Goal: Information Seeking & Learning: Find specific fact

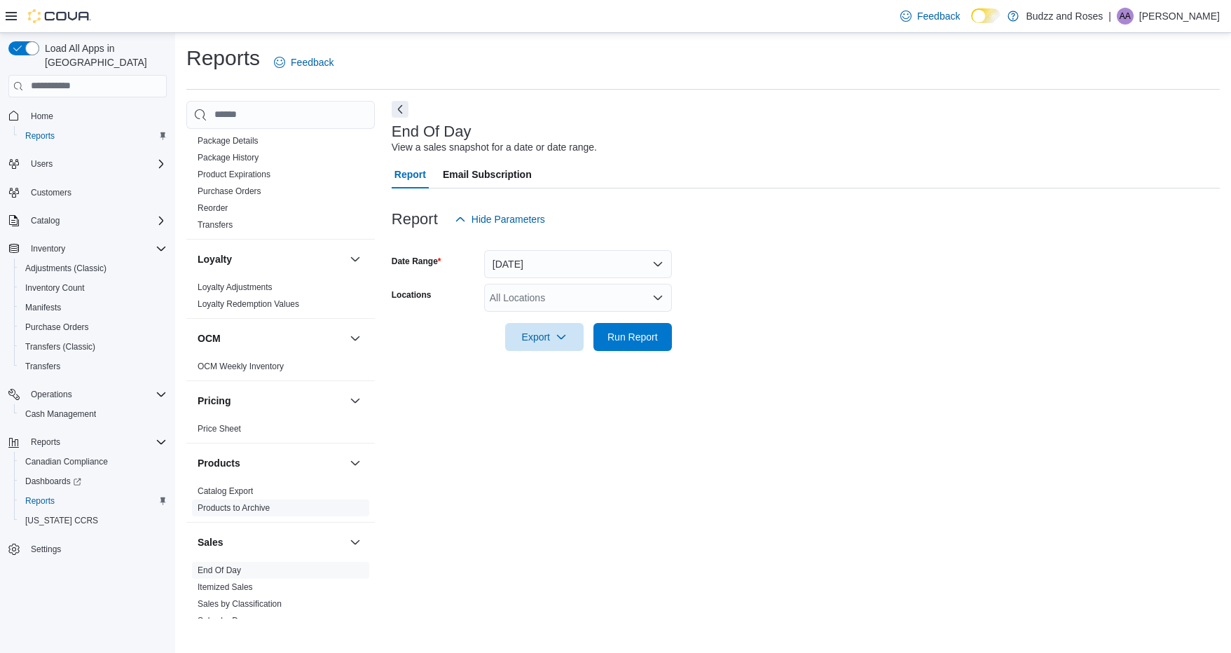
scroll to position [839, 0]
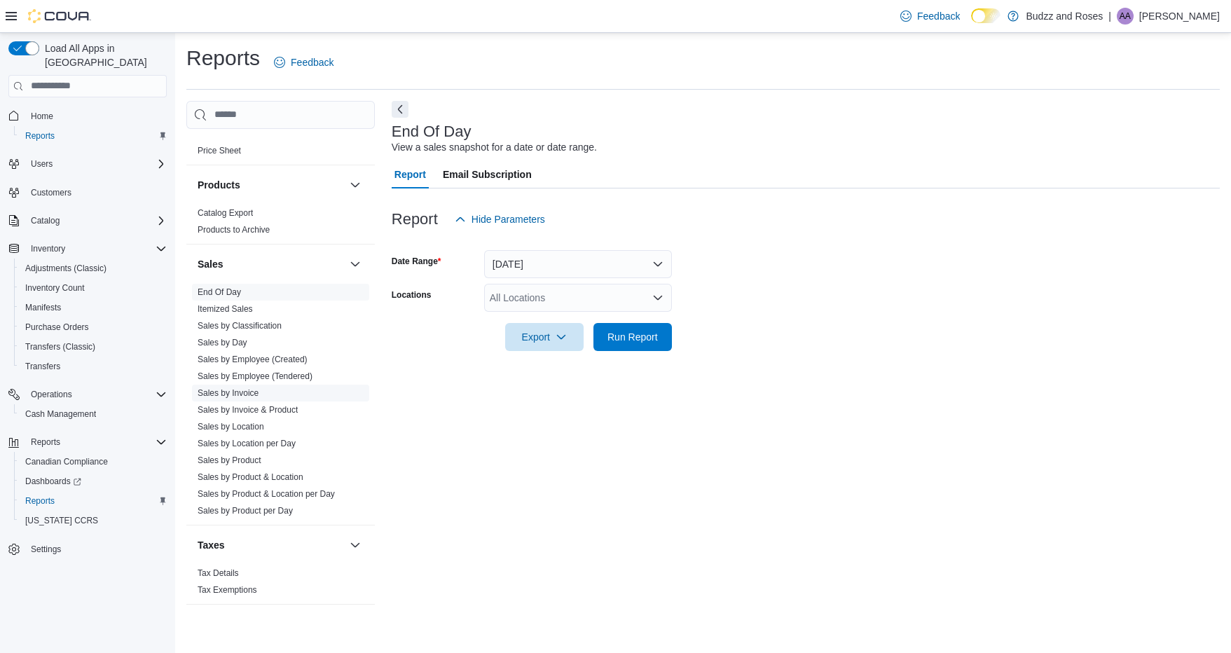
click at [242, 392] on link "Sales by Invoice" at bounding box center [228, 393] width 61 height 10
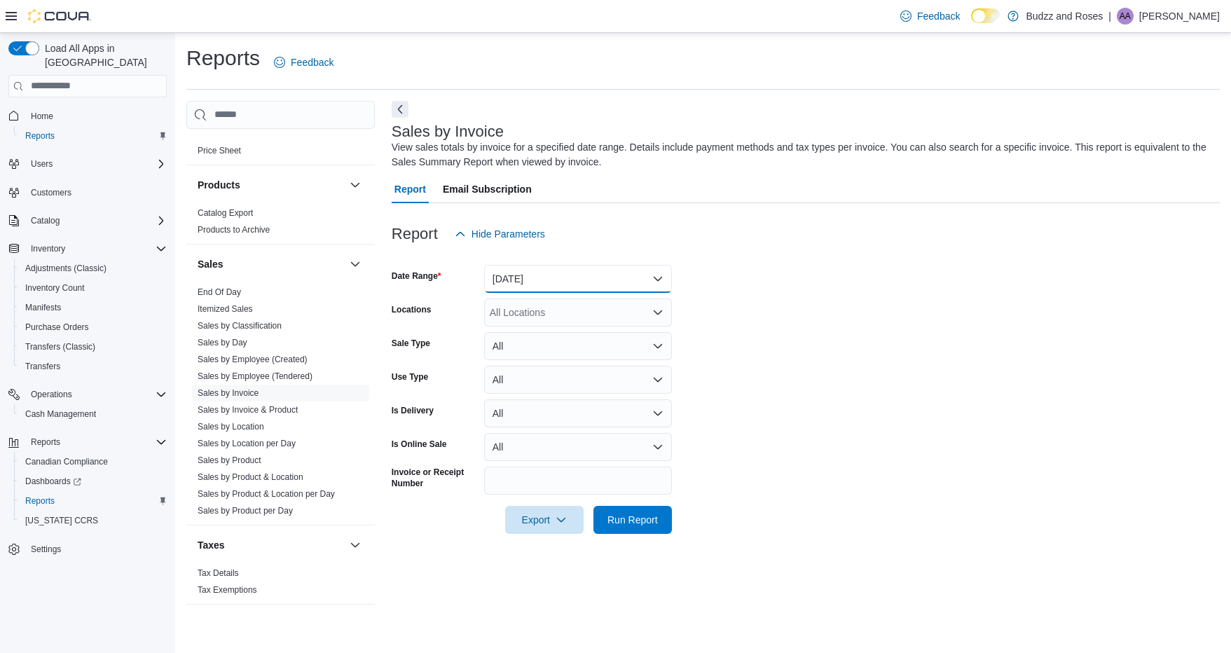
click at [600, 284] on button "Yesterday" at bounding box center [578, 279] width 188 height 28
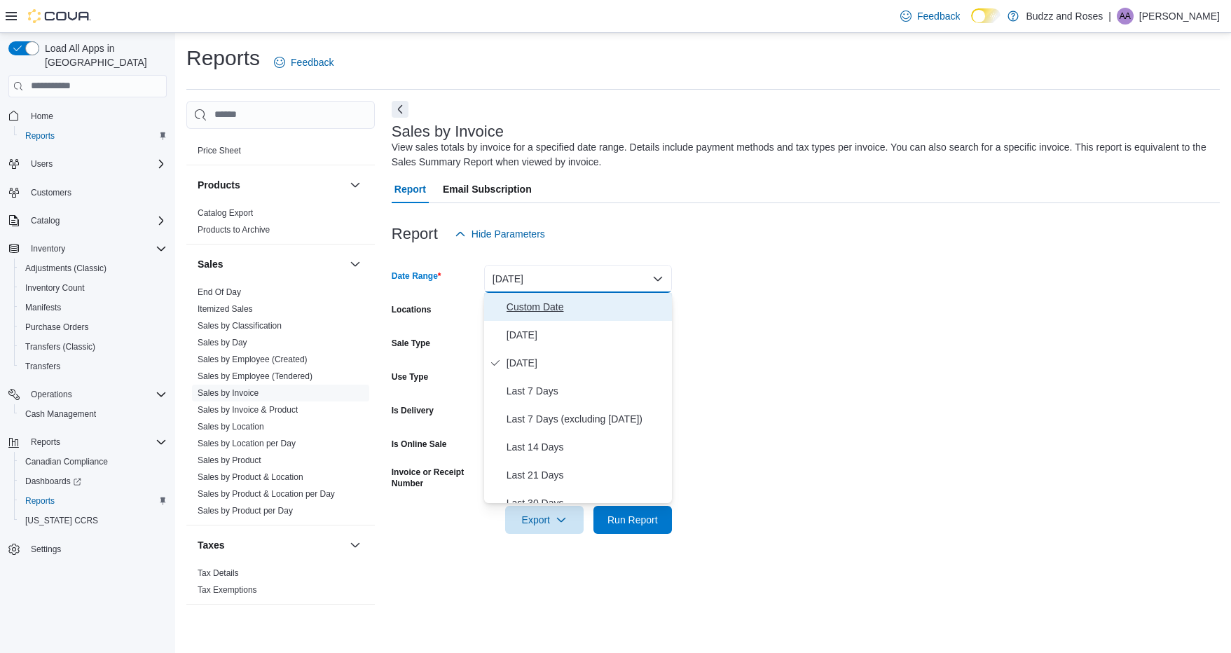
click at [579, 314] on span "Custom Date" at bounding box center [587, 306] width 160 height 17
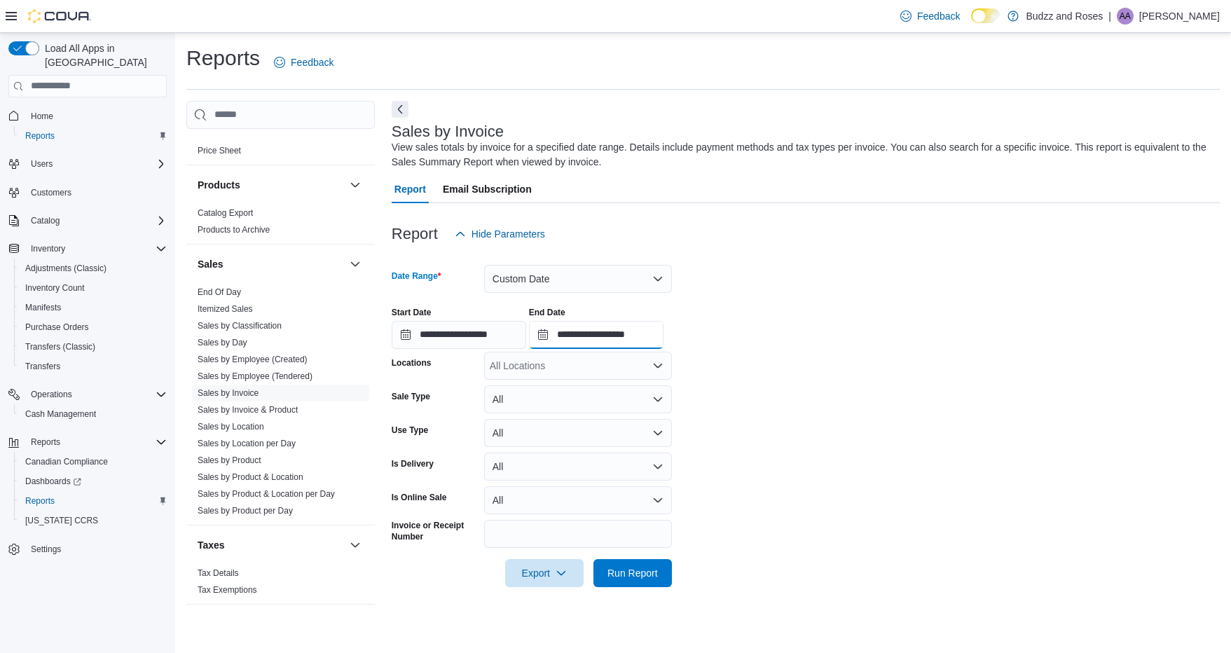
click at [617, 334] on input "**********" at bounding box center [596, 335] width 135 height 28
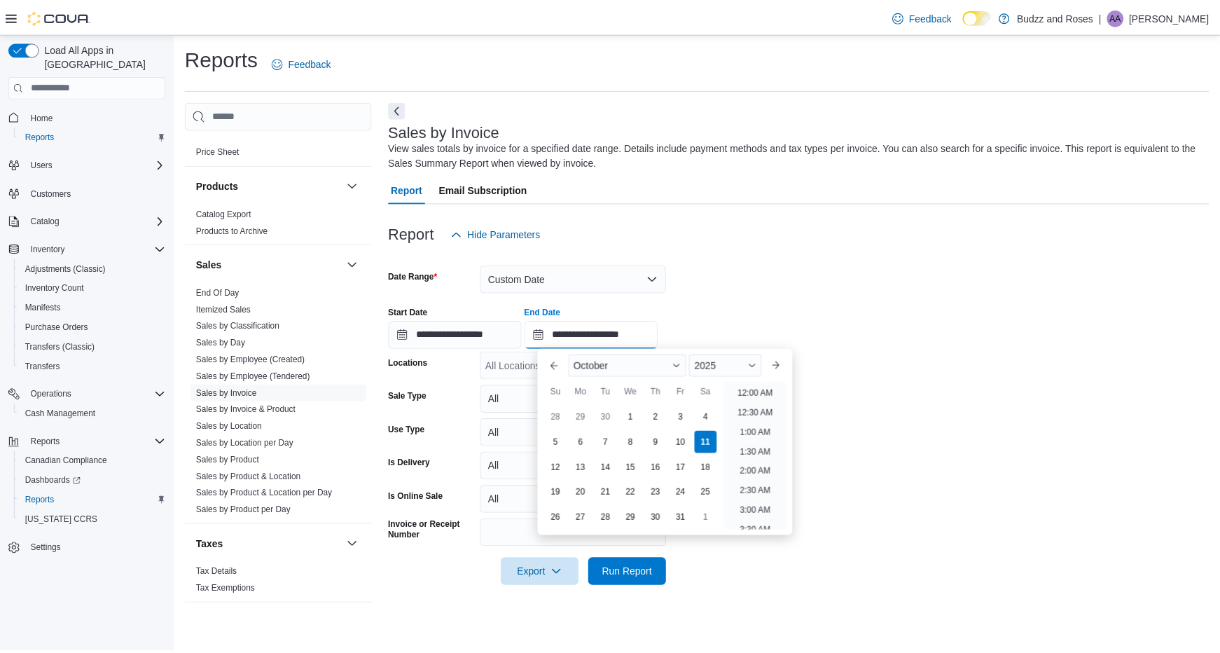
scroll to position [796, 0]
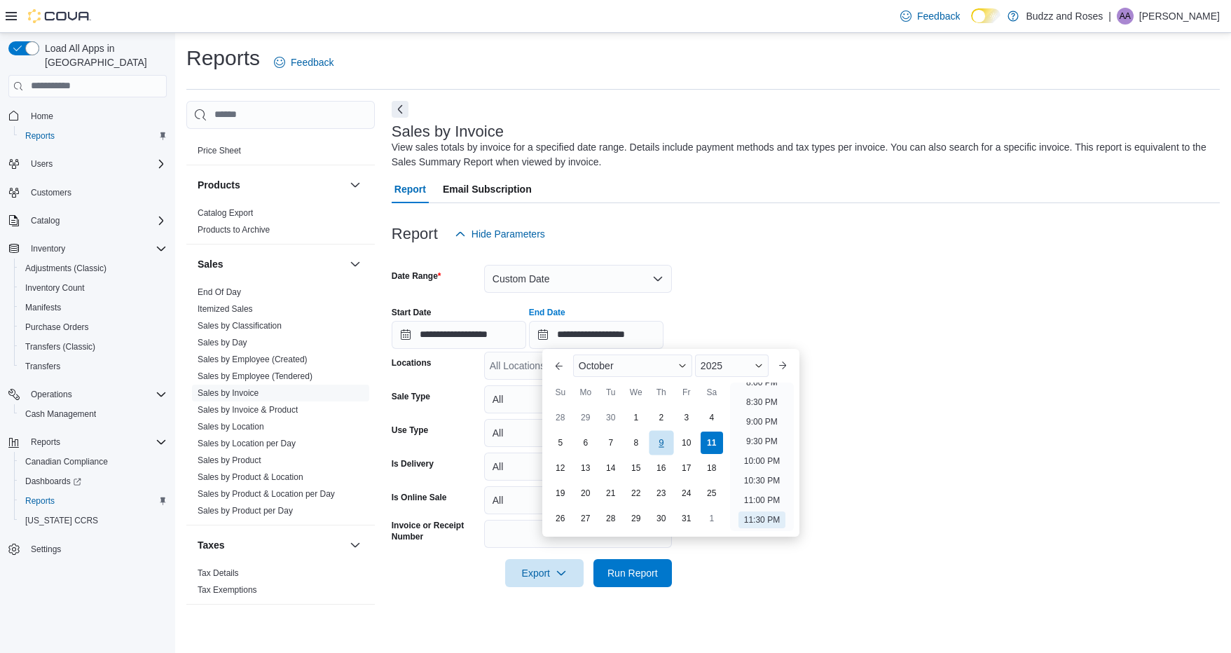
click at [662, 442] on div "9" at bounding box center [661, 442] width 25 height 25
type input "**********"
click at [633, 574] on span "Run Report" at bounding box center [632, 572] width 50 height 14
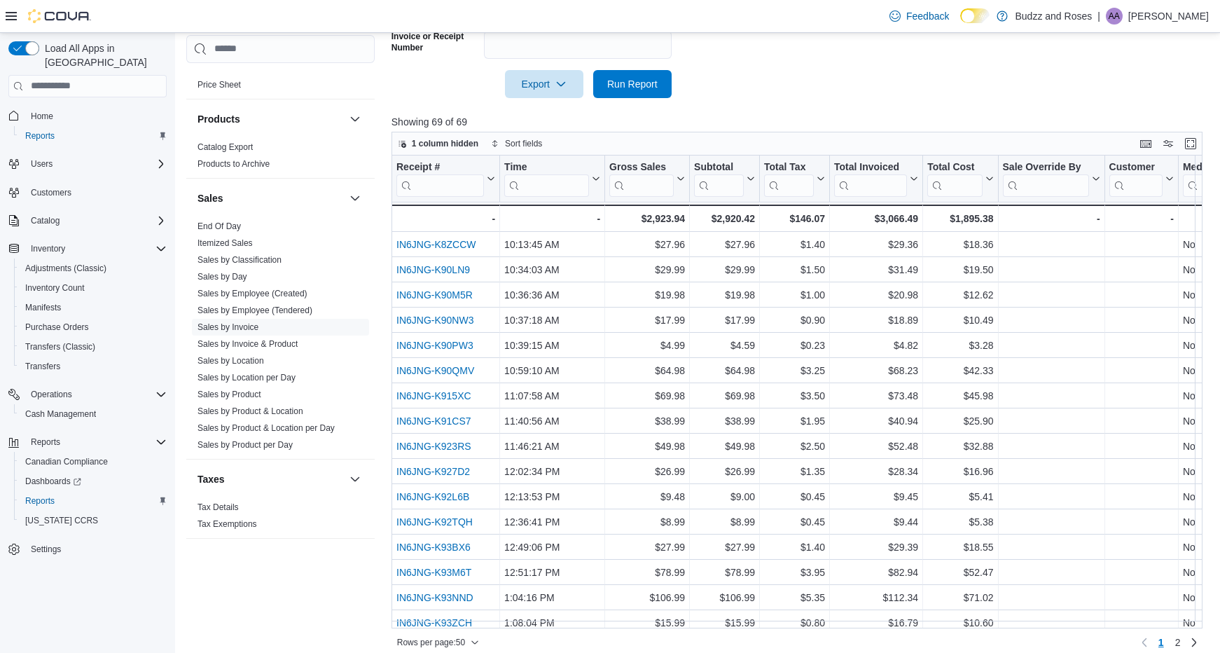
scroll to position [501, 0]
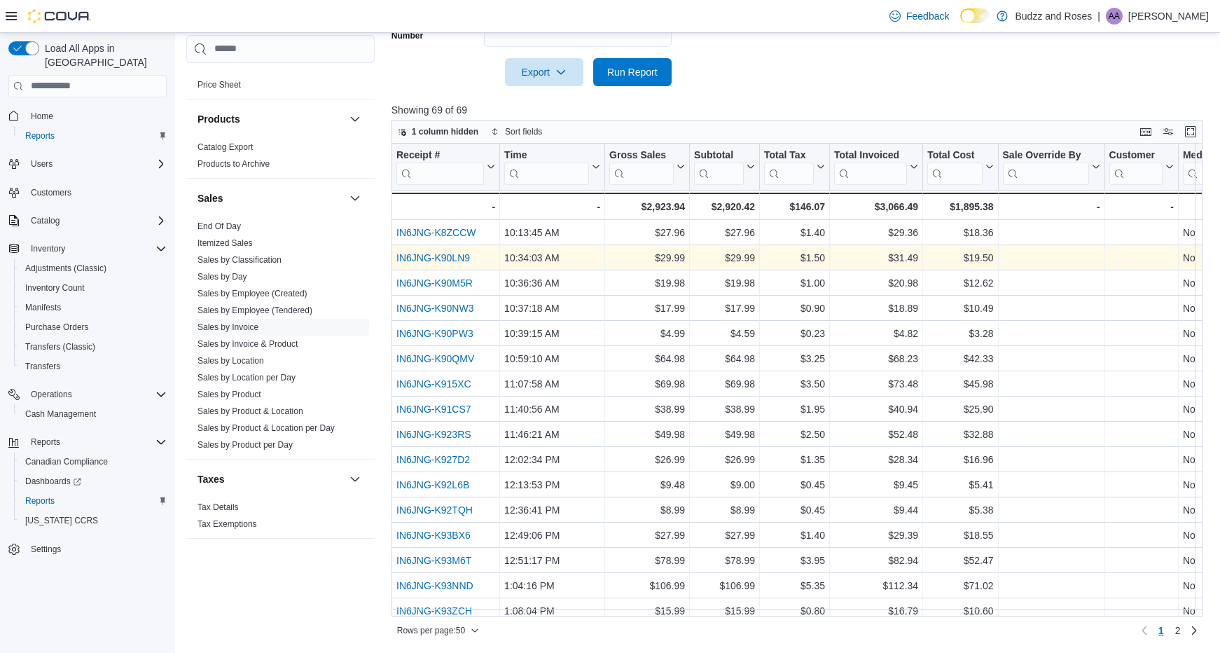
click at [463, 254] on link "IN6JNG-K90LN9" at bounding box center [434, 257] width 74 height 11
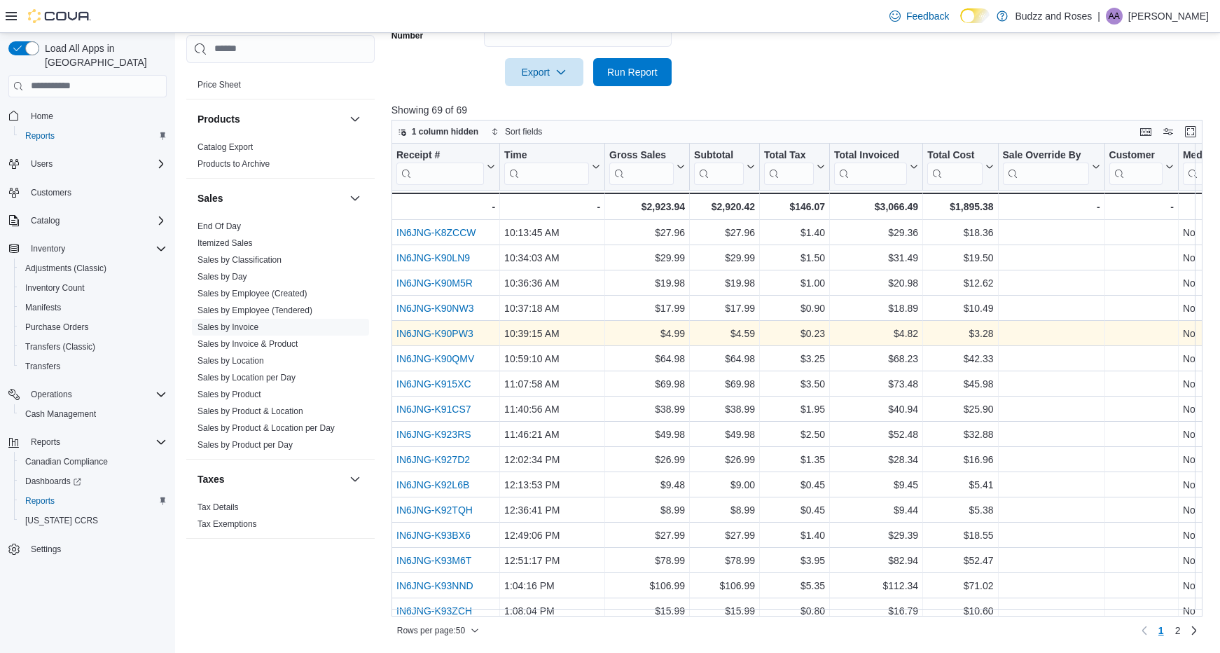
click at [464, 338] on link "IN6JNG-K90PW3" at bounding box center [435, 333] width 77 height 11
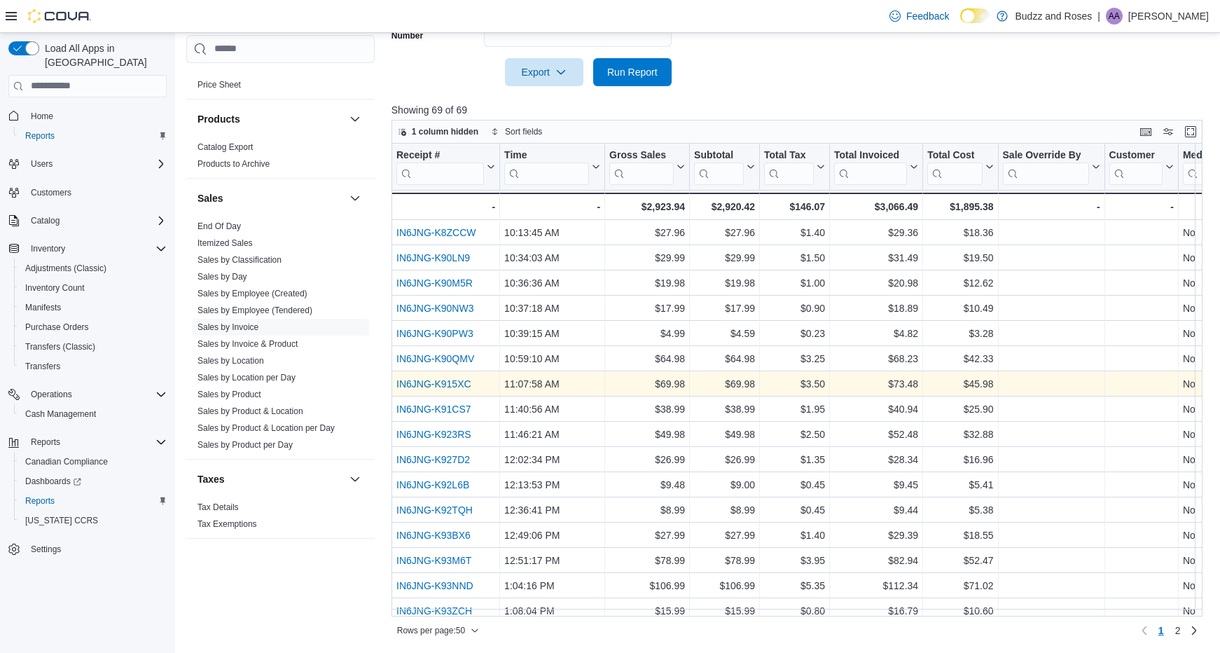
click at [465, 384] on link "IN6JNG-K915XC" at bounding box center [434, 383] width 75 height 11
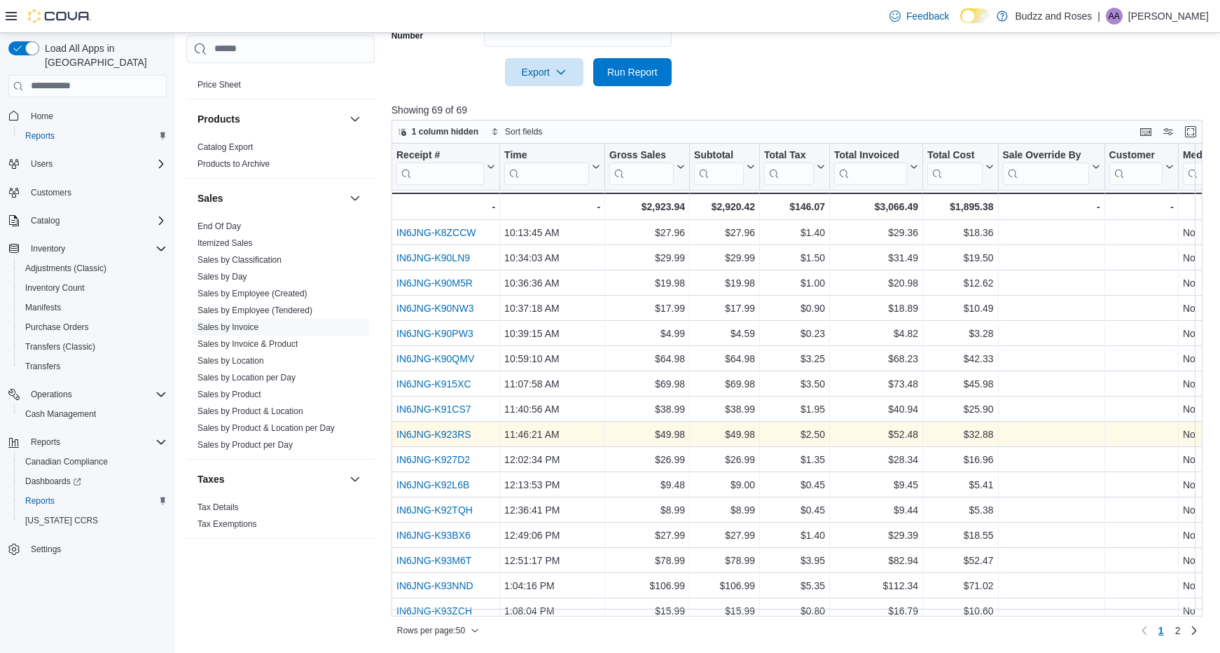
click at [463, 432] on link "IN6JNG-K923RS" at bounding box center [434, 434] width 75 height 11
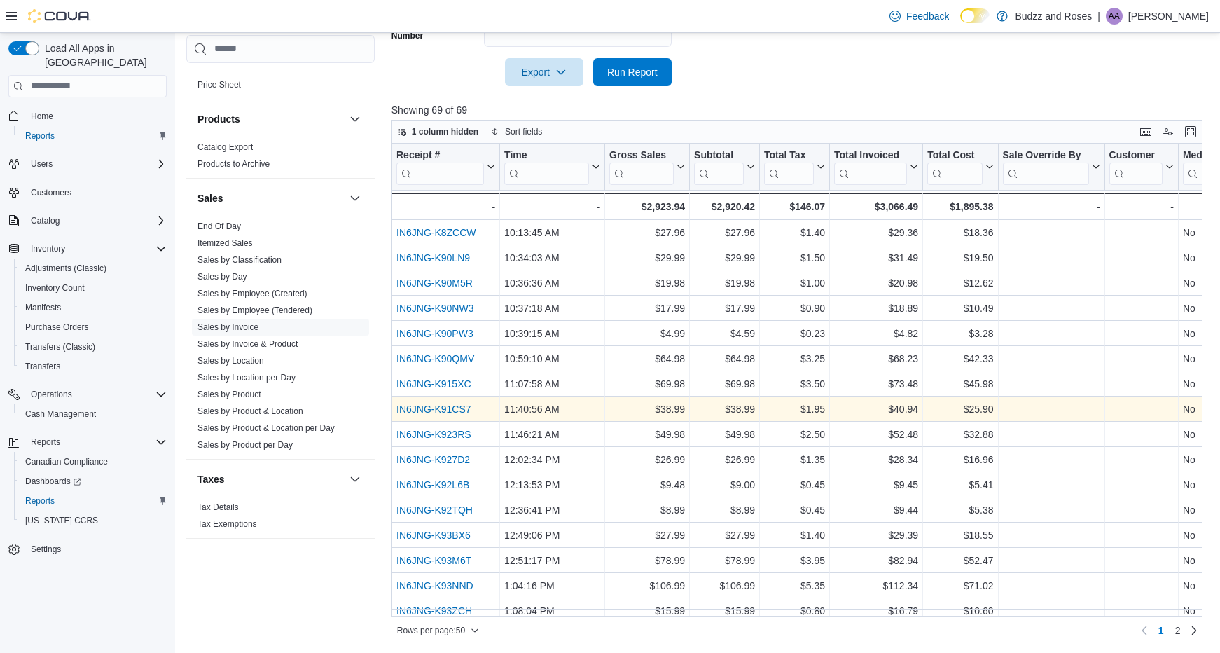
click at [451, 408] on link "IN6JNG-K91CS7" at bounding box center [434, 409] width 75 height 11
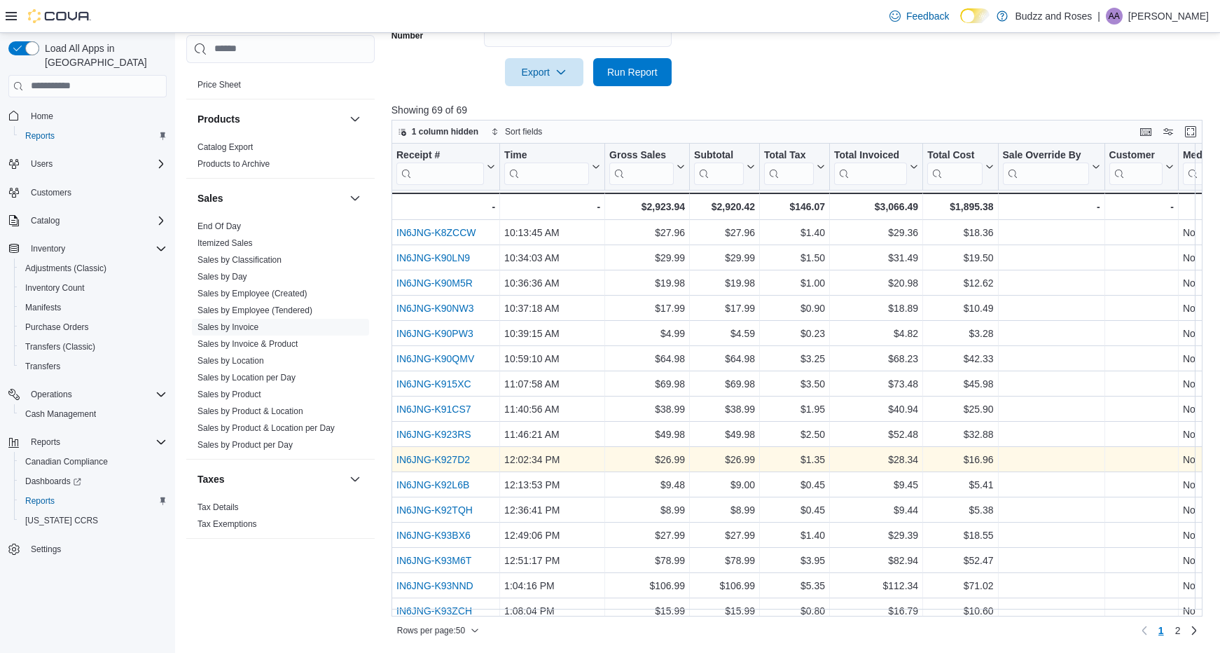
click at [462, 456] on link "IN6JNG-K927D2" at bounding box center [434, 459] width 74 height 11
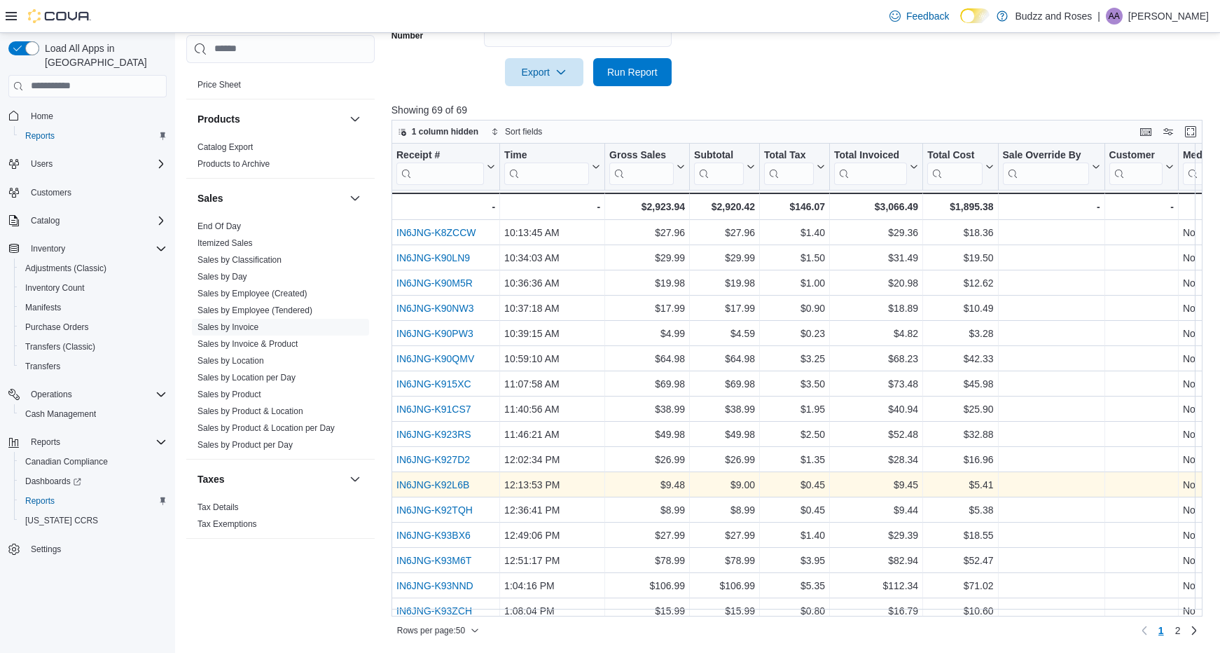
click at [447, 483] on link "IN6JNG-K92L6B" at bounding box center [433, 484] width 73 height 11
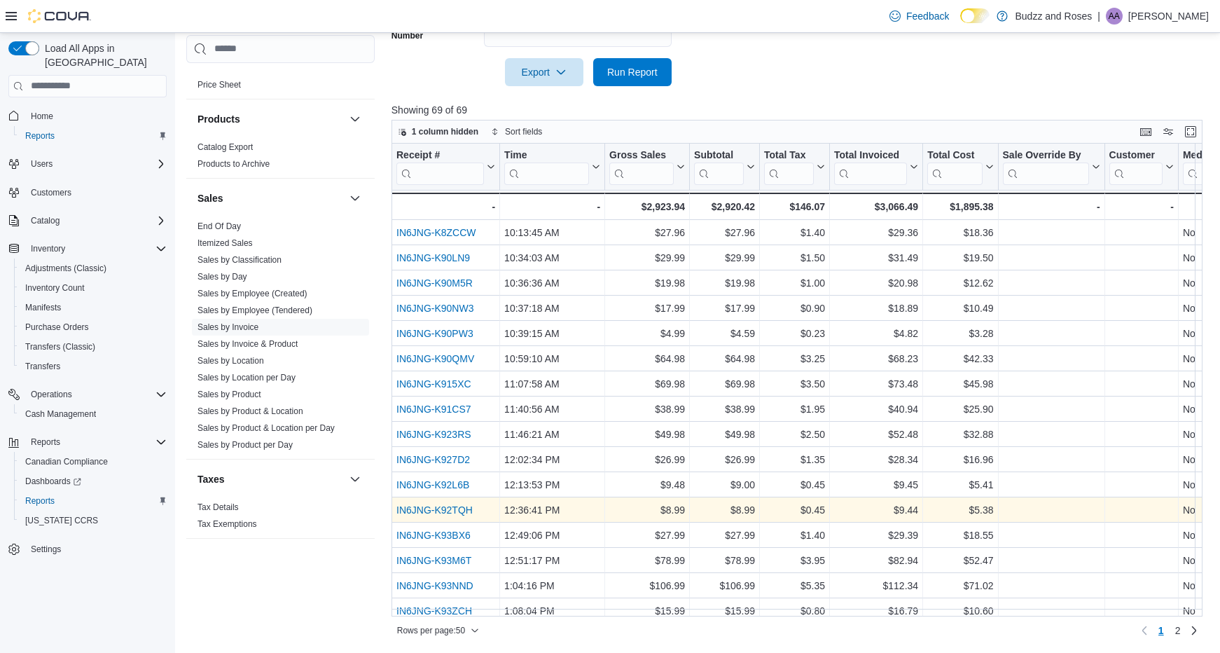
click at [460, 504] on link "IN6JNG-K92TQH" at bounding box center [435, 509] width 76 height 11
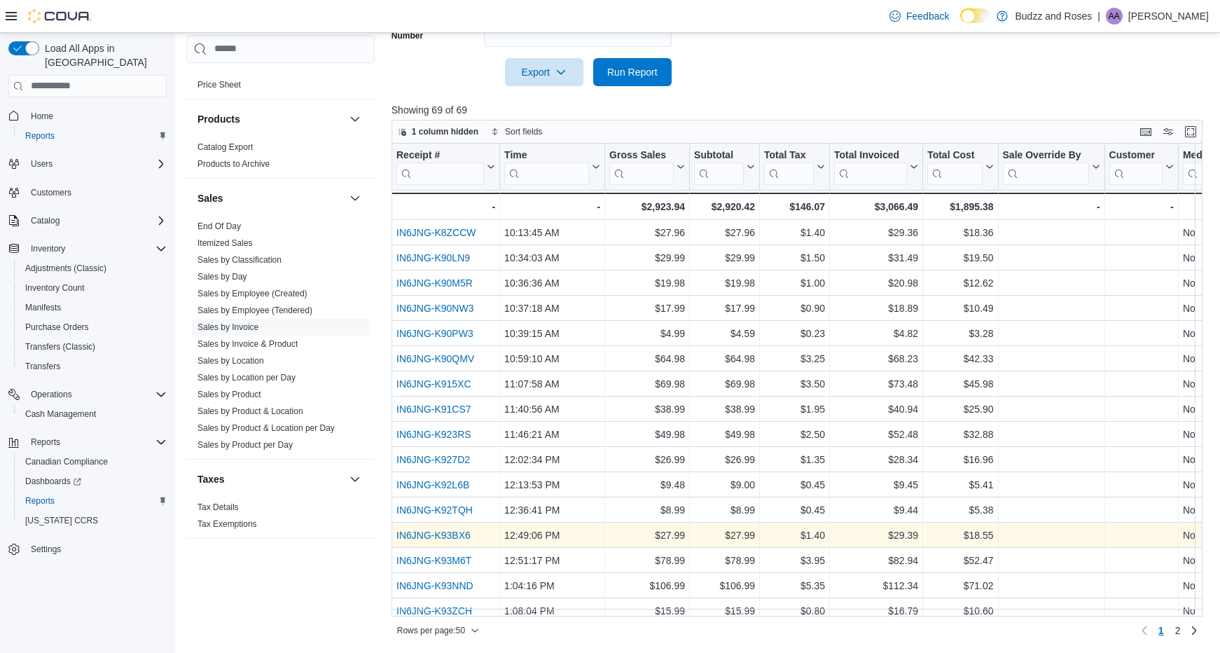
click at [460, 536] on link "IN6JNG-K93BX6" at bounding box center [434, 535] width 74 height 11
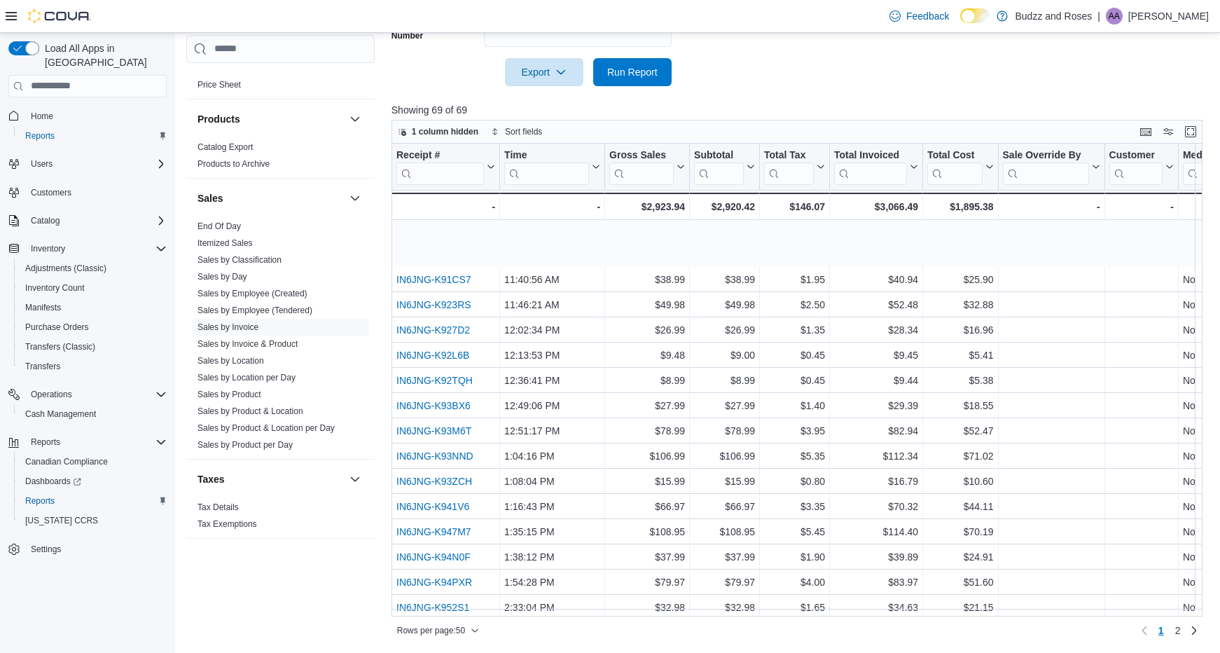
scroll to position [210, 0]
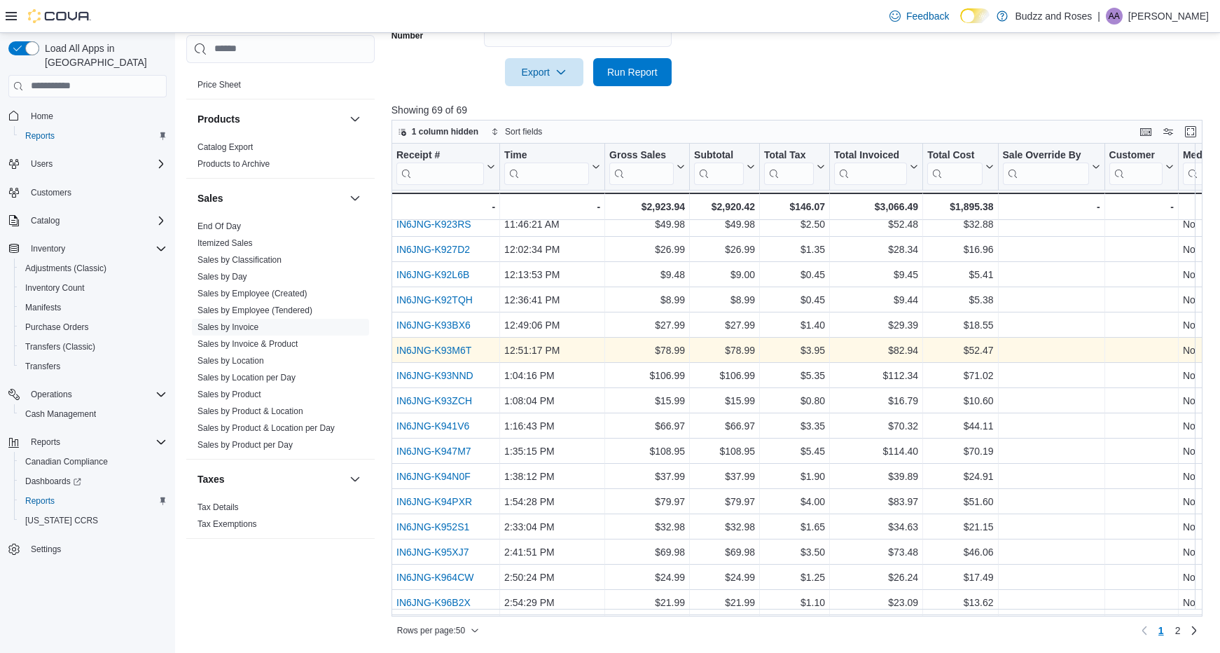
click at [458, 354] on link "IN6JNG-K93M6T" at bounding box center [434, 350] width 75 height 11
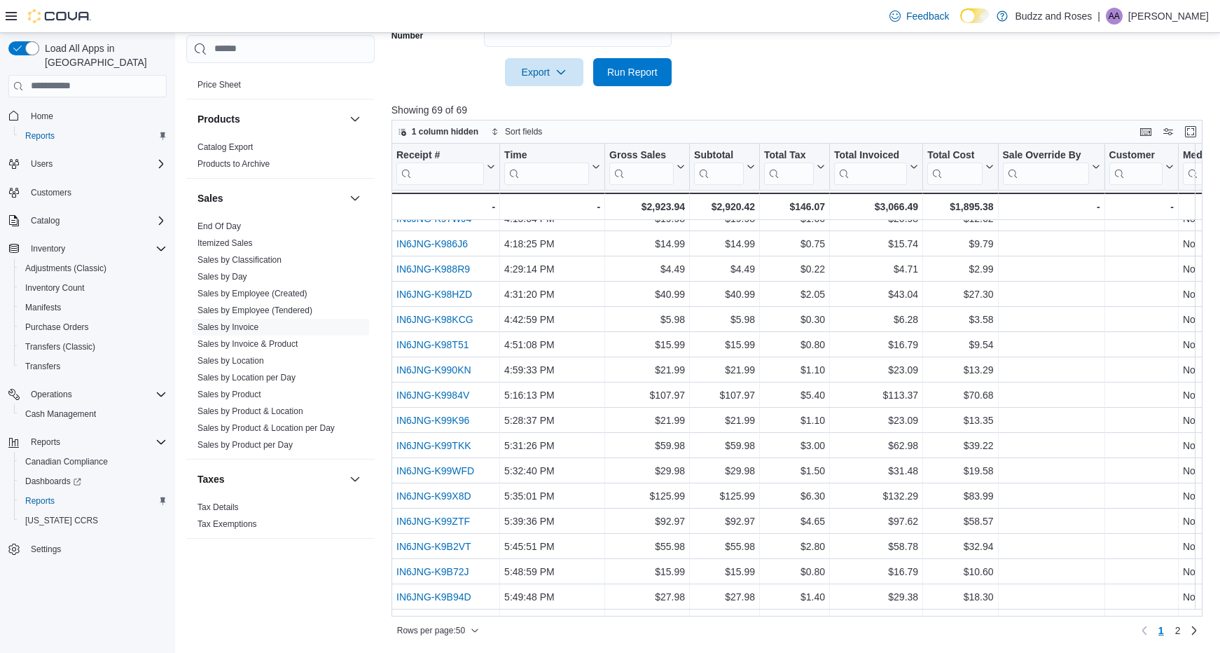
scroll to position [731, 0]
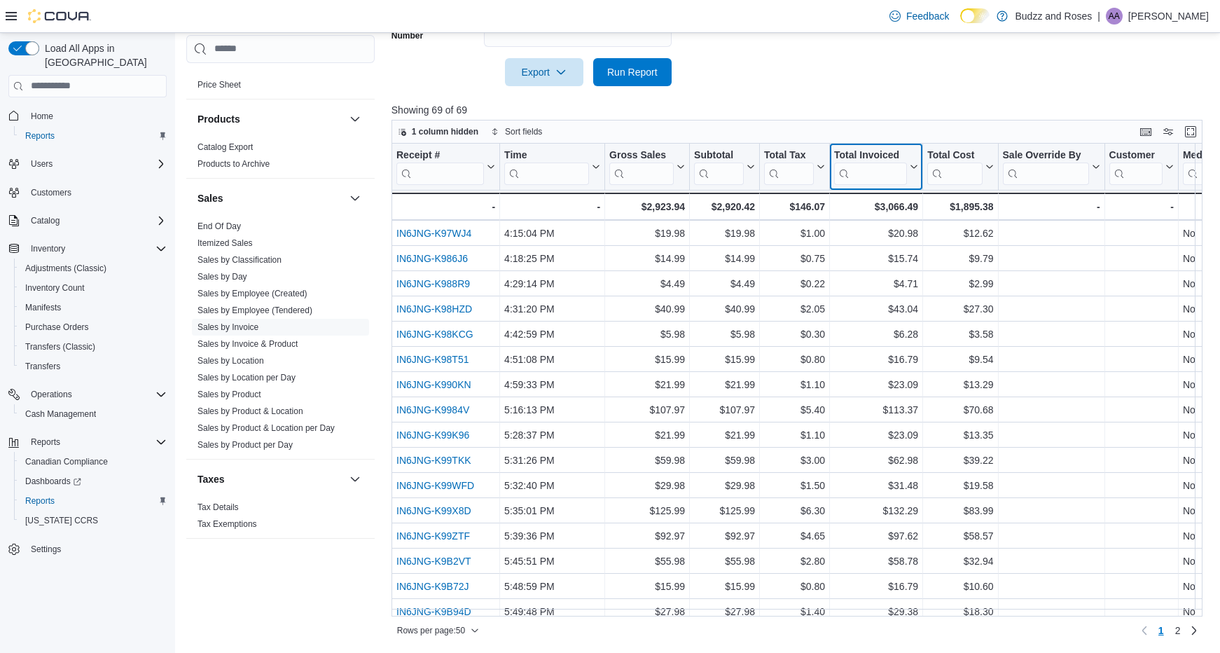
click at [872, 179] on input "search" at bounding box center [870, 173] width 73 height 22
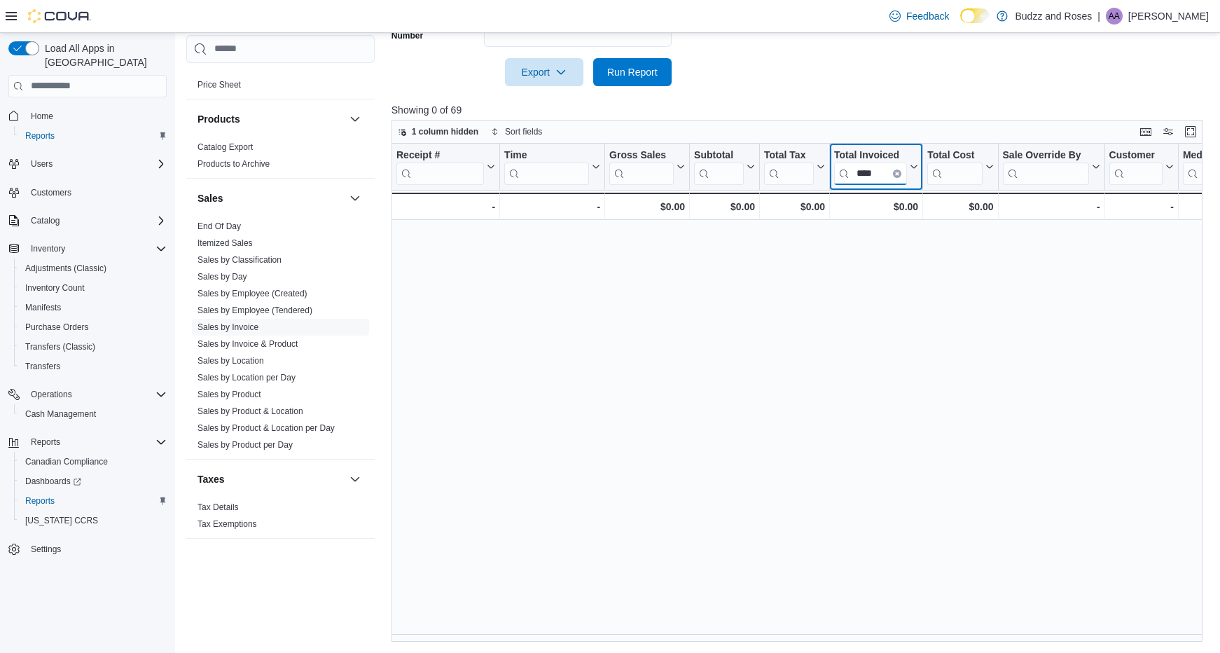
scroll to position [0, 0]
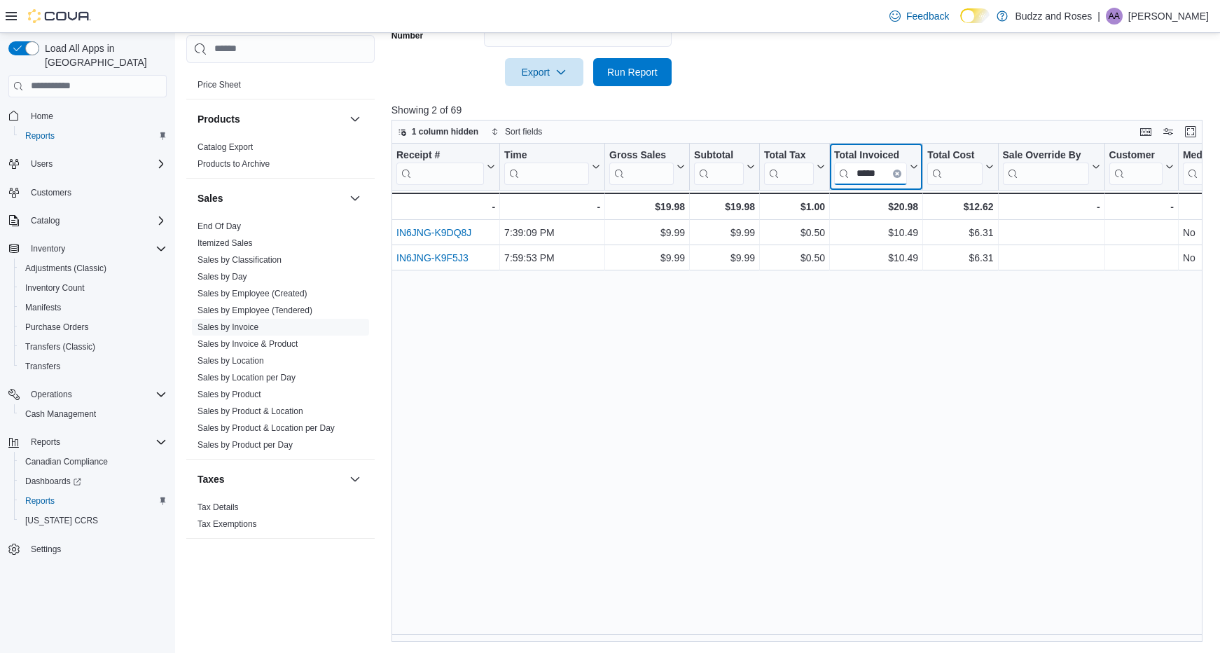
type input "*****"
click at [550, 173] on input "search" at bounding box center [546, 173] width 85 height 22
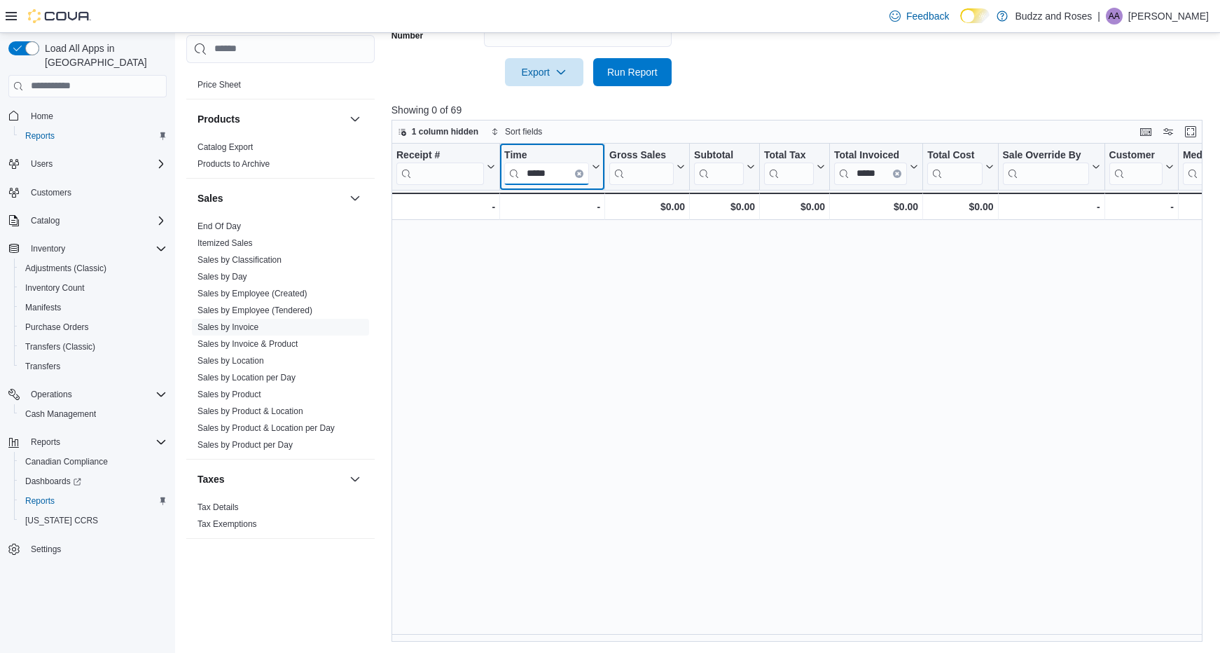
type input "*****"
click at [899, 177] on button "Clear input" at bounding box center [897, 173] width 8 height 8
click at [563, 172] on input "*****" at bounding box center [546, 173] width 85 height 22
type input "*"
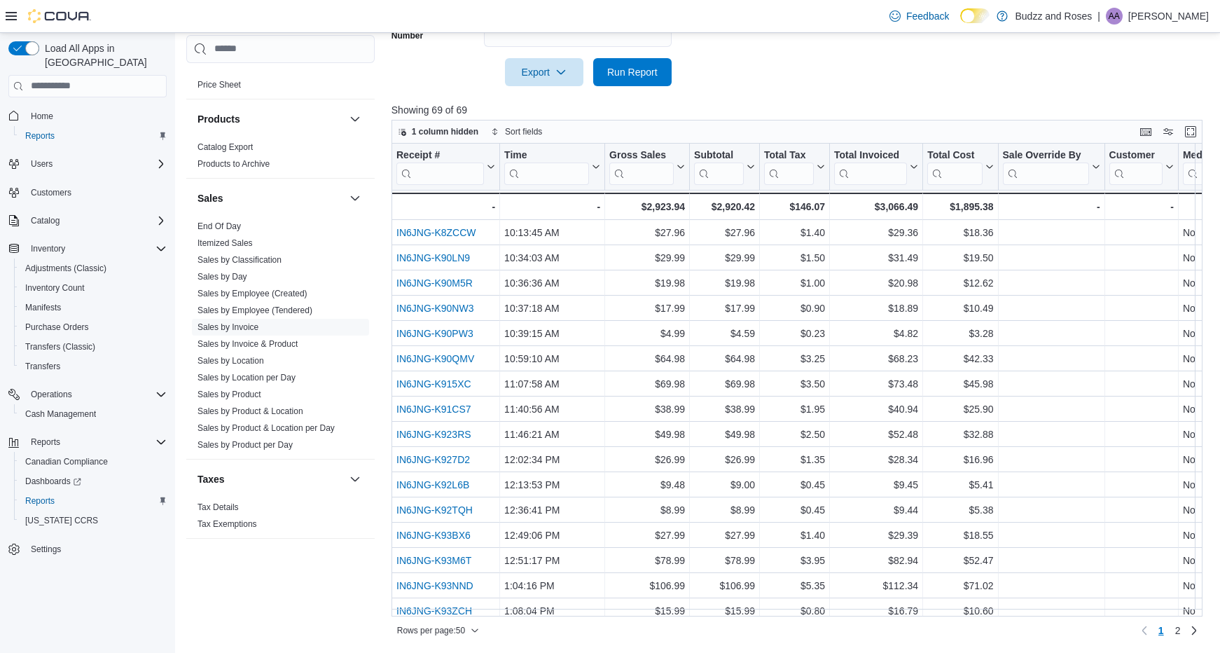
click at [855, 170] on input "search" at bounding box center [870, 173] width 73 height 22
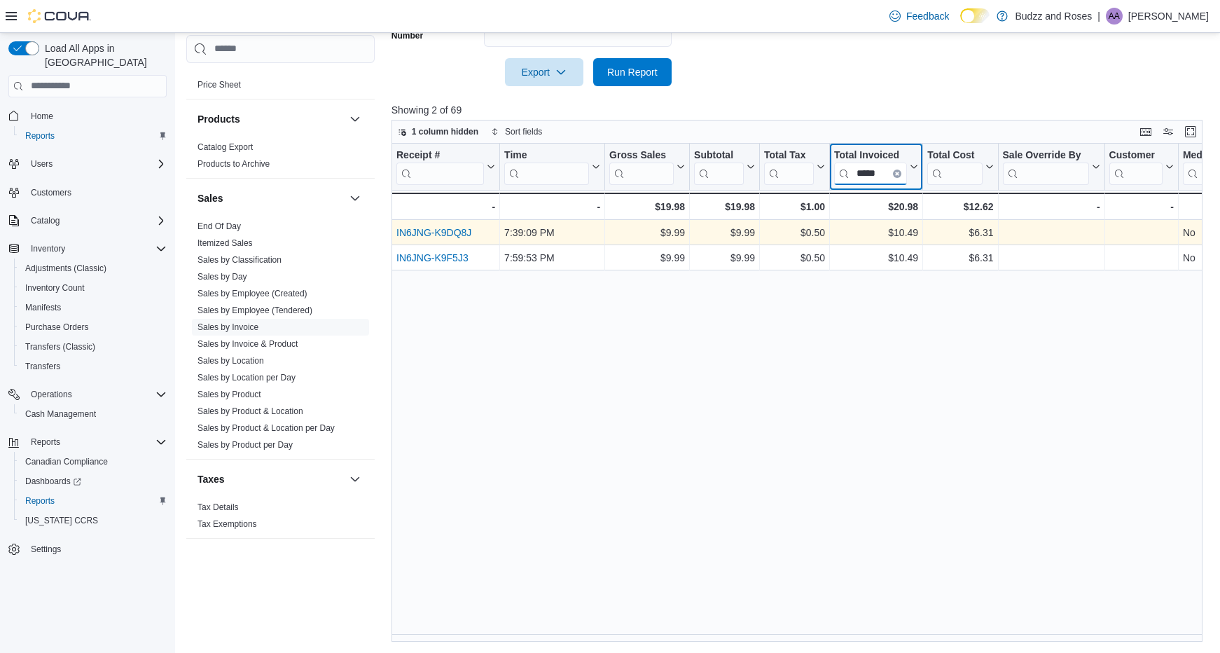
type input "*****"
click at [452, 240] on div "IN6JNG-K9DQ8J" at bounding box center [446, 232] width 99 height 17
click at [455, 233] on link "IN6JNG-K9DQ8J" at bounding box center [434, 232] width 75 height 11
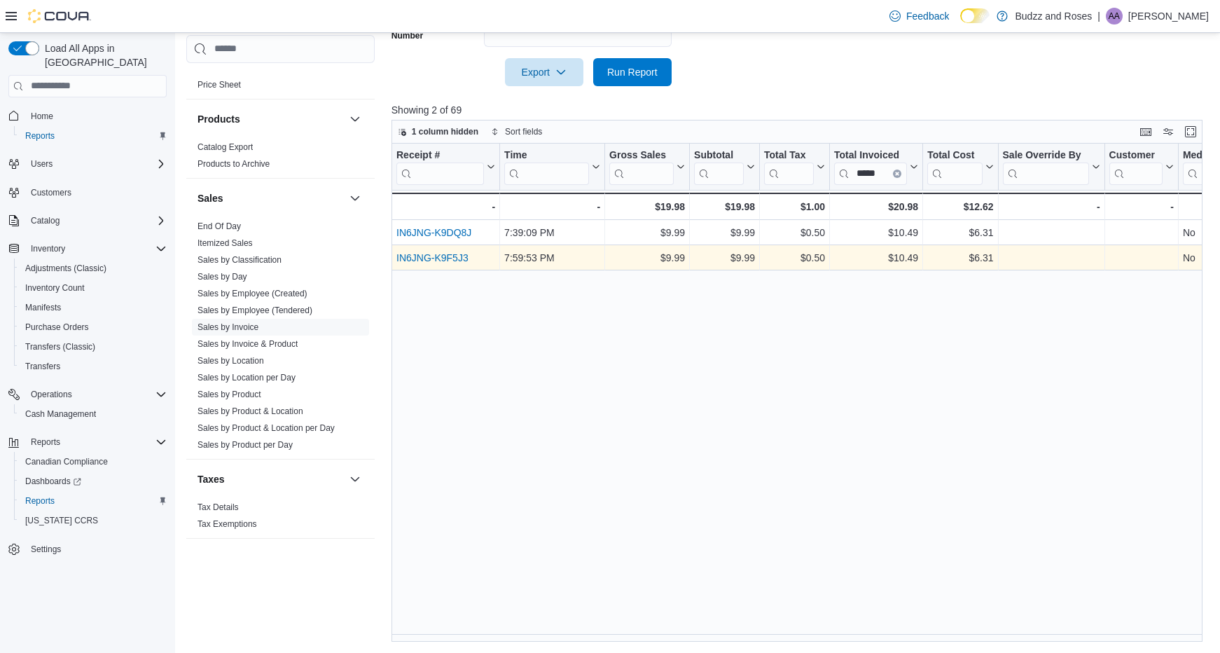
click at [460, 260] on link "IN6JNG-K9F5J3" at bounding box center [433, 257] width 72 height 11
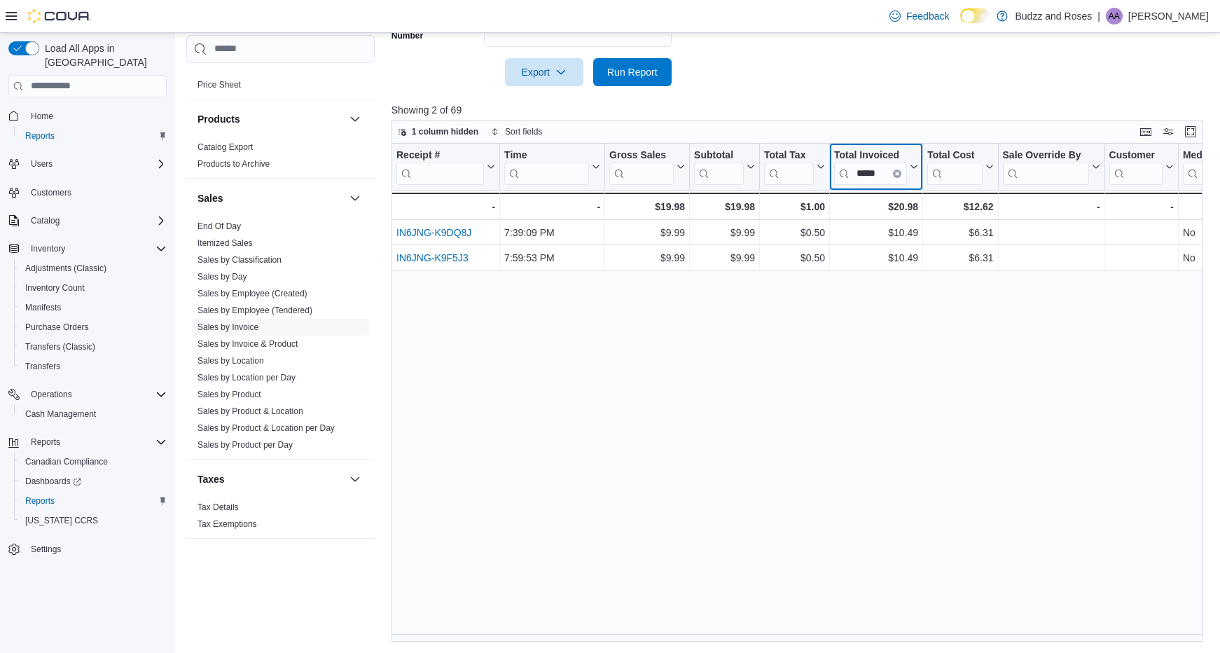
click at [897, 175] on icon "Clear input" at bounding box center [897, 173] width 4 height 4
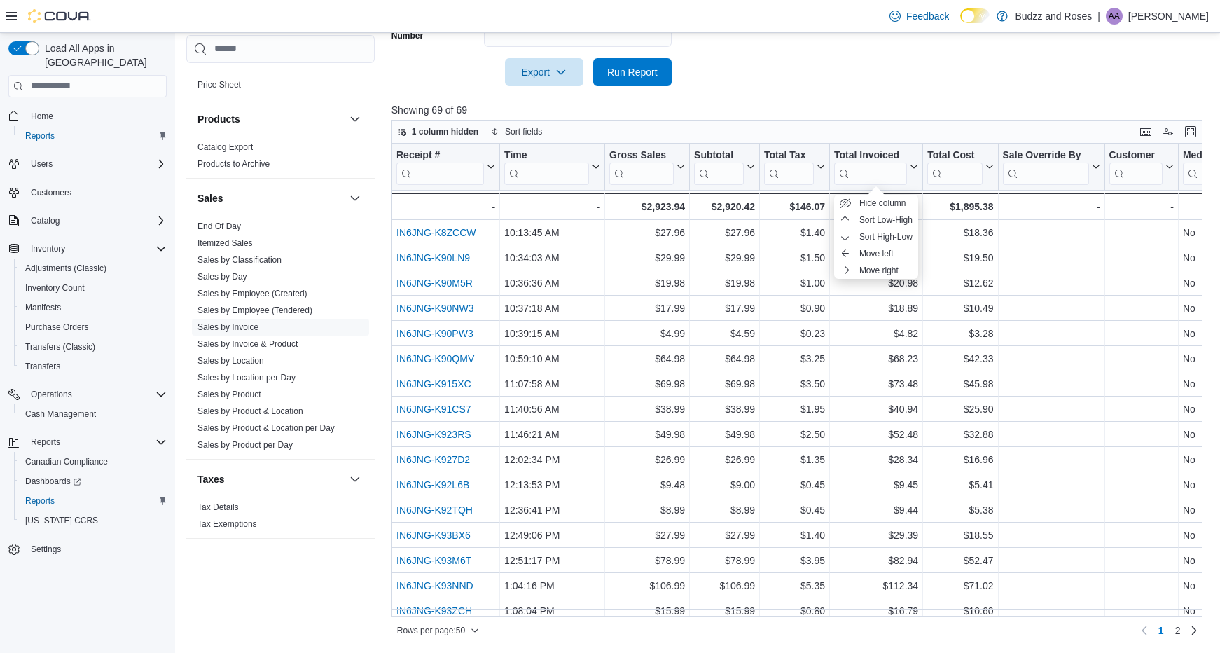
click at [906, 103] on p "Showing 69 of 69" at bounding box center [802, 110] width 820 height 14
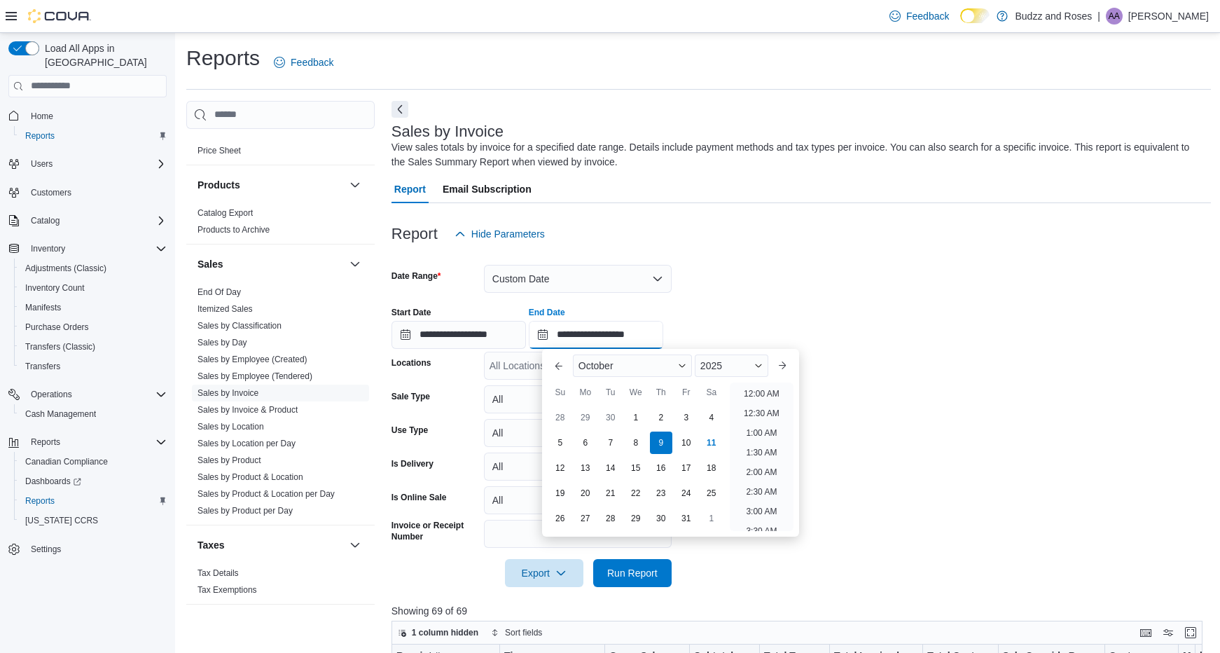
click at [617, 343] on input "**********" at bounding box center [596, 335] width 135 height 28
click at [693, 415] on div "3" at bounding box center [686, 417] width 25 height 25
type input "**********"
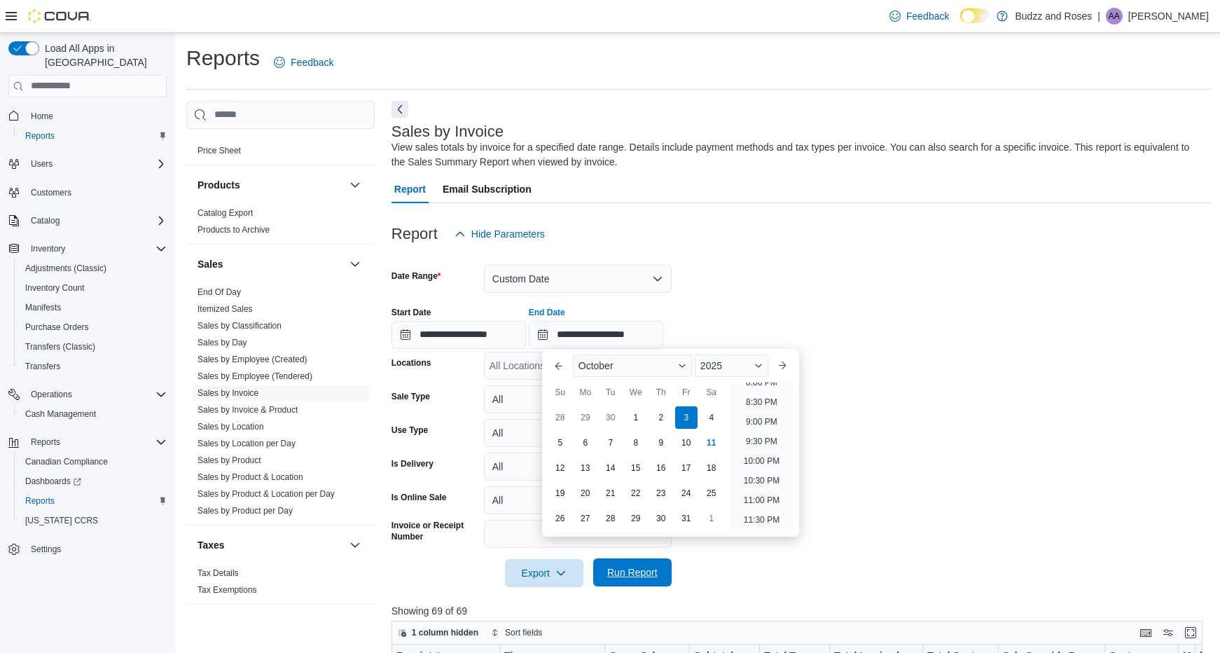
click at [651, 584] on span "Run Report" at bounding box center [633, 572] width 62 height 28
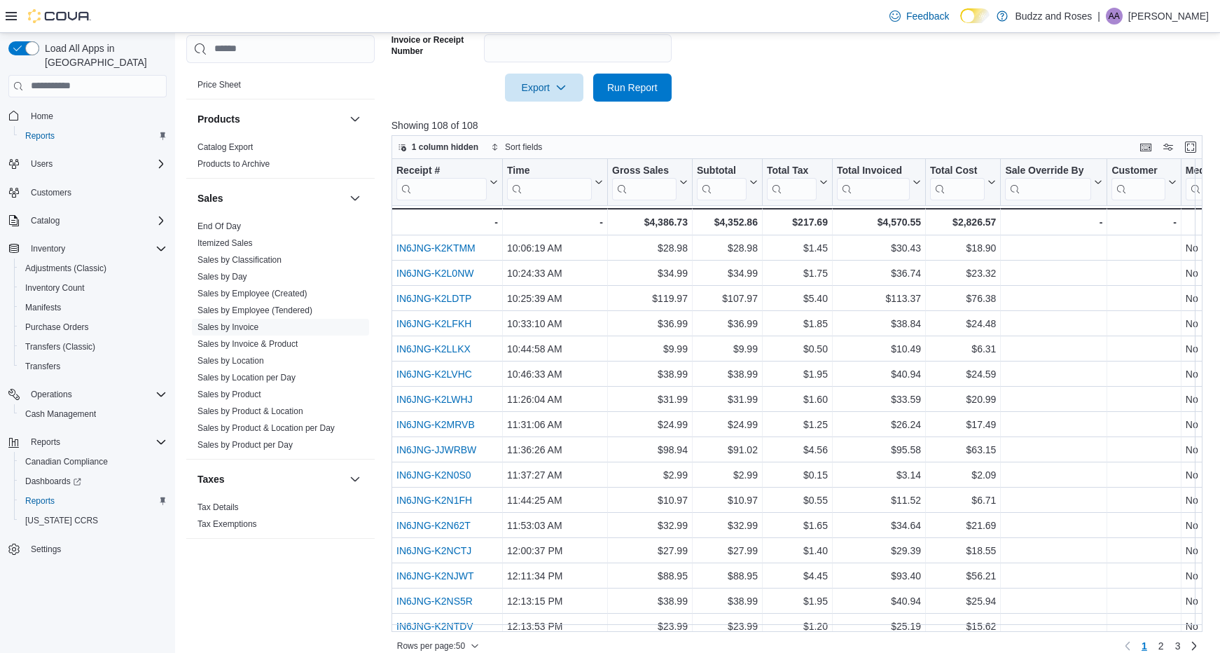
scroll to position [490, 0]
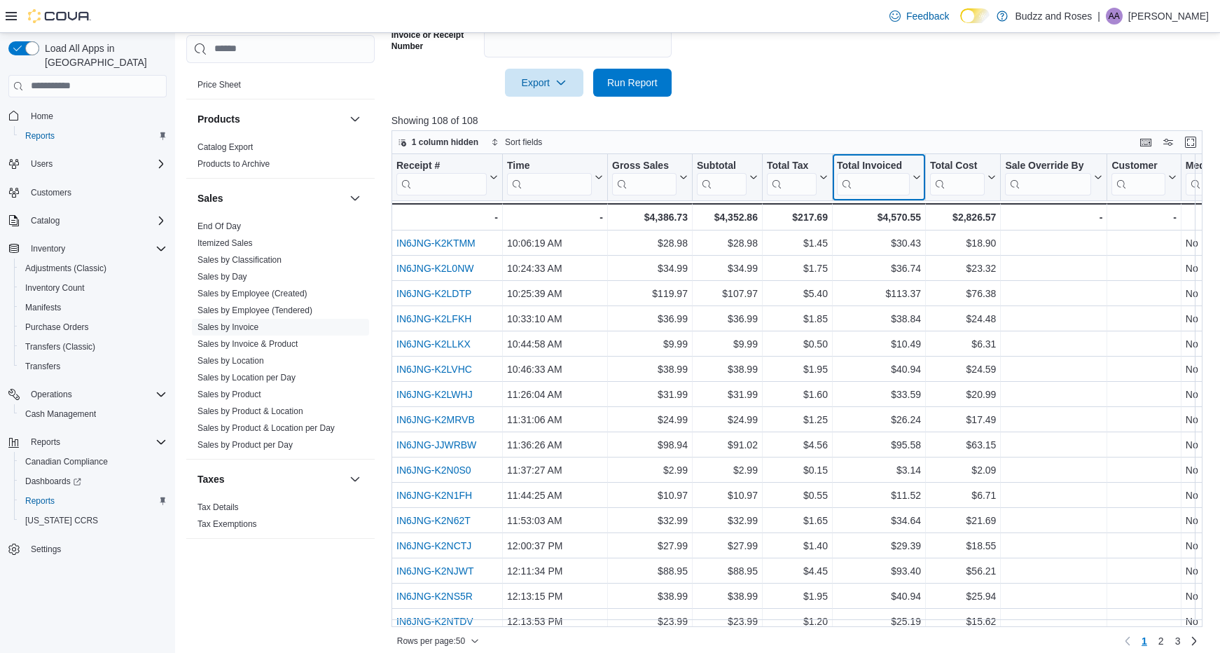
click at [873, 184] on input "search" at bounding box center [873, 183] width 73 height 22
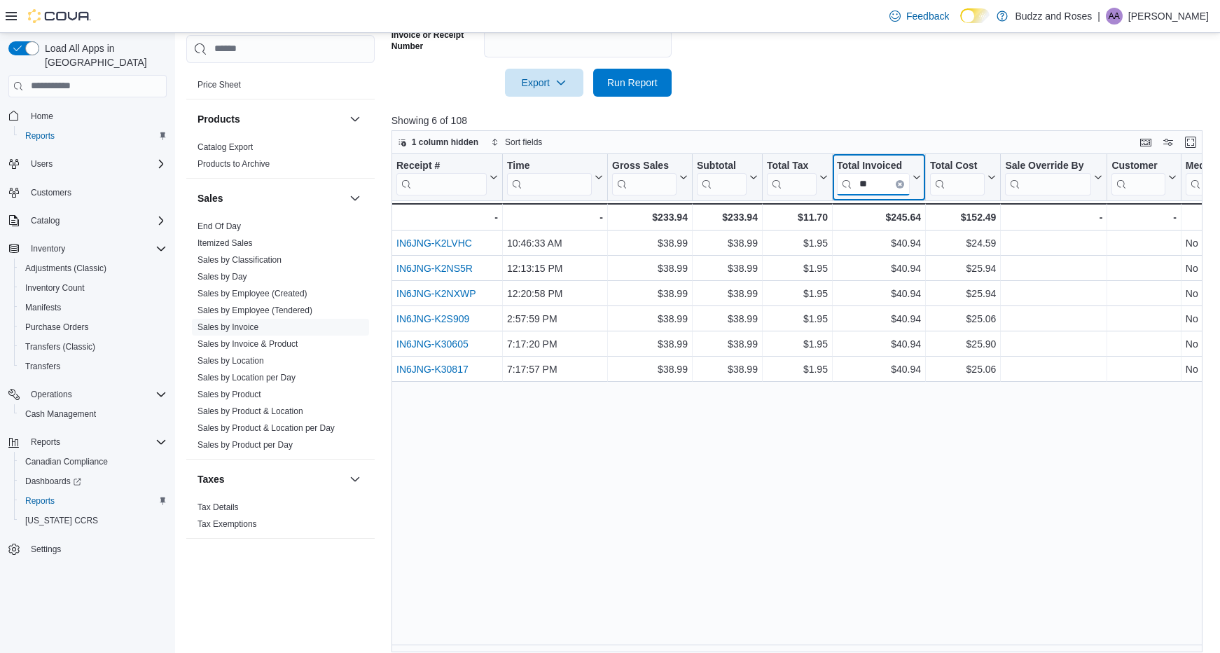
type input "*"
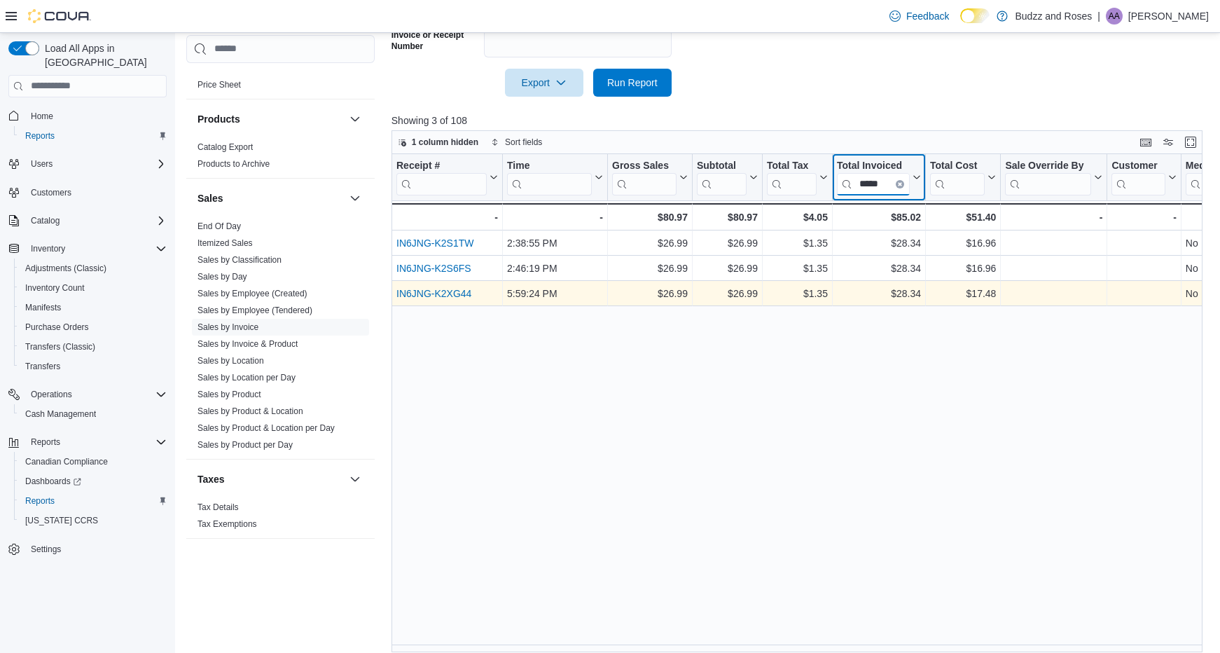
type input "*****"
click at [447, 295] on link "IN6JNG-K2XG44" at bounding box center [434, 293] width 75 height 11
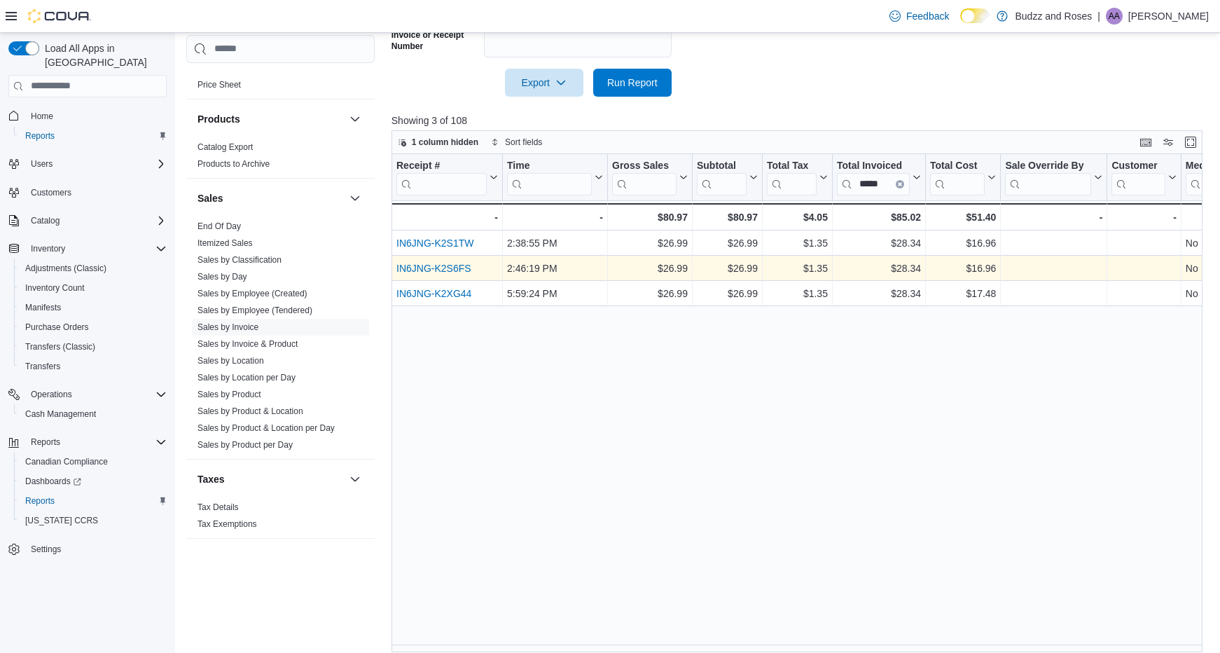
click at [457, 269] on link "IN6JNG-K2S6FS" at bounding box center [434, 268] width 75 height 11
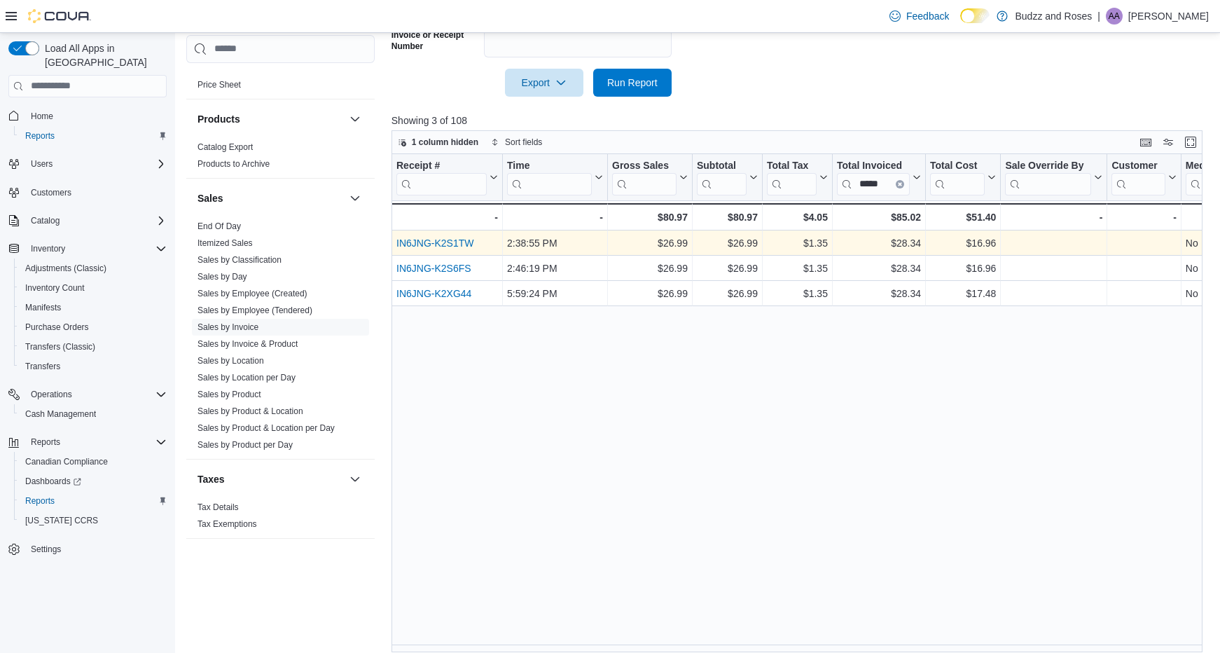
click at [451, 244] on link "IN6JNG-K2S1TW" at bounding box center [435, 242] width 77 height 11
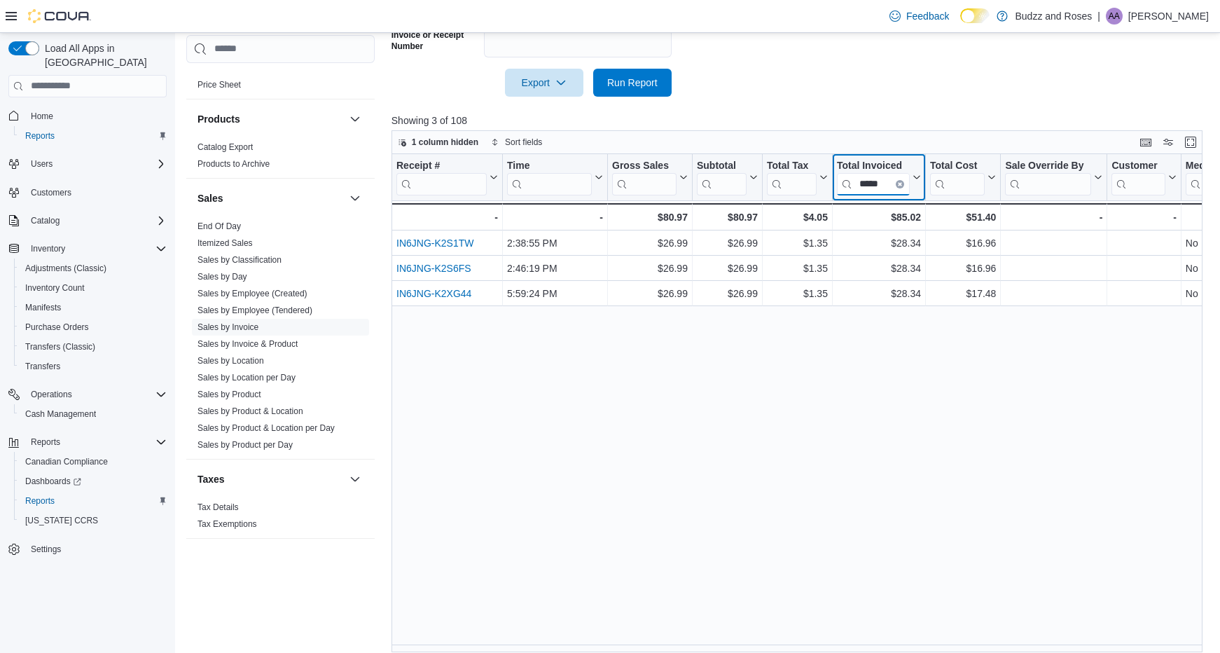
click at [895, 182] on input "*****" at bounding box center [873, 183] width 73 height 22
click at [901, 184] on icon "Clear input" at bounding box center [900, 183] width 3 height 3
click at [885, 184] on input "search" at bounding box center [873, 183] width 73 height 22
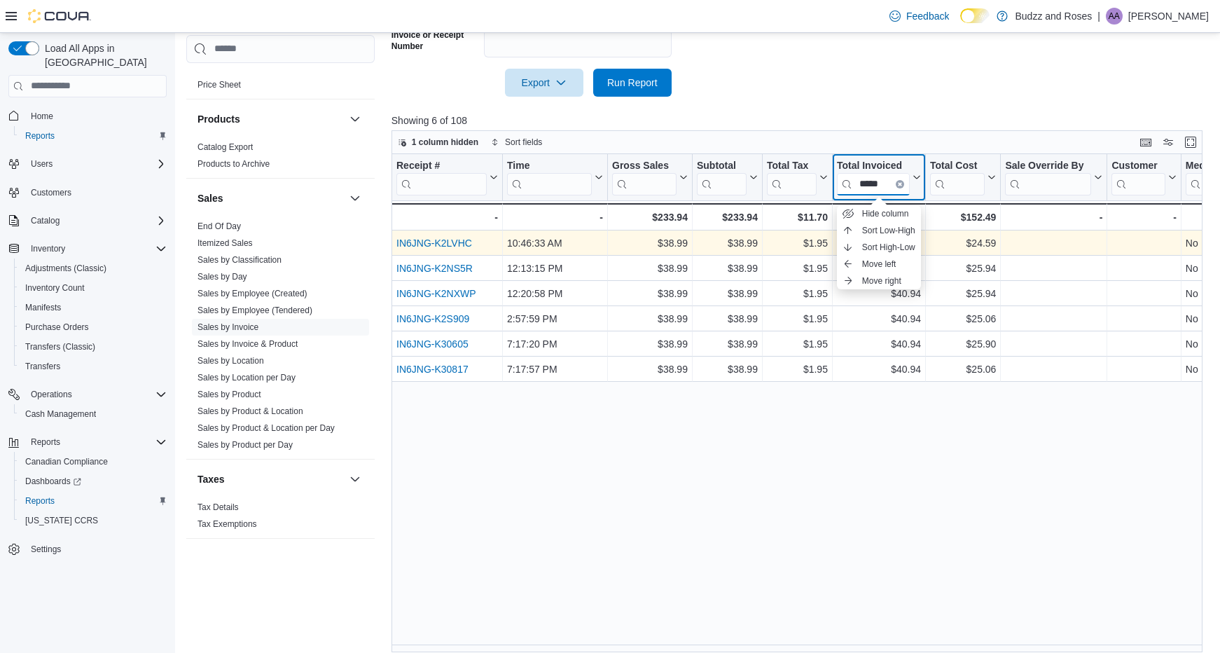
type input "*****"
click at [454, 240] on link "IN6JNG-K2LVHC" at bounding box center [435, 242] width 76 height 11
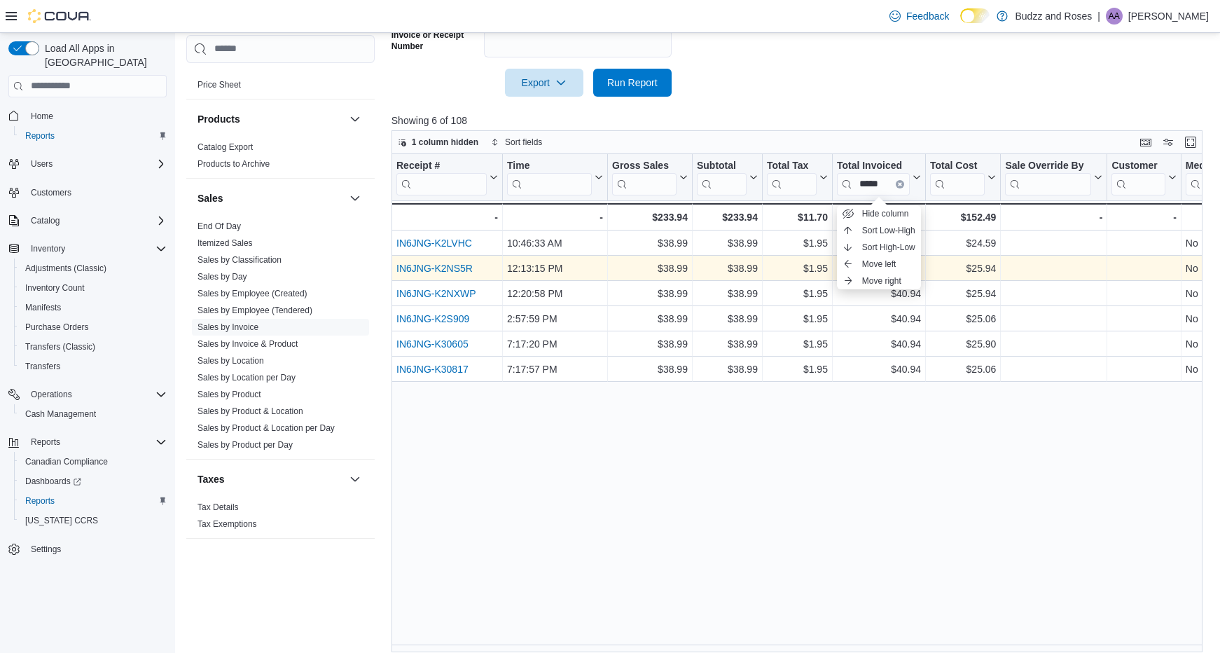
click at [454, 266] on link "IN6JNG-K2NS5R" at bounding box center [435, 268] width 76 height 11
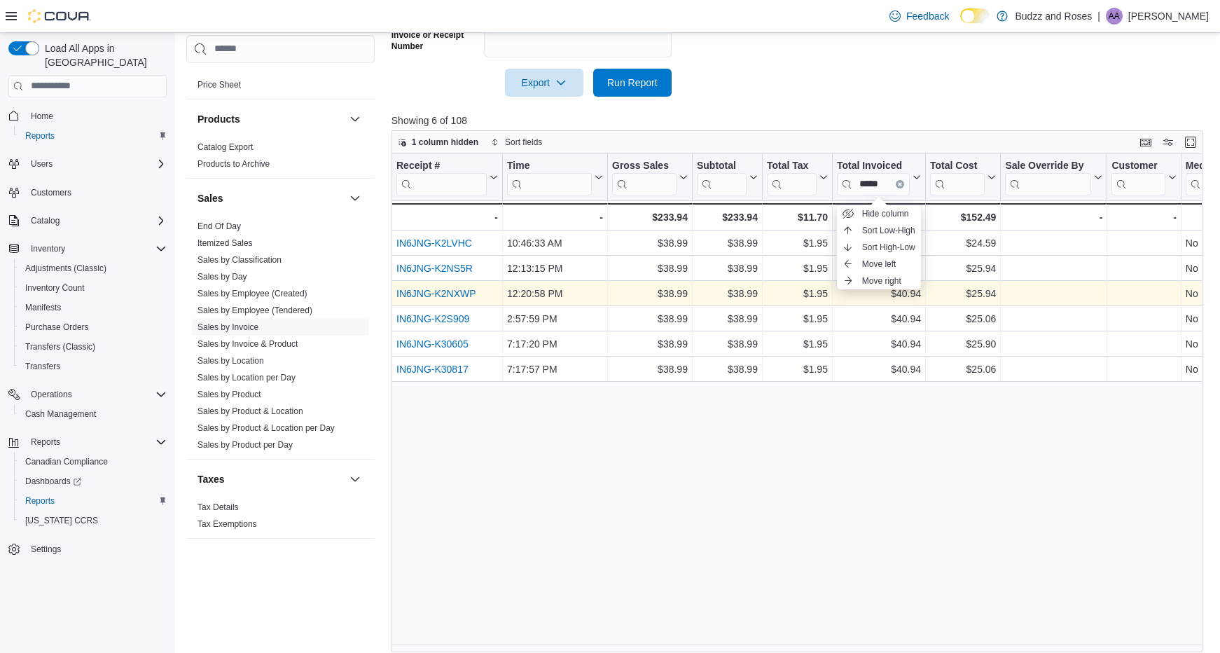
click at [455, 288] on link "IN6JNG-K2NXWP" at bounding box center [437, 293] width 80 height 11
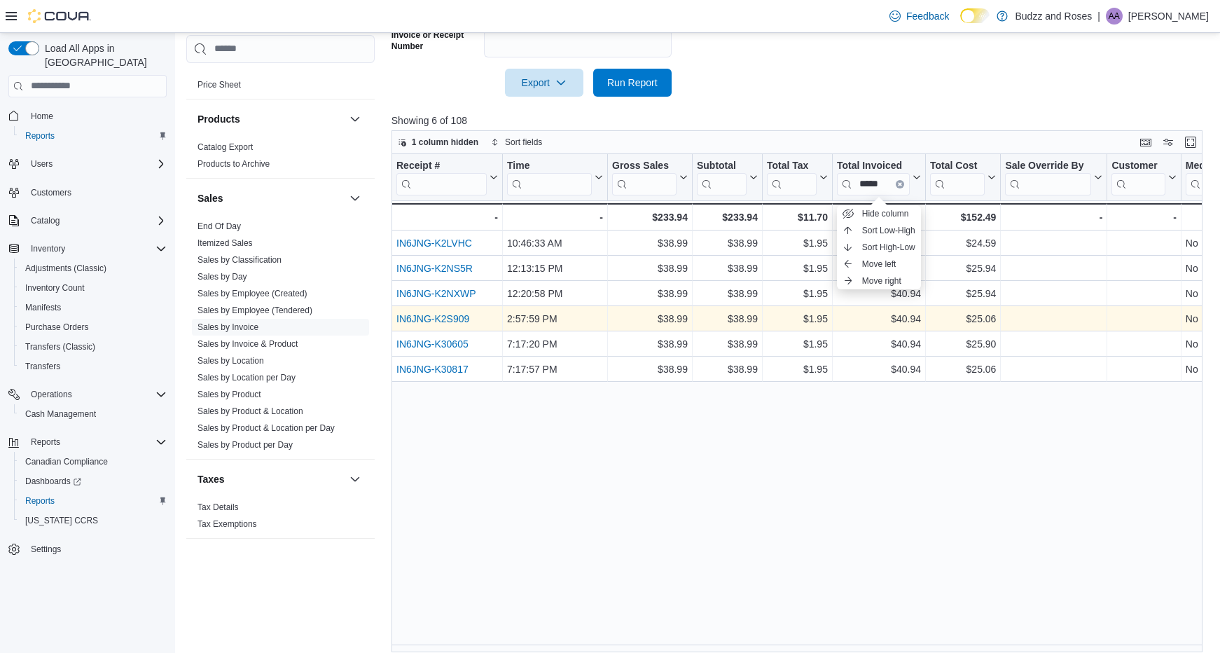
click at [456, 324] on link "IN6JNG-K2S909" at bounding box center [433, 318] width 73 height 11
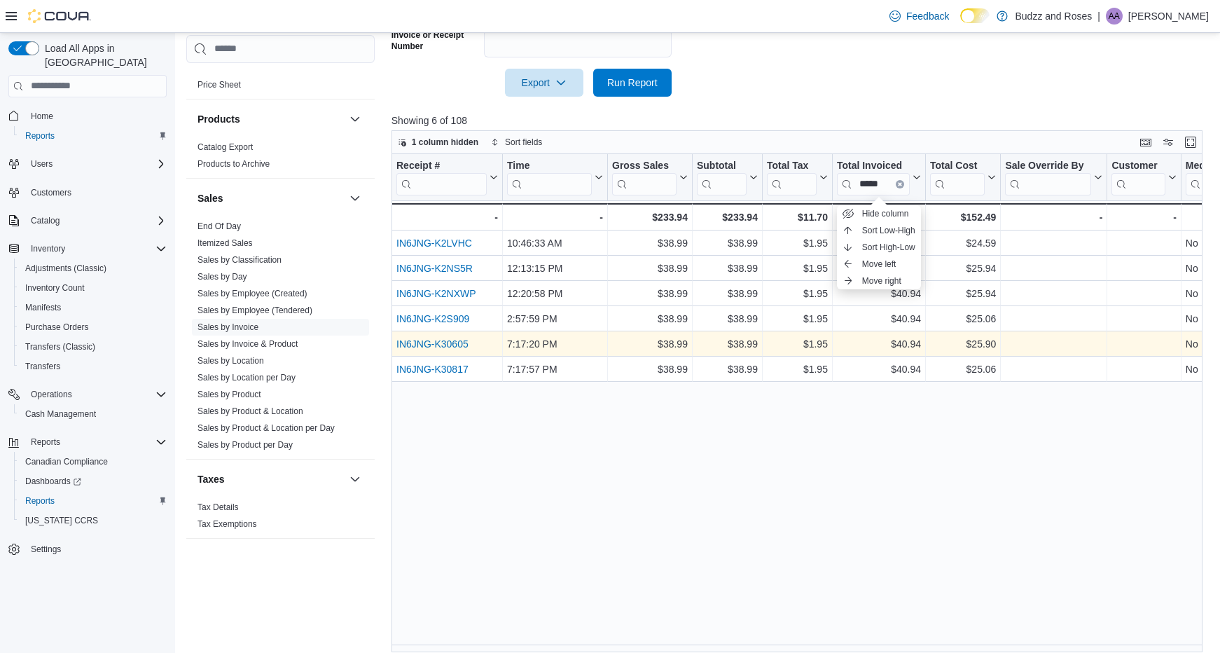
click at [439, 338] on div "IN6JNG-K30605" at bounding box center [448, 344] width 102 height 17
click at [439, 341] on link "IN6JNG-K30605" at bounding box center [433, 343] width 72 height 11
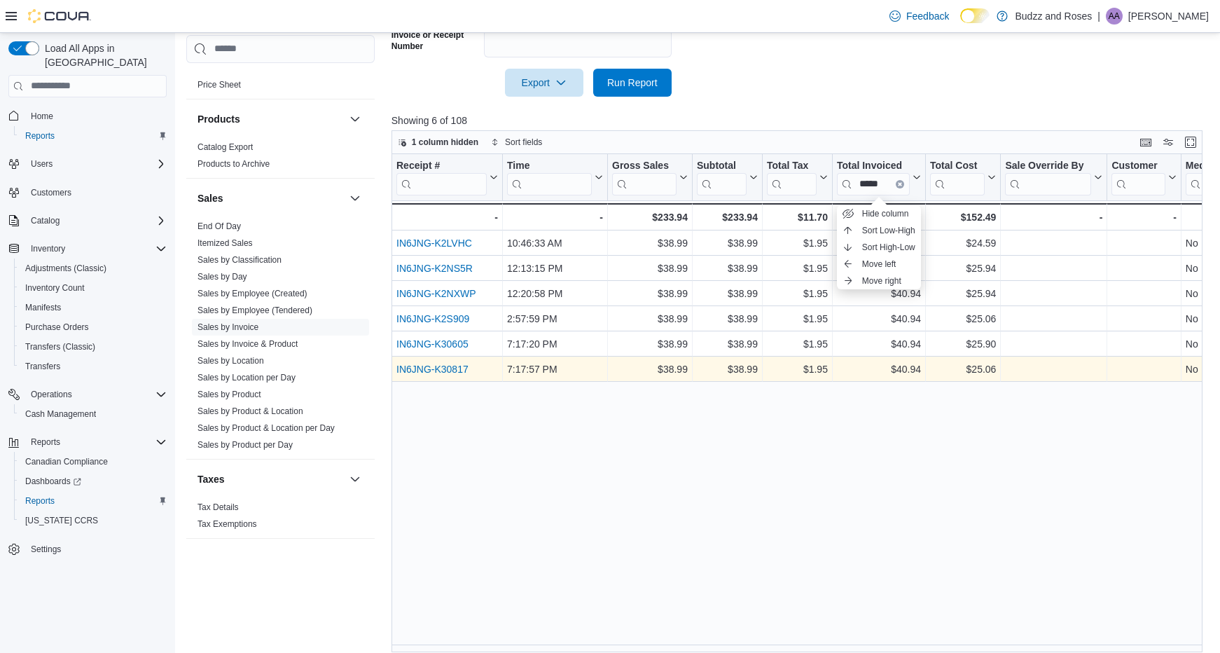
click at [441, 369] on link "IN6JNG-K30817" at bounding box center [433, 369] width 72 height 11
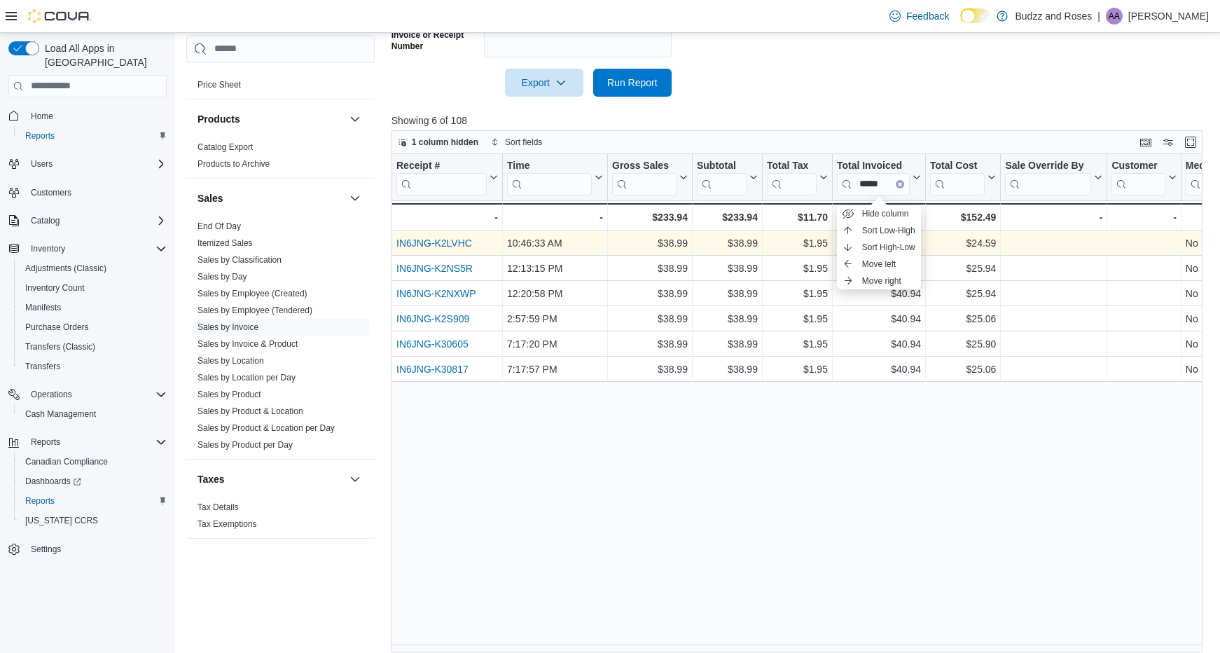
click at [453, 240] on link "IN6JNG-K2LVHC" at bounding box center [435, 242] width 76 height 11
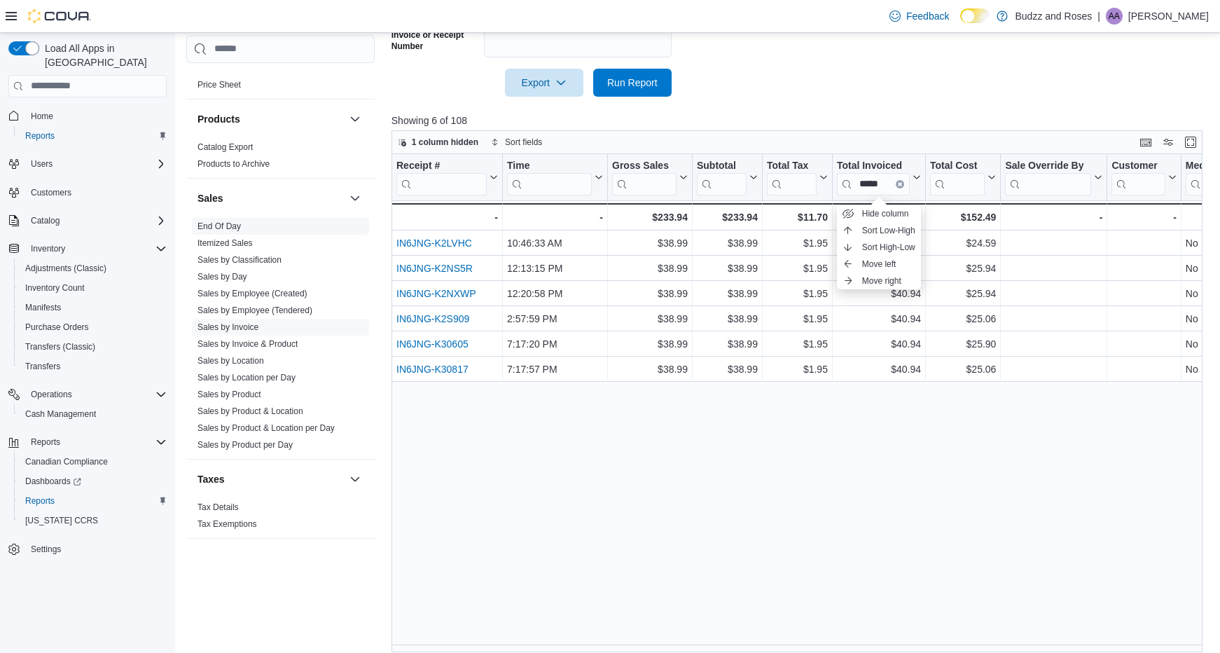
click at [219, 228] on link "End Of Day" at bounding box center [219, 226] width 43 height 10
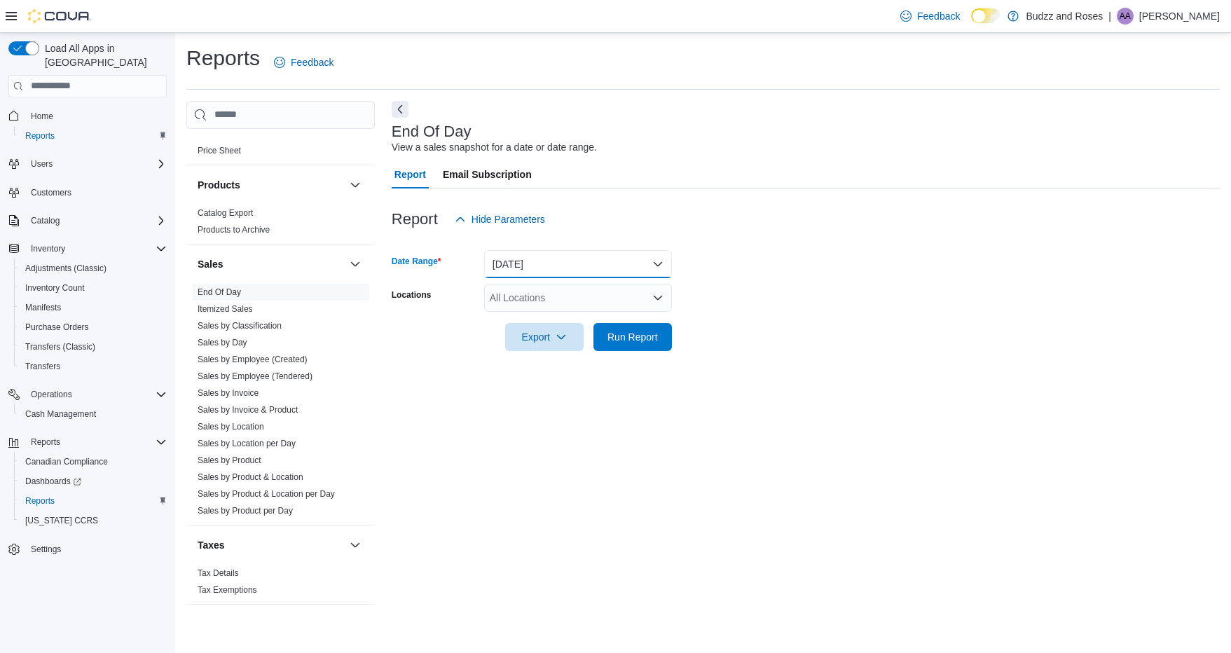
click at [640, 268] on button "Today" at bounding box center [578, 264] width 188 height 28
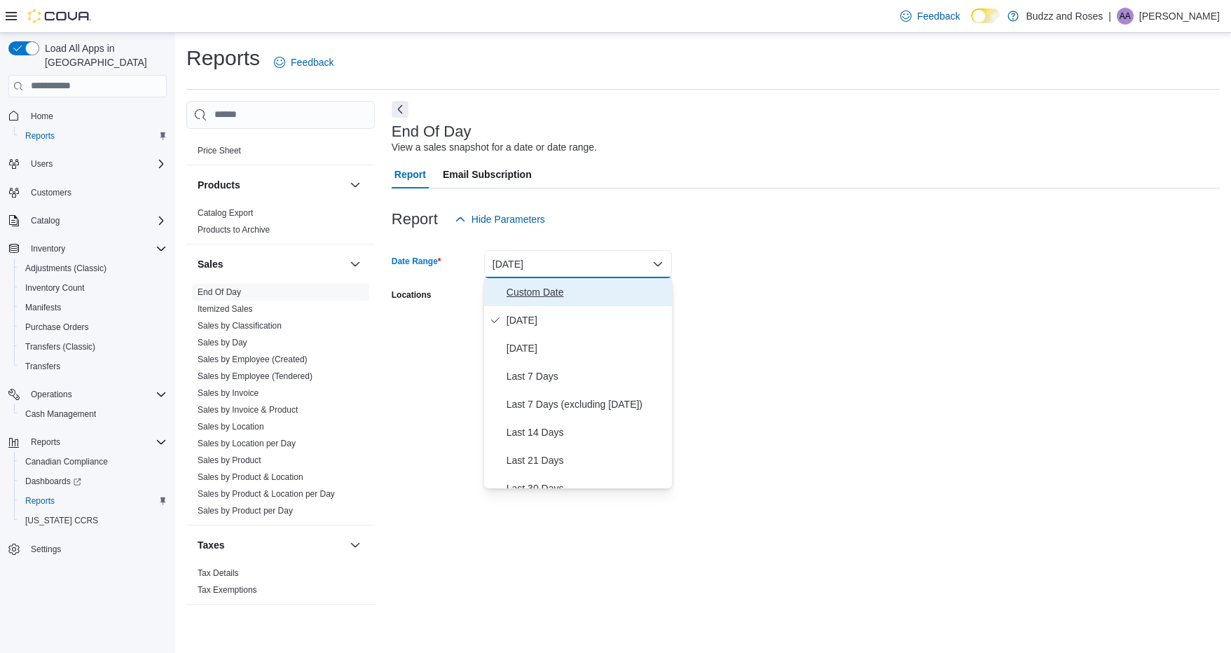
click at [557, 300] on span "Custom Date" at bounding box center [587, 292] width 160 height 17
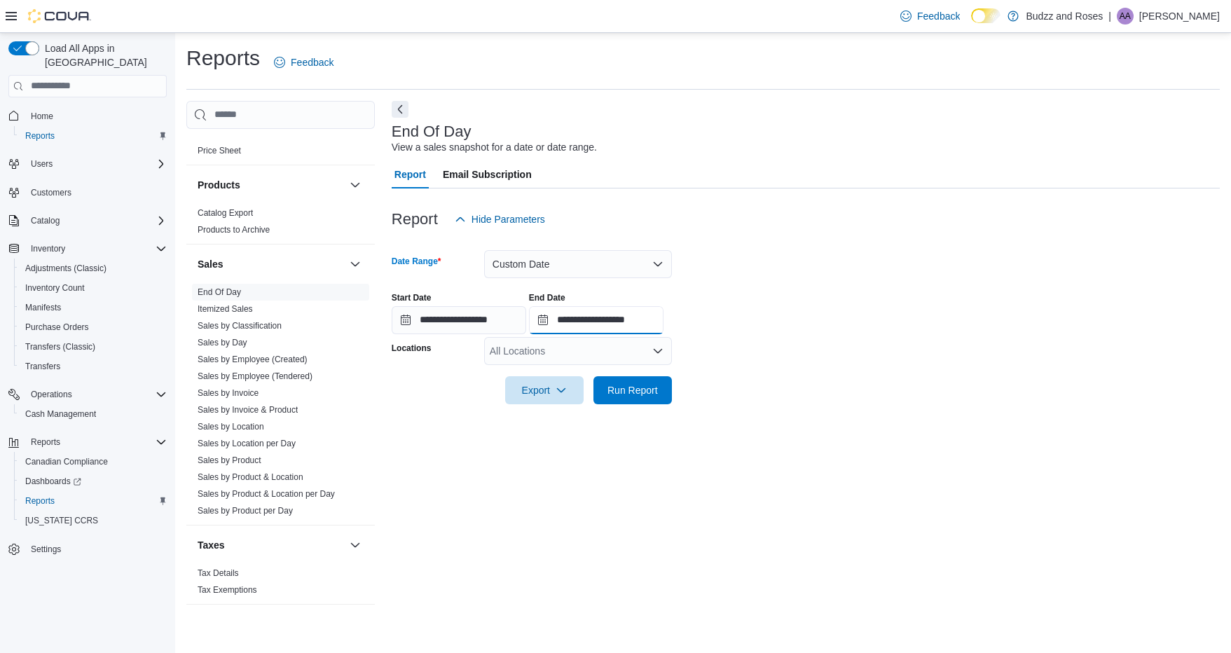
click at [571, 313] on input "**********" at bounding box center [596, 320] width 135 height 28
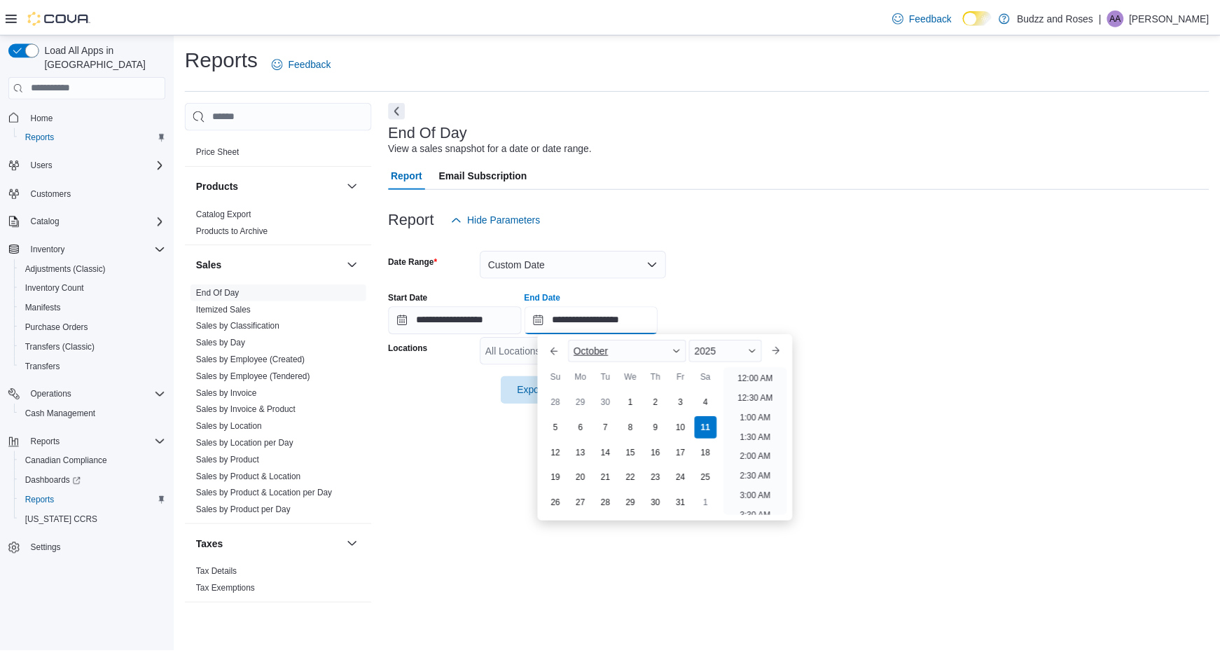
scroll to position [796, 0]
click at [690, 402] on div "3" at bounding box center [686, 402] width 25 height 25
type input "**********"
click at [759, 268] on form "**********" at bounding box center [806, 318] width 828 height 171
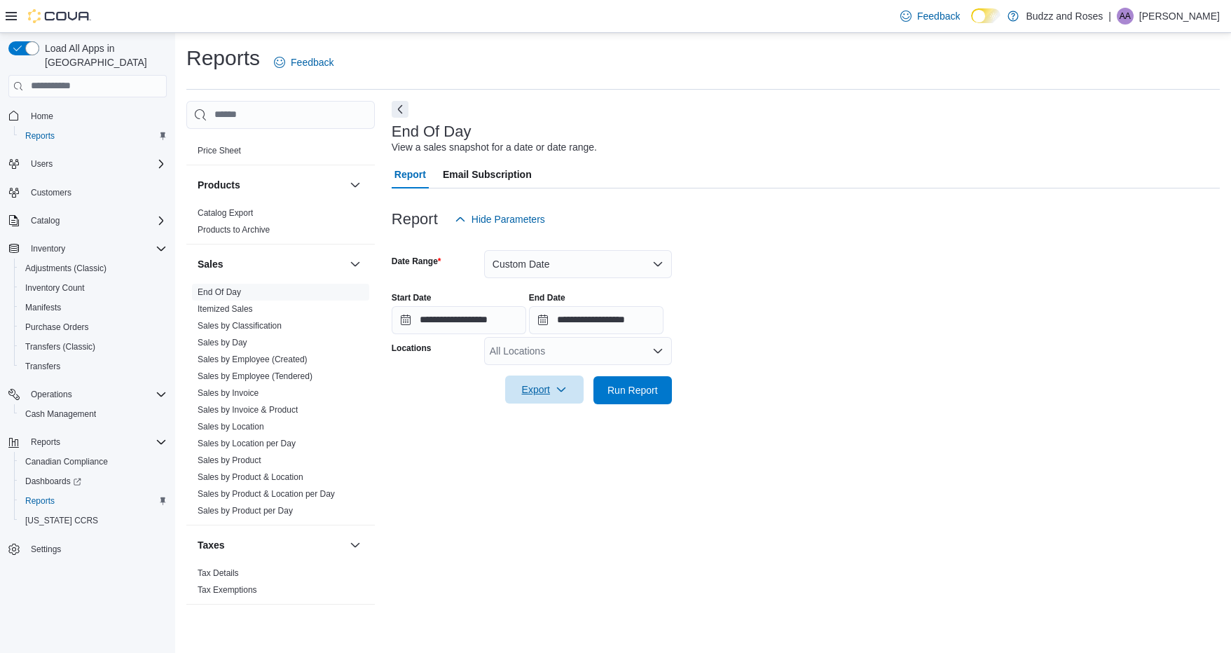
click at [558, 385] on icon "button" at bounding box center [561, 389] width 11 height 11
click at [770, 350] on form "**********" at bounding box center [806, 318] width 828 height 171
click at [649, 392] on span "Run Report" at bounding box center [632, 390] width 50 height 14
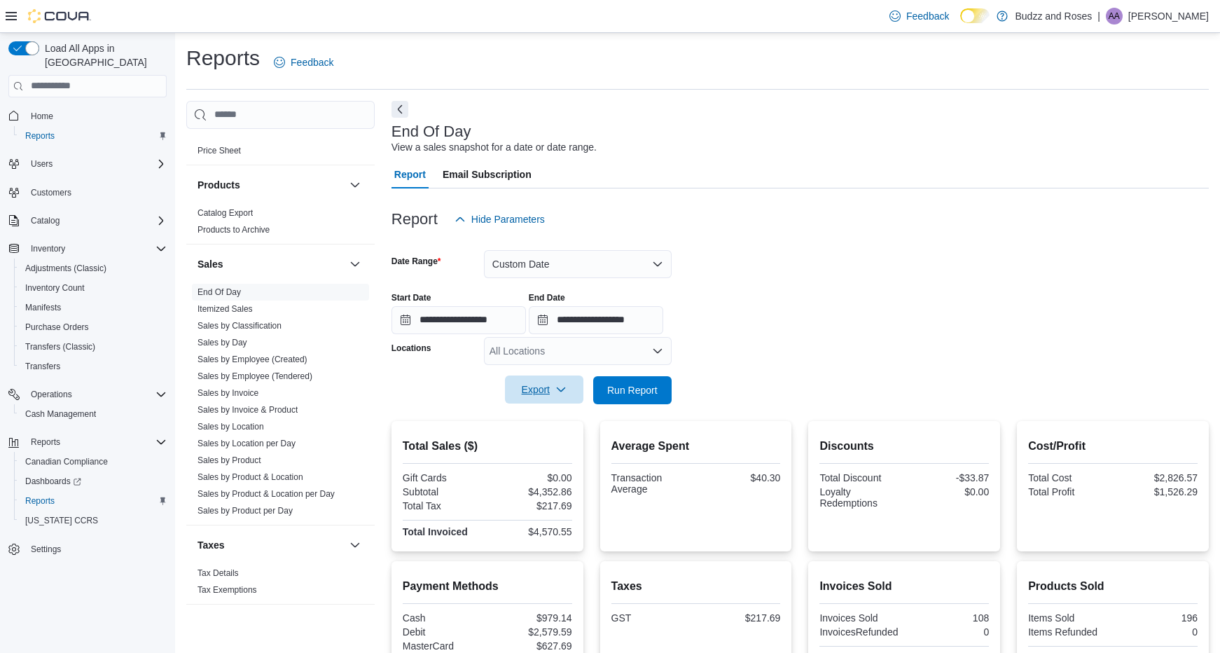
click at [557, 392] on icon "button" at bounding box center [561, 389] width 11 height 11
click at [559, 441] on span "Export to Pdf" at bounding box center [546, 446] width 63 height 11
click at [249, 392] on link "Sales by Invoice" at bounding box center [228, 393] width 61 height 10
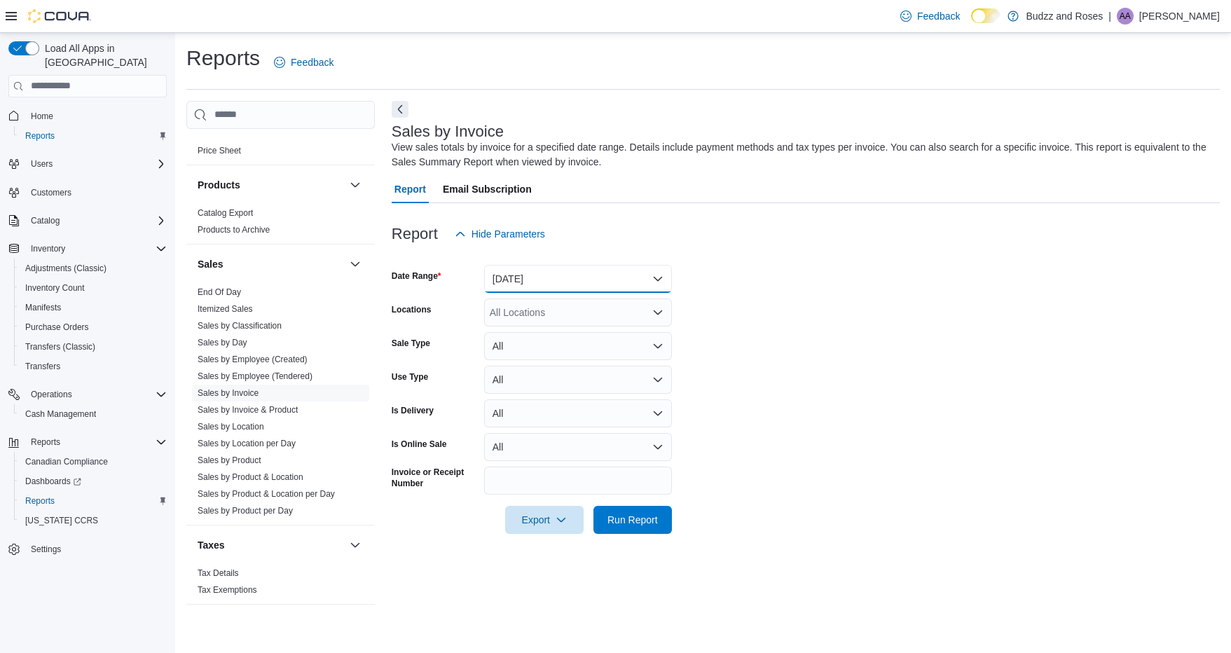
click at [597, 280] on button "Yesterday" at bounding box center [578, 279] width 188 height 28
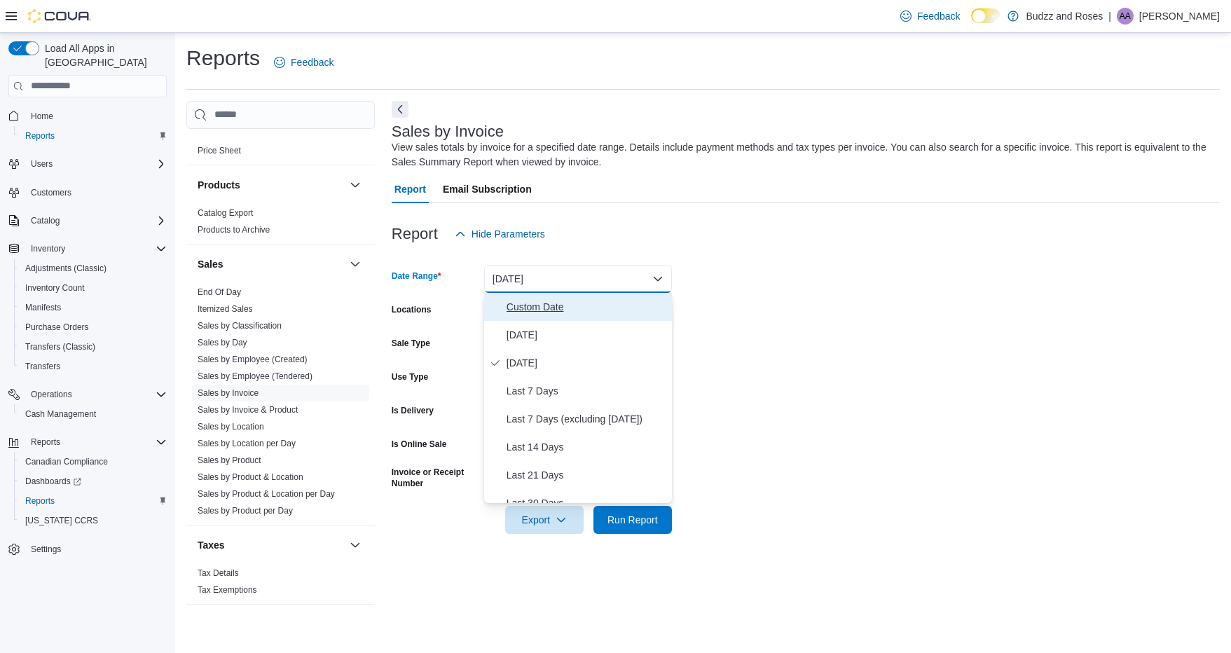
click at [568, 308] on span "Custom Date" at bounding box center [587, 306] width 160 height 17
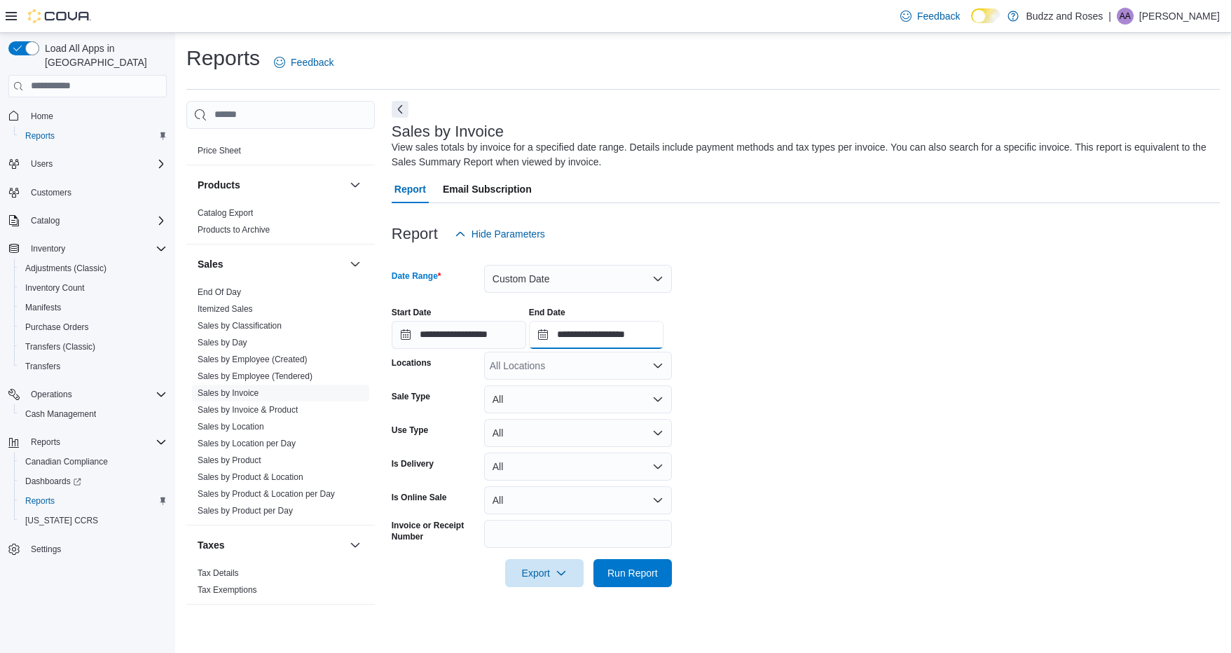
click at [553, 338] on input "**********" at bounding box center [596, 335] width 135 height 28
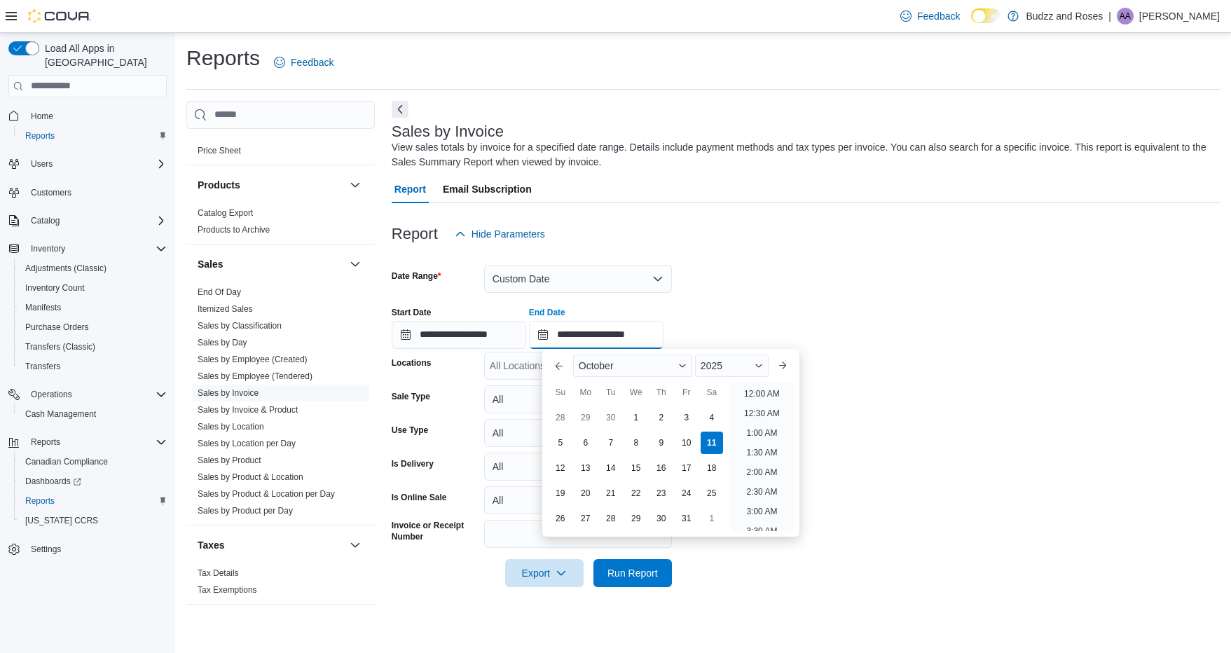
scroll to position [796, 0]
click at [554, 364] on button "Previous Month" at bounding box center [559, 365] width 22 height 22
type input "**********"
click at [619, 513] on div "30" at bounding box center [610, 518] width 25 height 25
type input "**********"
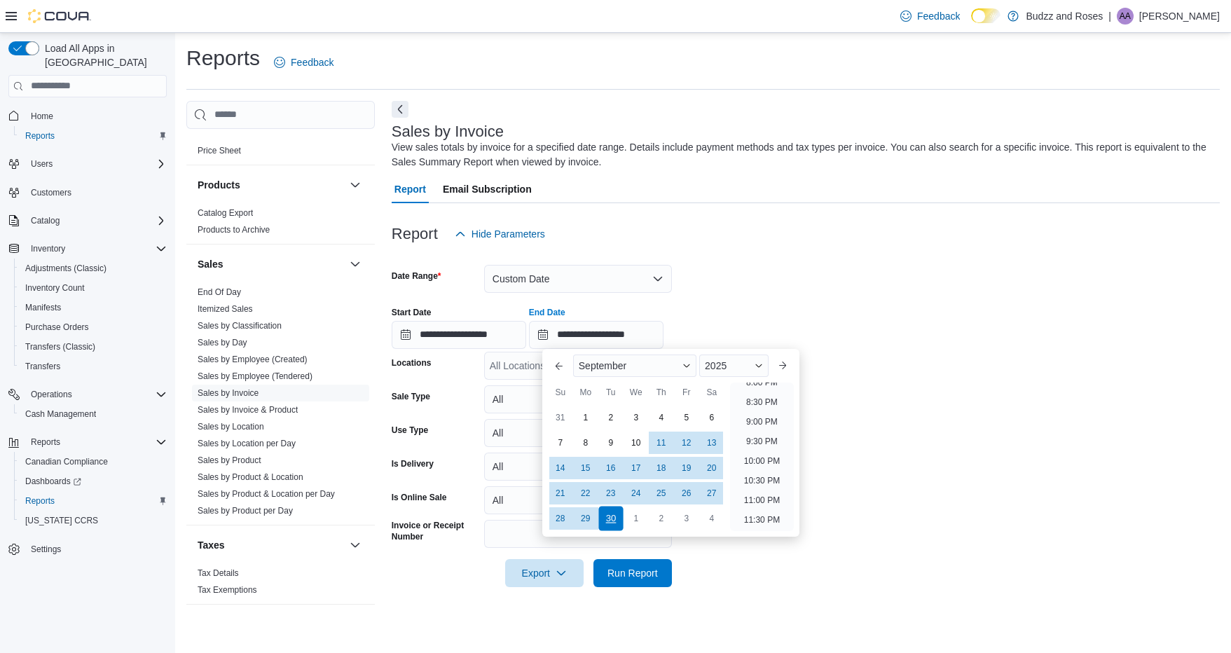
click at [617, 517] on div "30" at bounding box center [610, 518] width 25 height 25
click at [414, 335] on input "**********" at bounding box center [459, 335] width 135 height 28
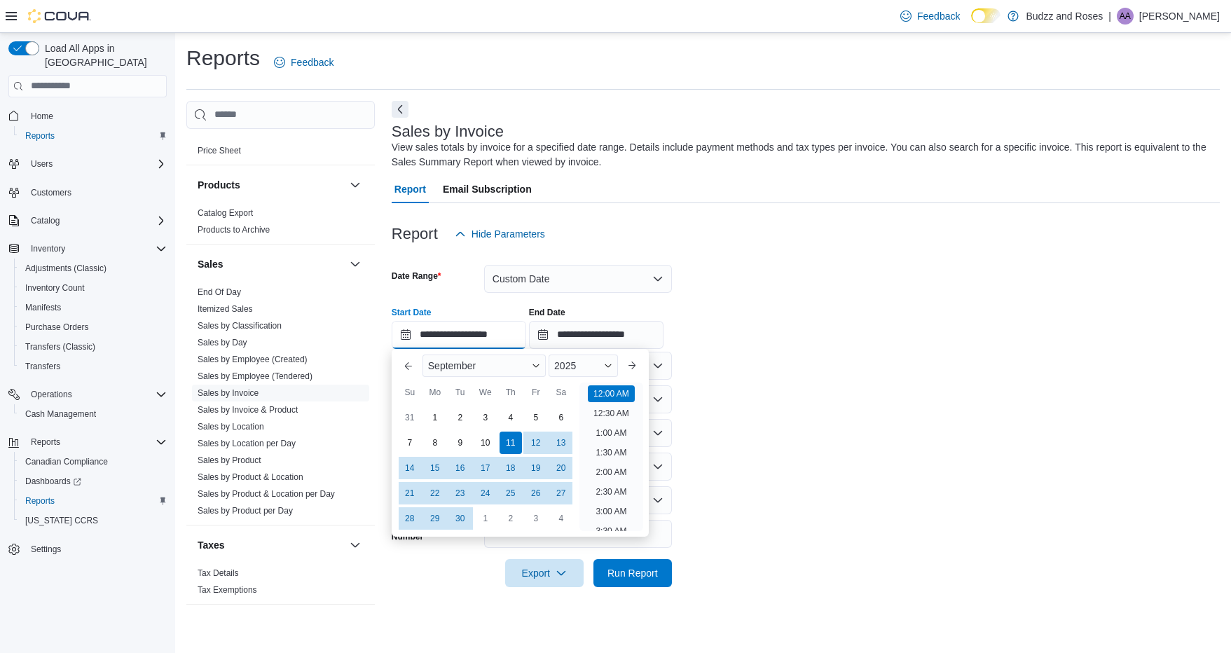
scroll to position [43, 0]
click at [464, 521] on div "30" at bounding box center [460, 518] width 25 height 25
type input "**********"
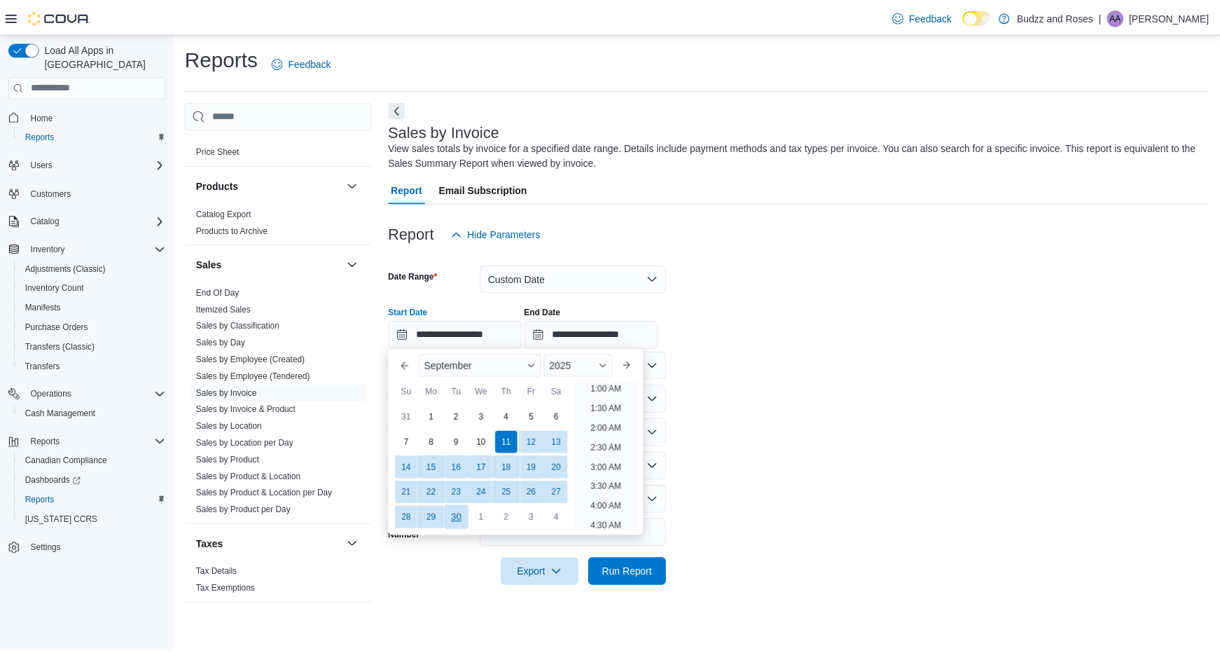
scroll to position [3, 0]
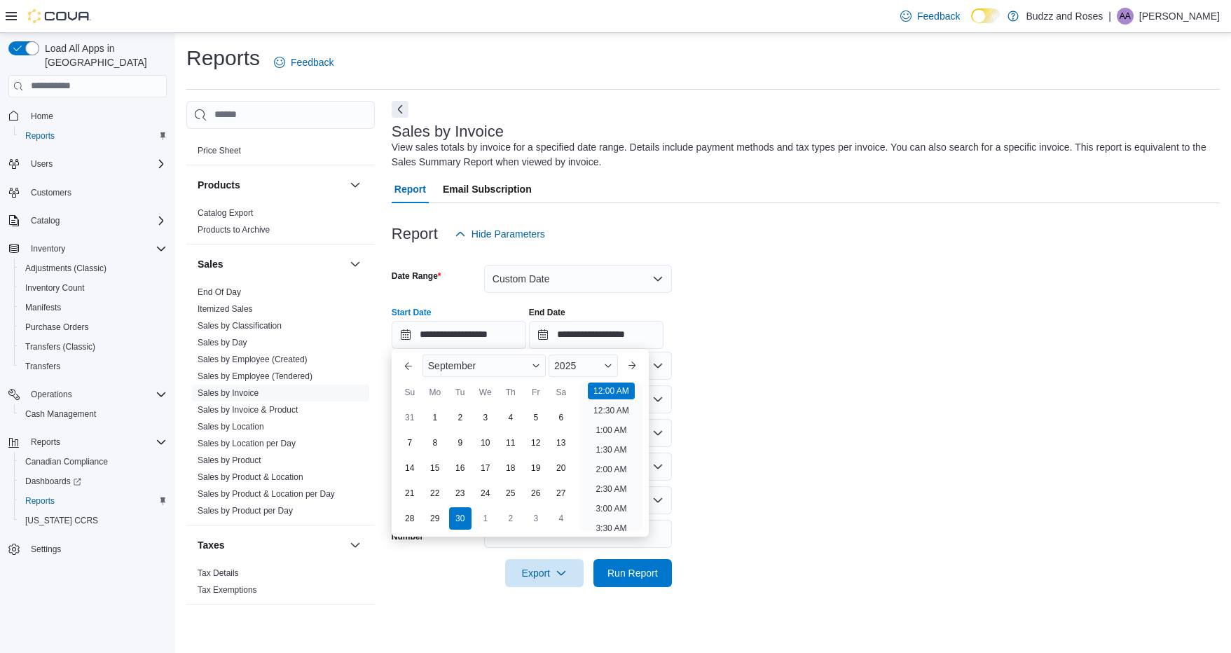
click at [759, 372] on form "**********" at bounding box center [806, 417] width 828 height 339
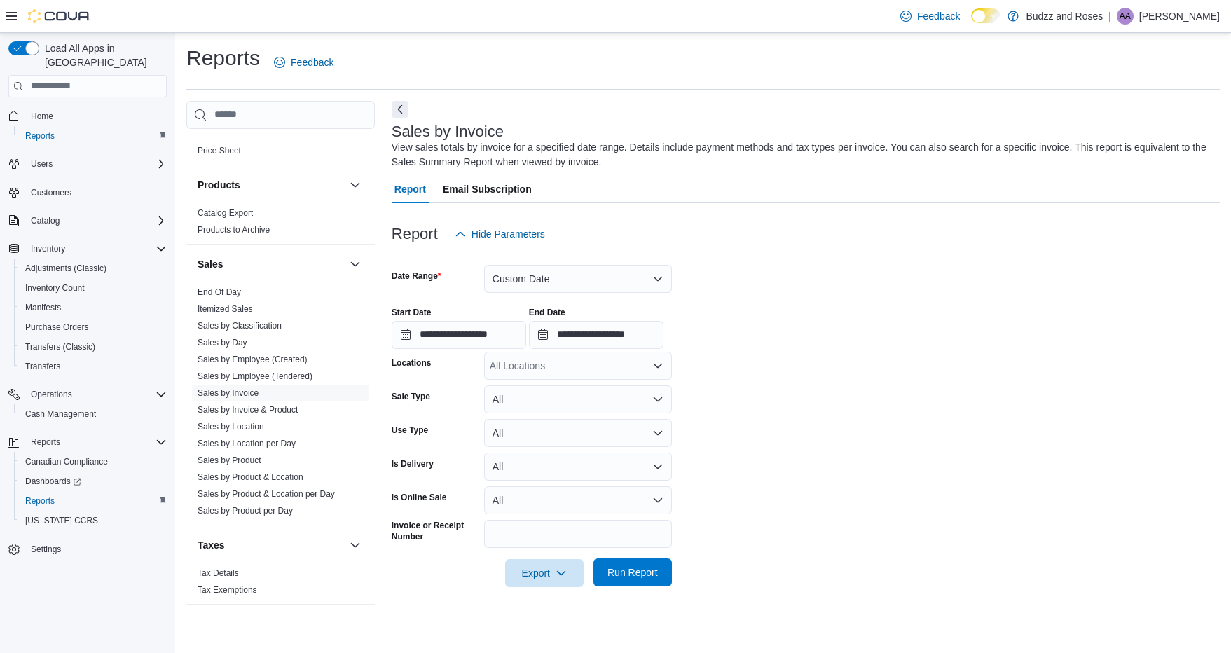
click at [631, 577] on span "Run Report" at bounding box center [632, 572] width 50 height 14
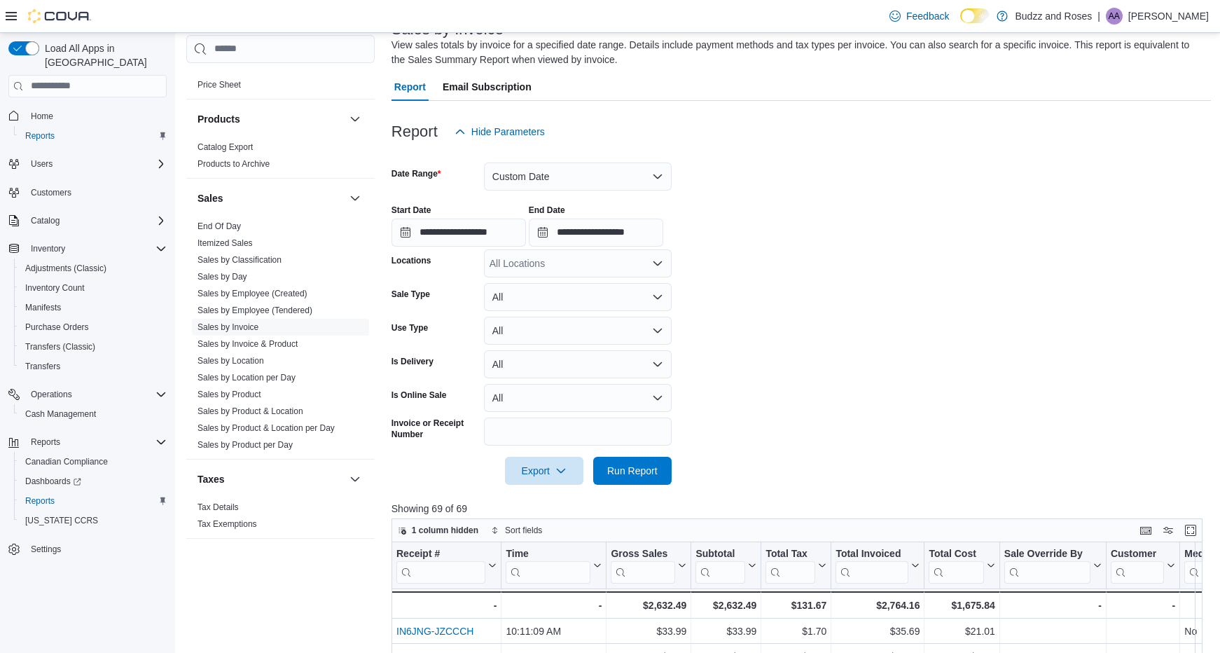
scroll to position [420, 0]
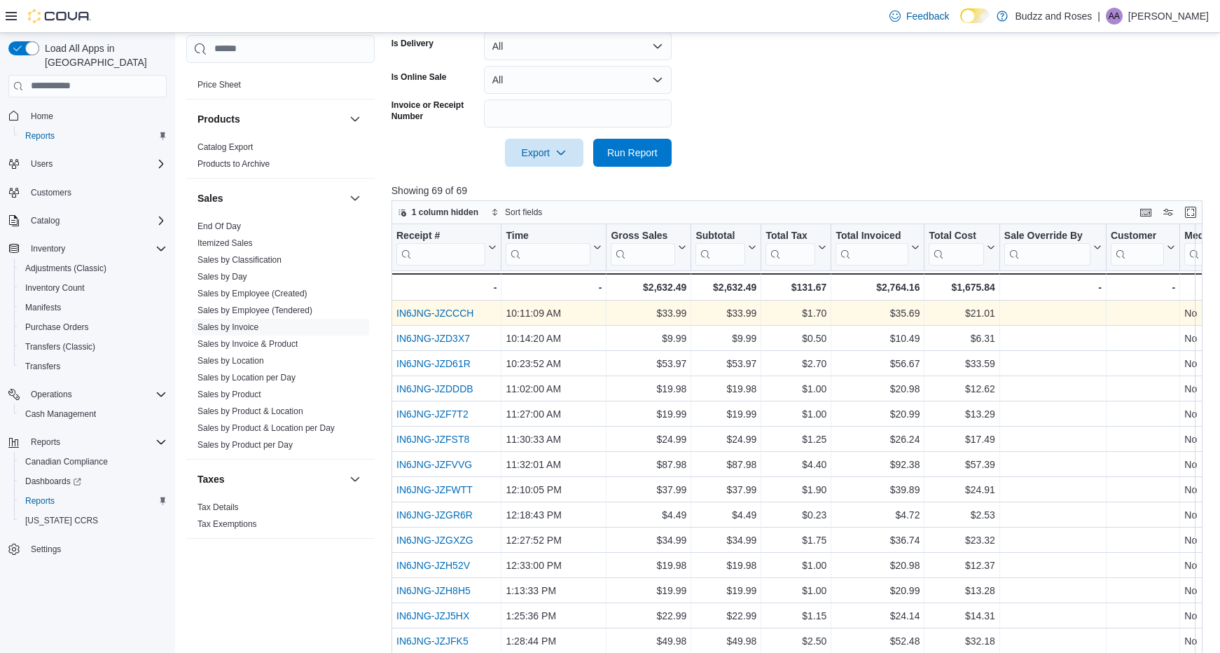
click at [448, 316] on link "IN6JNG-JZCCCH" at bounding box center [435, 313] width 77 height 11
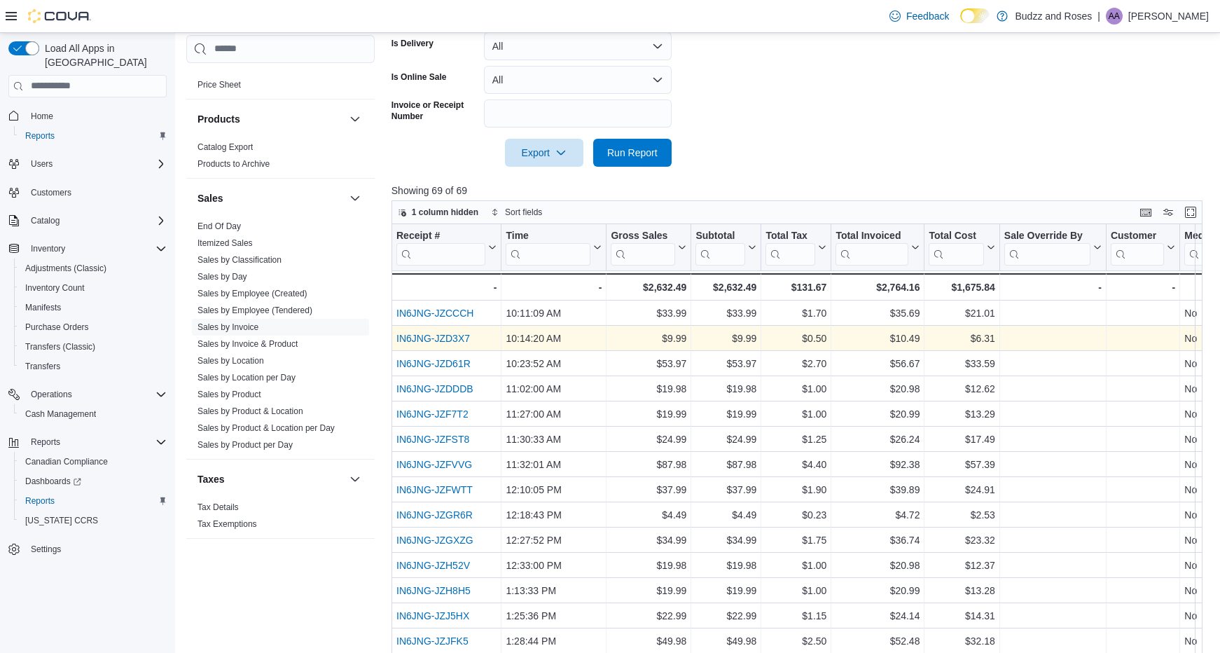
click at [448, 333] on link "IN6JNG-JZD3X7" at bounding box center [434, 338] width 74 height 11
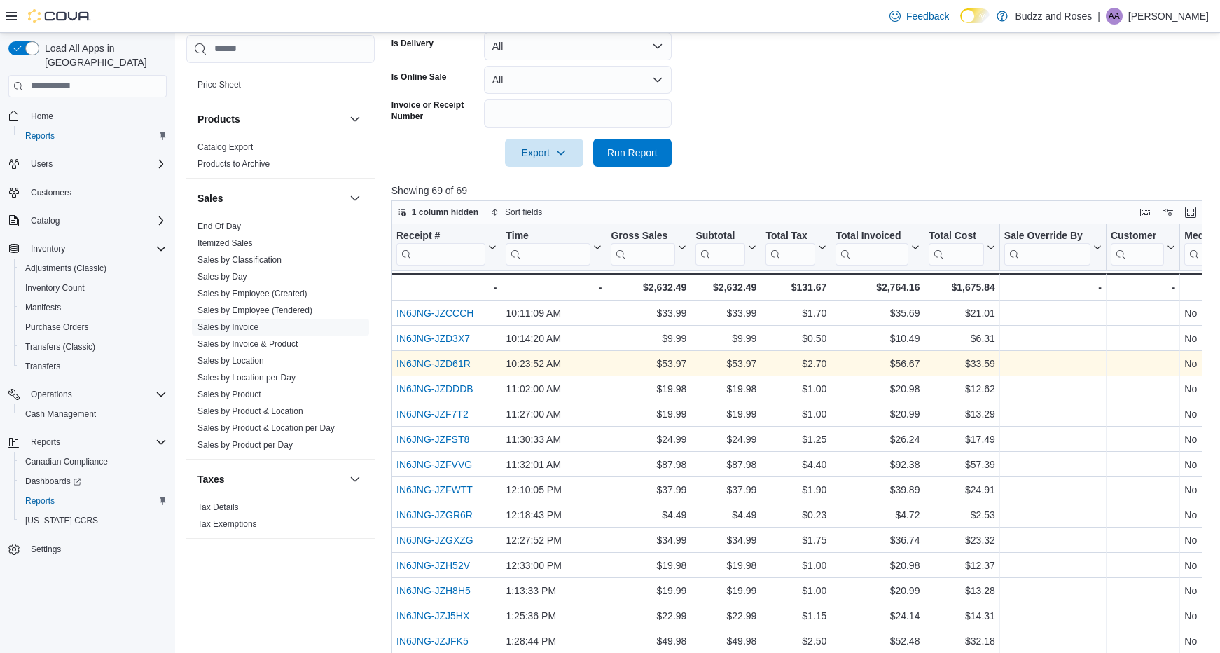
click at [441, 364] on link "IN6JNG-JZD61R" at bounding box center [434, 363] width 74 height 11
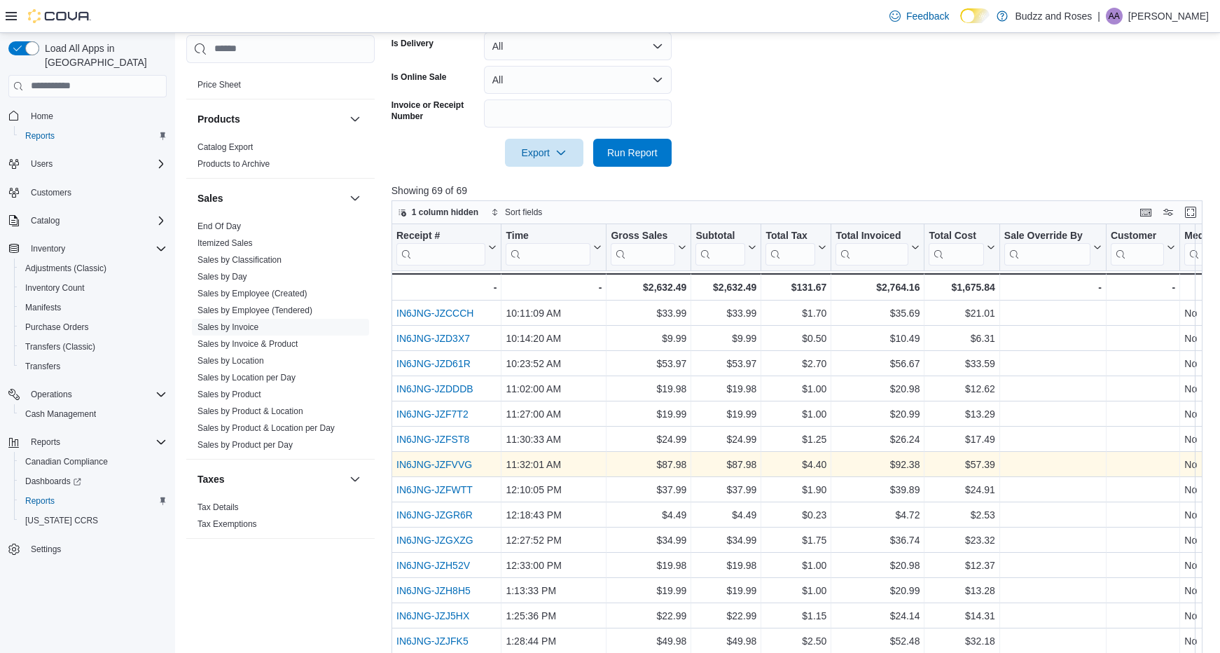
click at [448, 467] on link "IN6JNG-JZFVVG" at bounding box center [435, 464] width 76 height 11
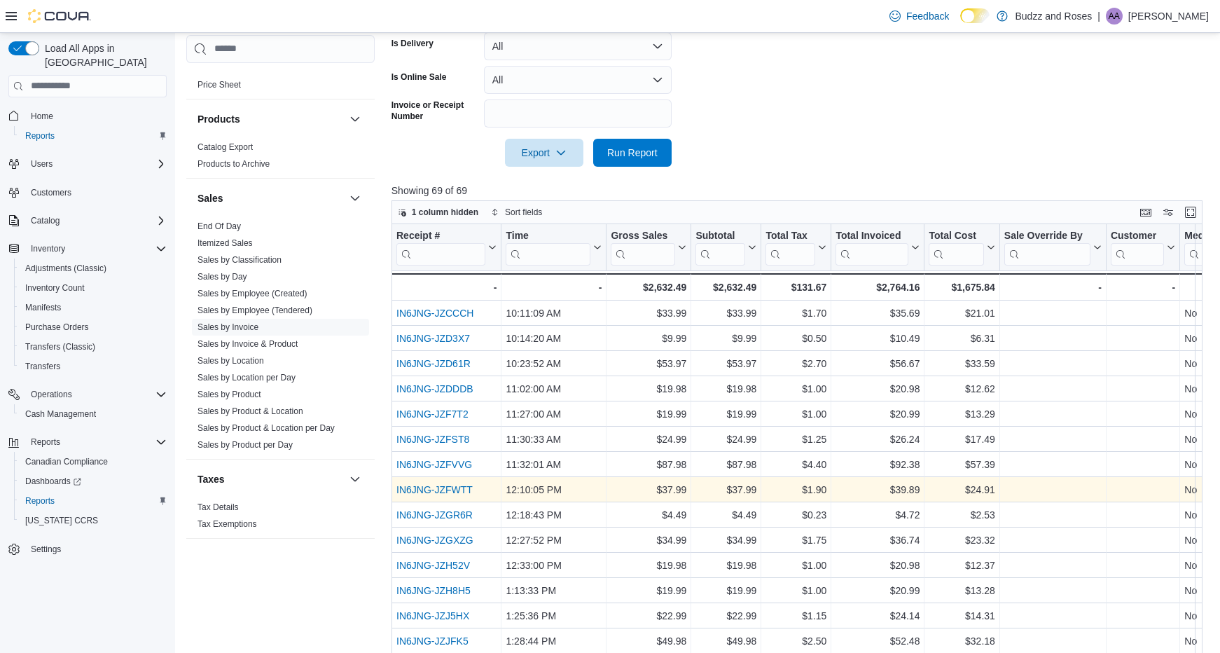
click at [458, 488] on link "IN6JNG-JZFWTT" at bounding box center [435, 489] width 76 height 11
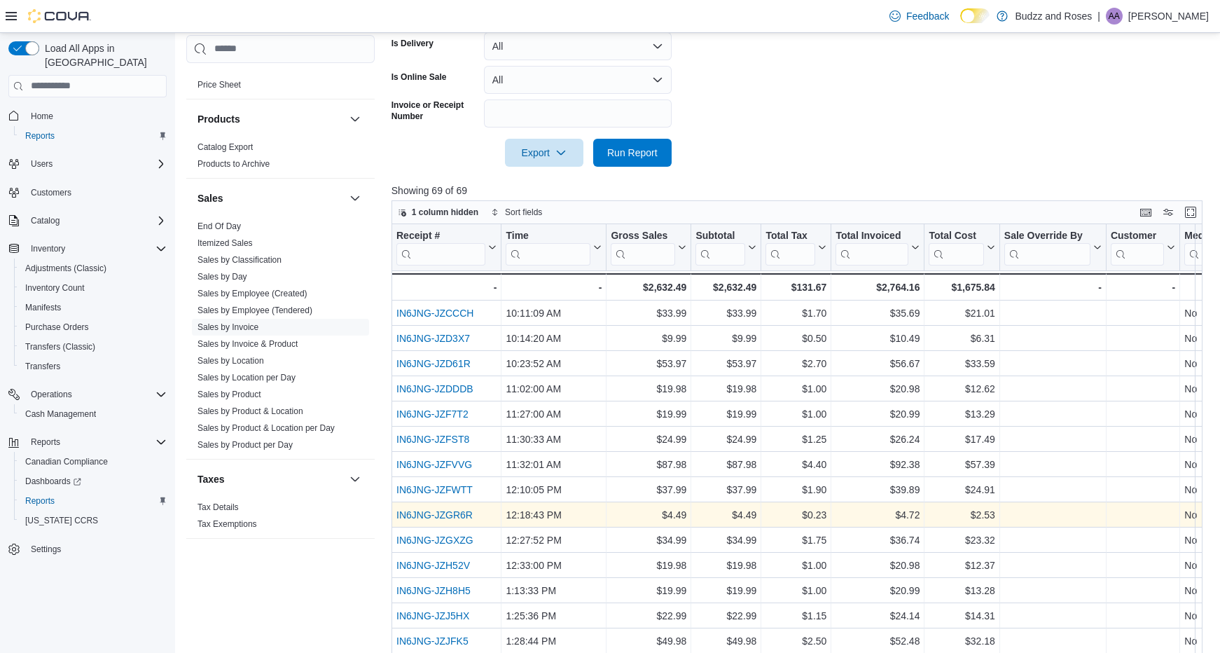
click at [450, 514] on link "IN6JNG-JZGR6R" at bounding box center [435, 514] width 76 height 11
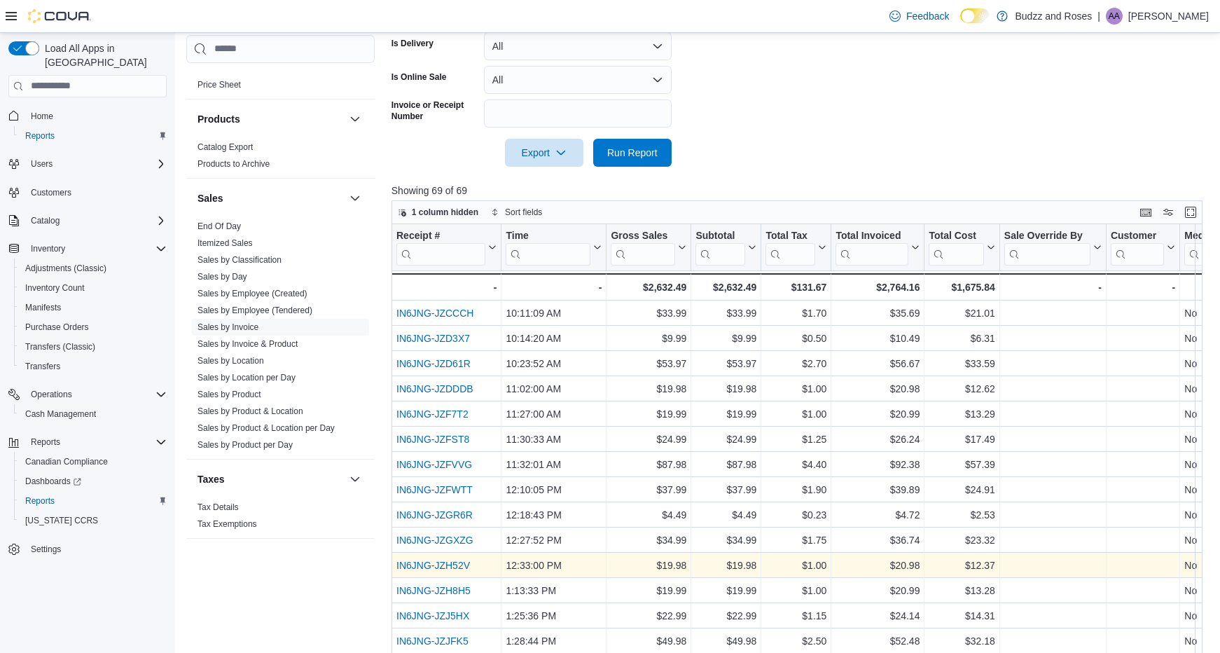
click at [454, 565] on link "IN6JNG-JZH52V" at bounding box center [434, 565] width 74 height 11
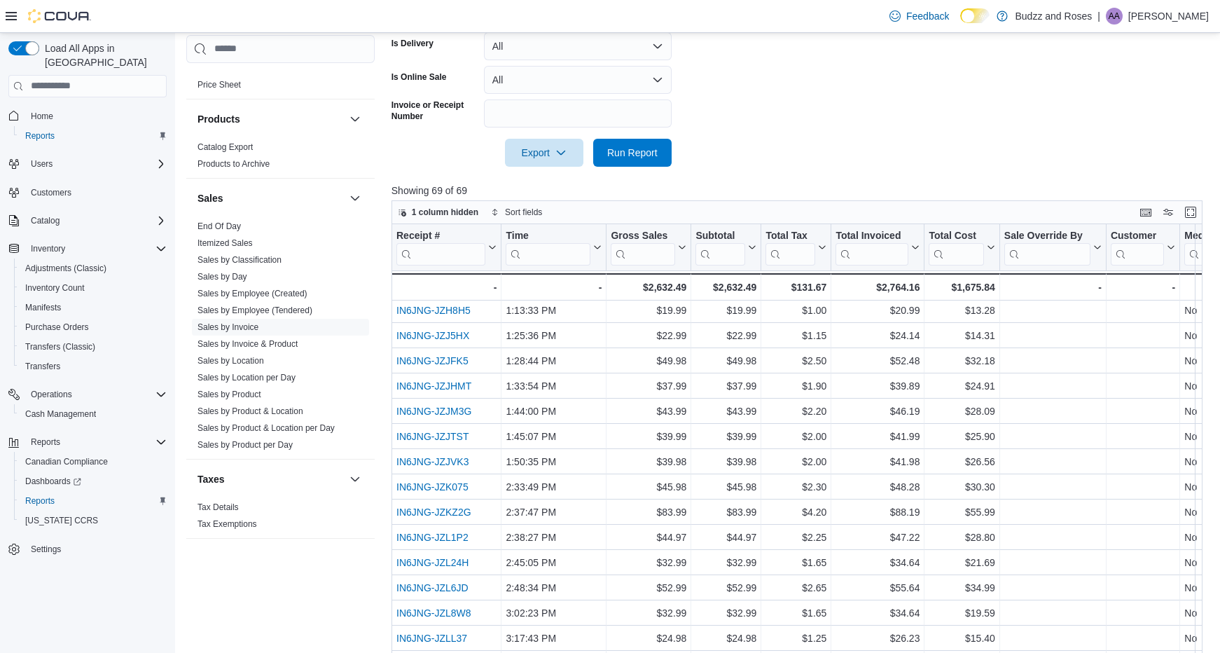
scroll to position [210, 0]
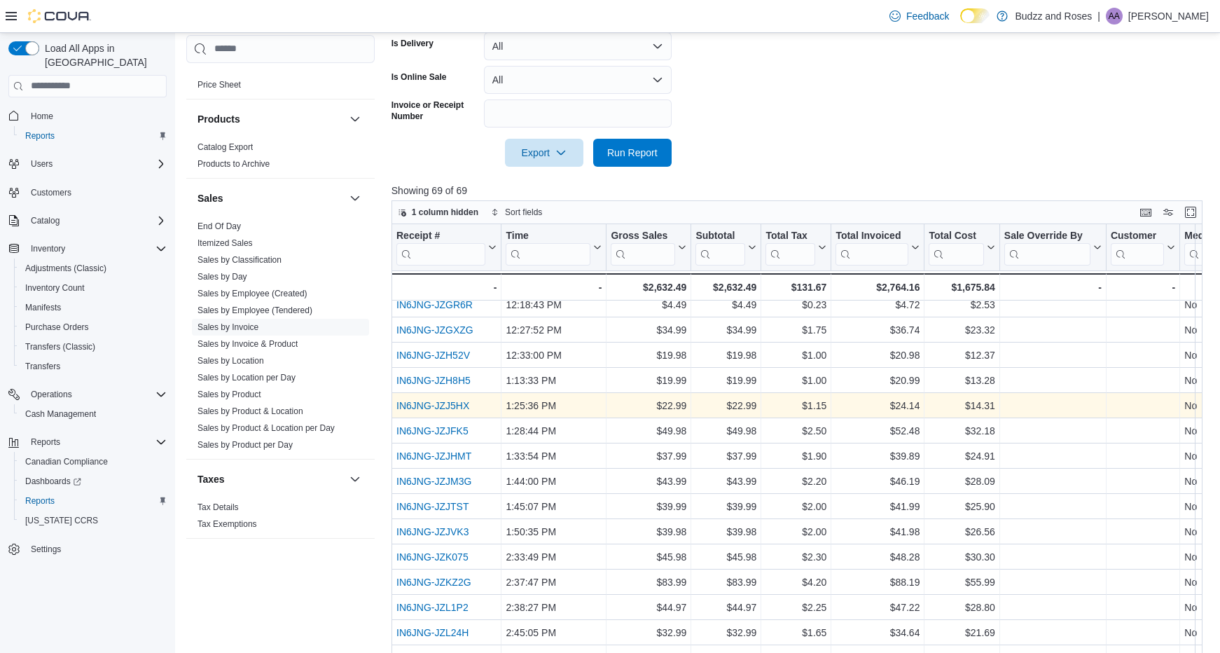
click at [446, 405] on link "IN6JNG-JZJ5HX" at bounding box center [433, 405] width 73 height 11
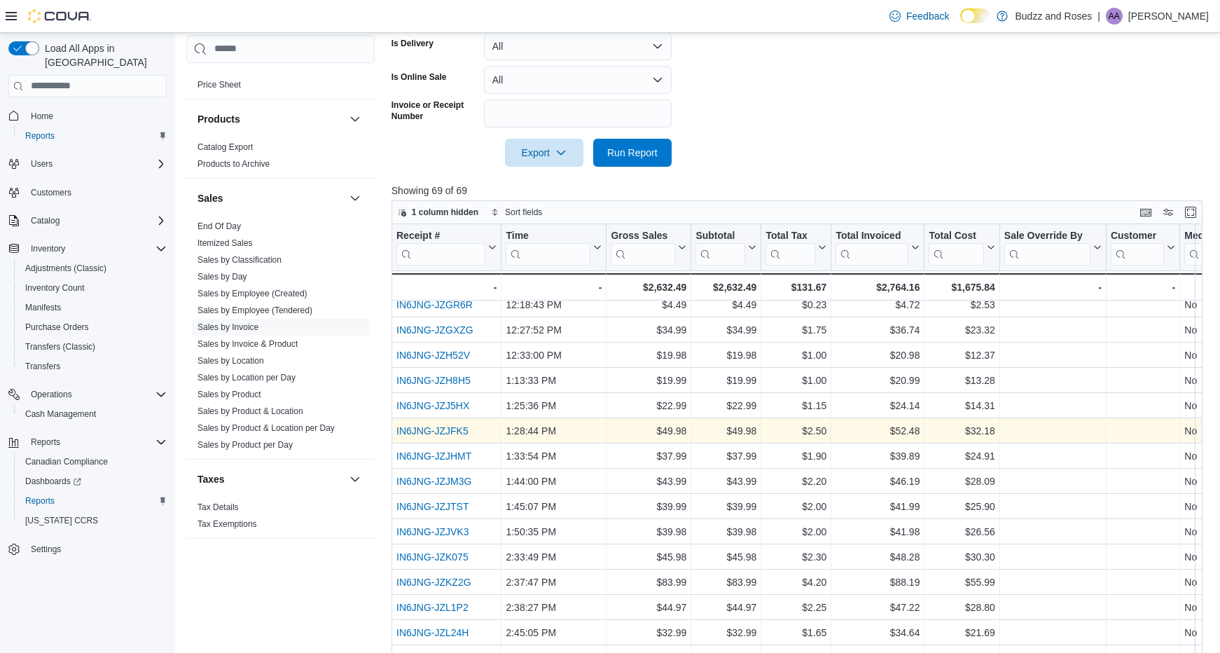
click at [460, 429] on link "IN6JNG-JZJFK5" at bounding box center [433, 430] width 72 height 11
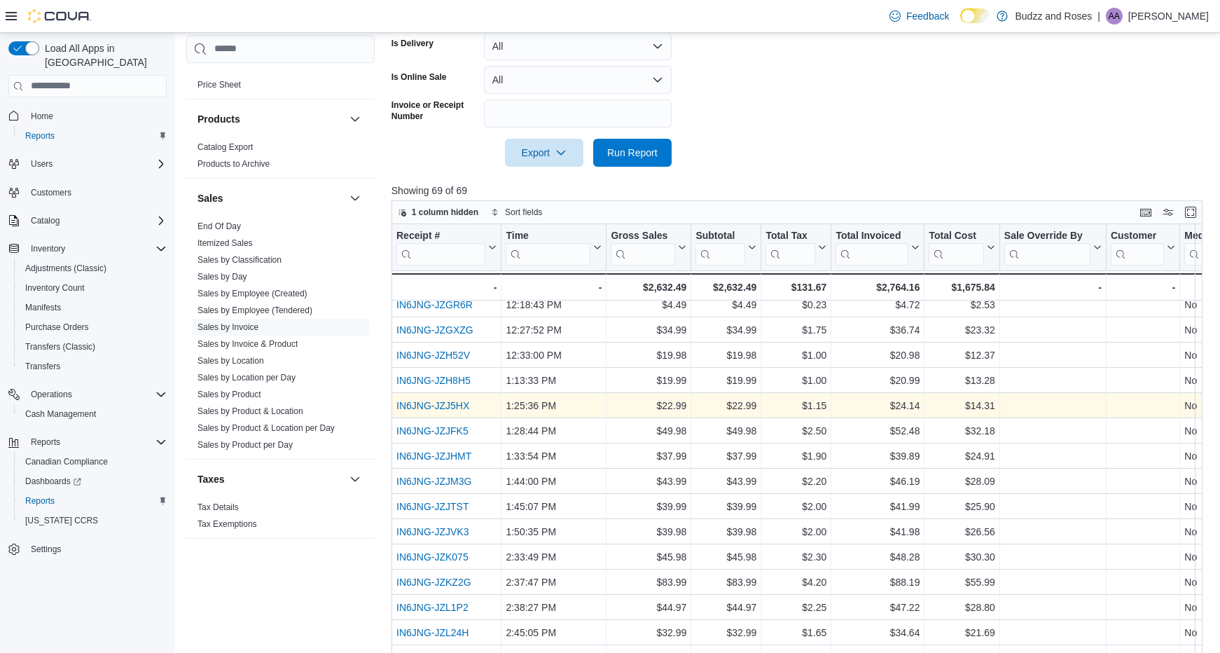
click at [457, 407] on link "IN6JNG-JZJ5HX" at bounding box center [433, 405] width 73 height 11
click at [453, 408] on link "IN6JNG-JZJ5HX" at bounding box center [433, 405] width 73 height 11
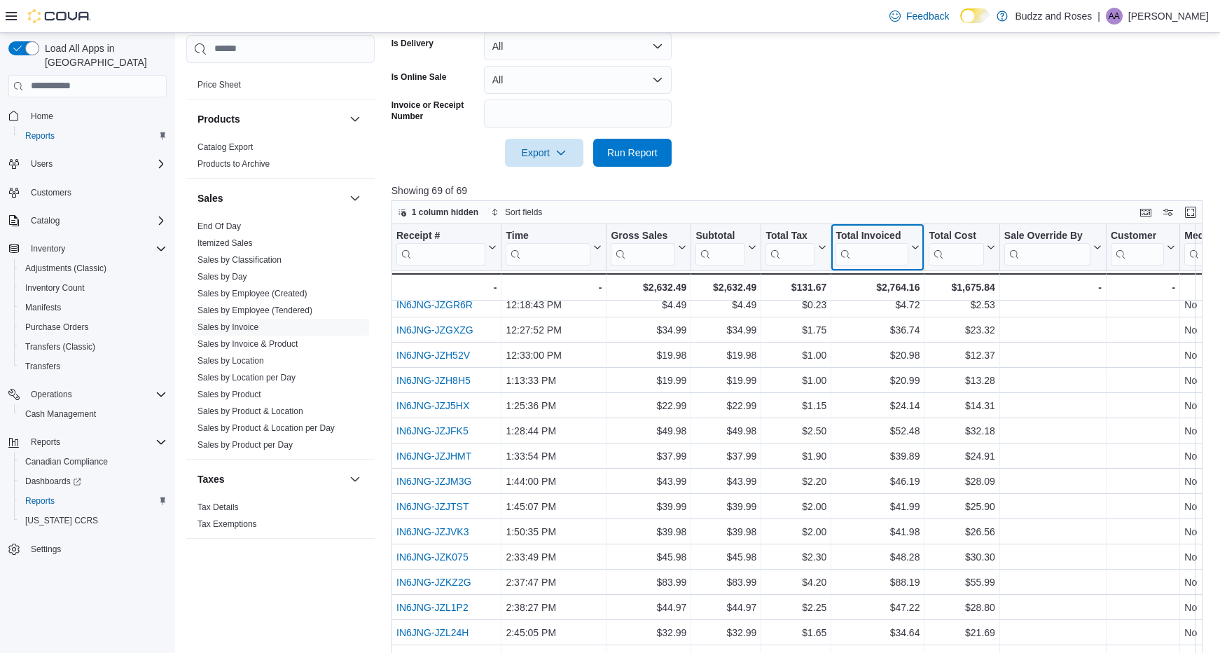
click at [876, 251] on input "search" at bounding box center [872, 253] width 73 height 22
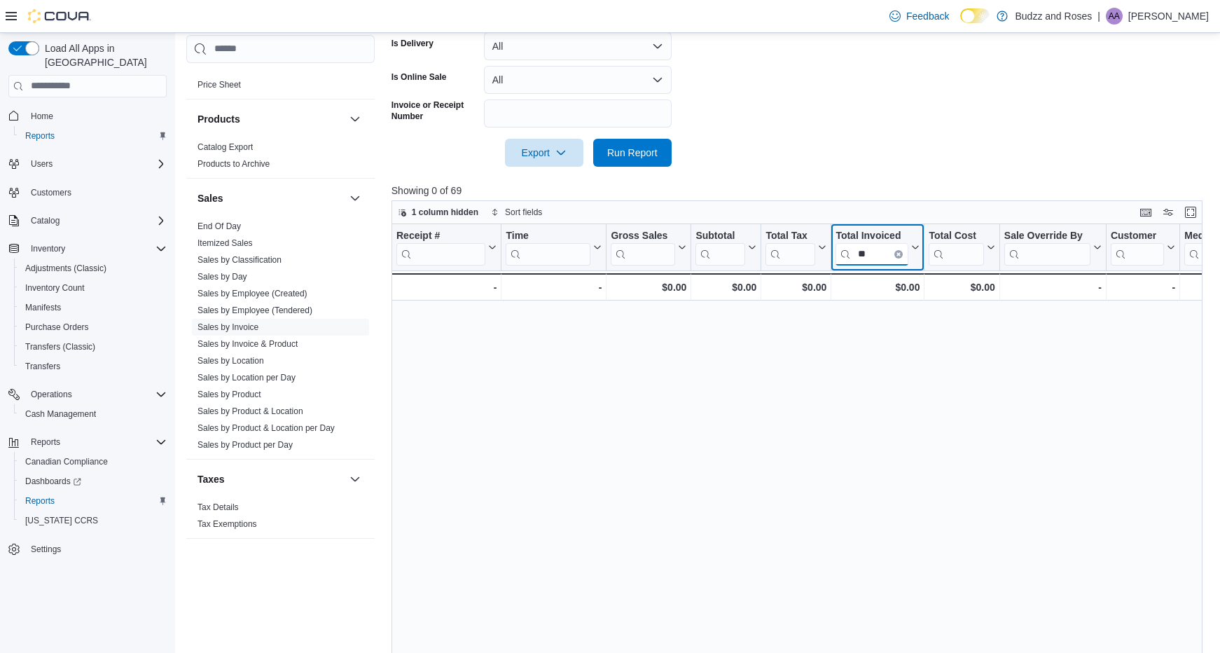
scroll to position [0, 0]
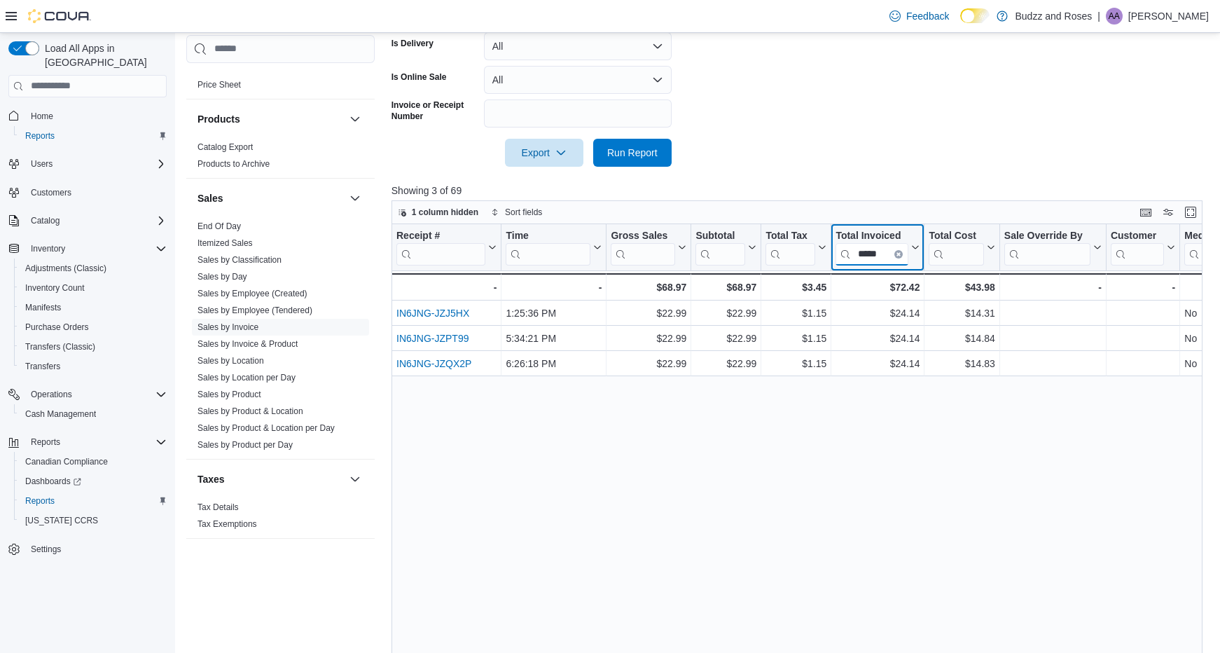
type input "*****"
click at [900, 254] on icon "Clear input" at bounding box center [898, 253] width 3 height 3
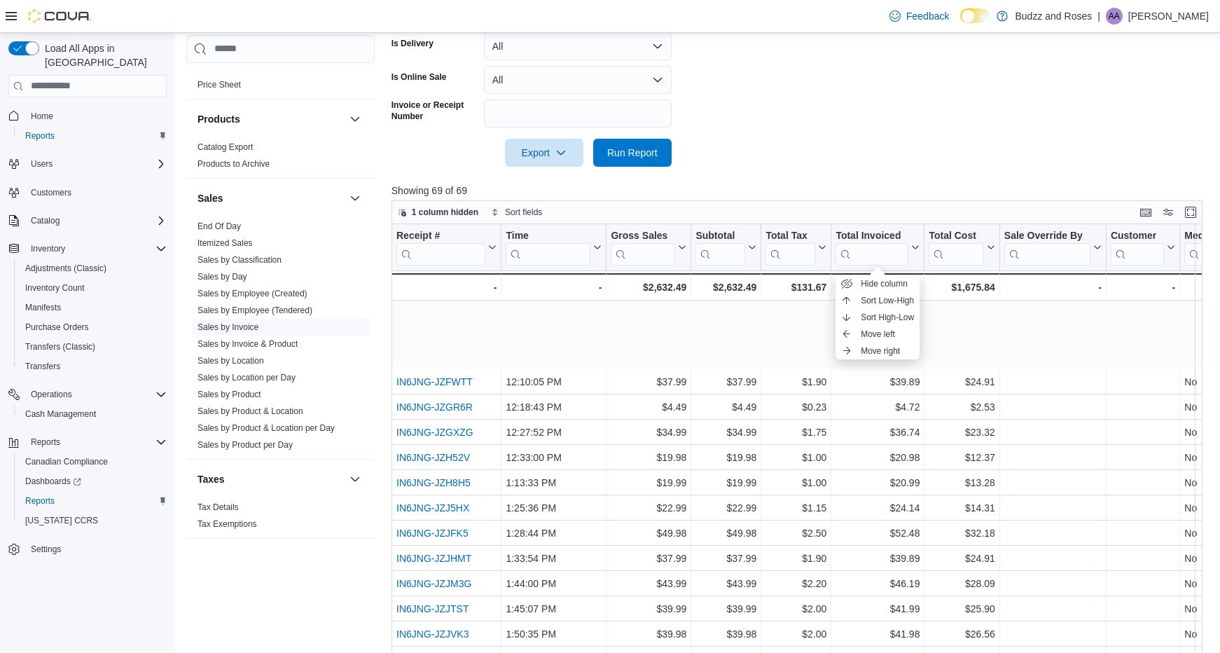
scroll to position [210, 0]
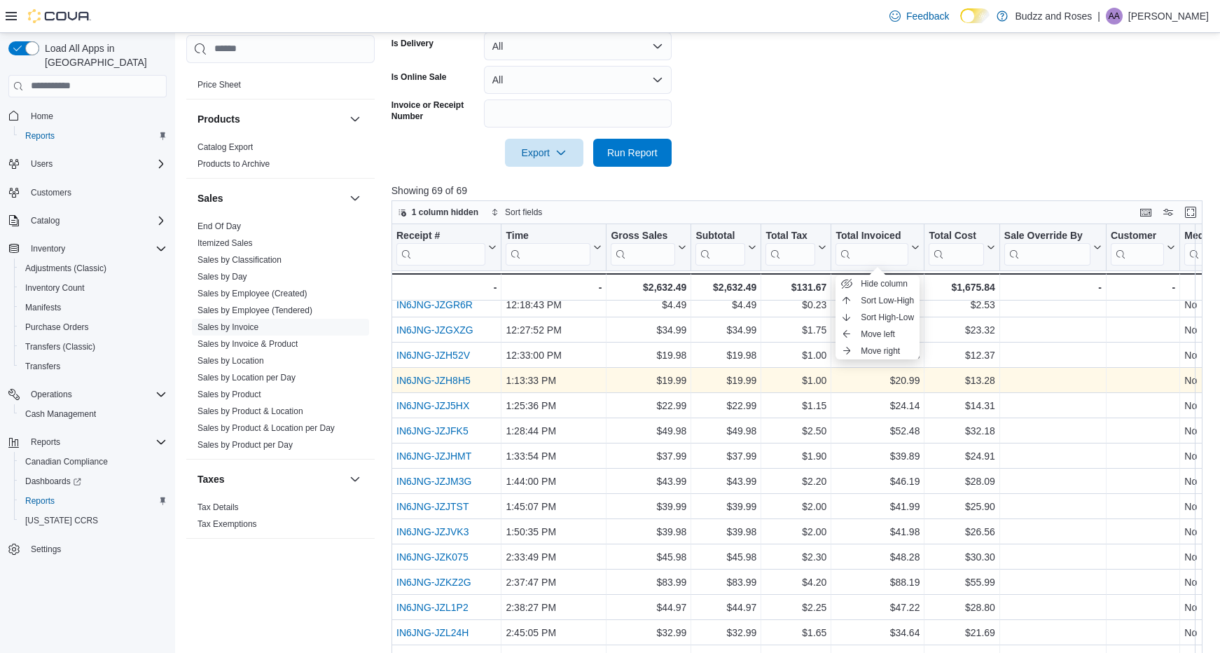
click at [450, 387] on div "IN6JNG-JZH8H5" at bounding box center [447, 380] width 100 height 17
click at [454, 385] on link "IN6JNG-JZH8H5" at bounding box center [434, 380] width 74 height 11
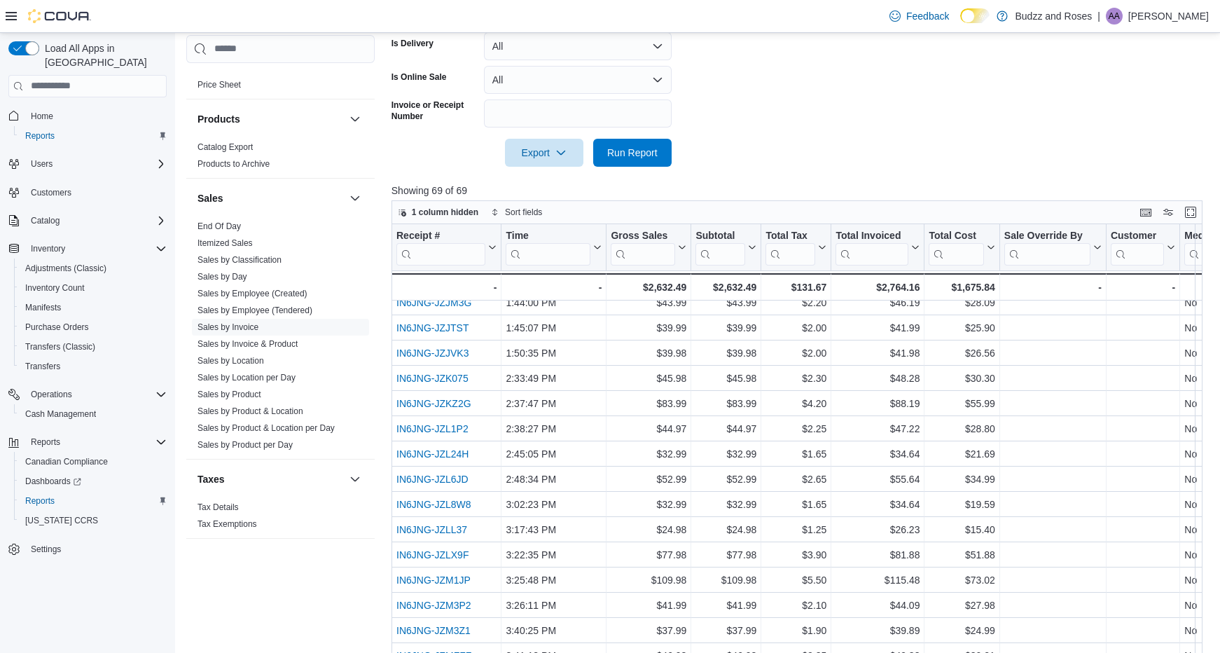
scroll to position [420, 0]
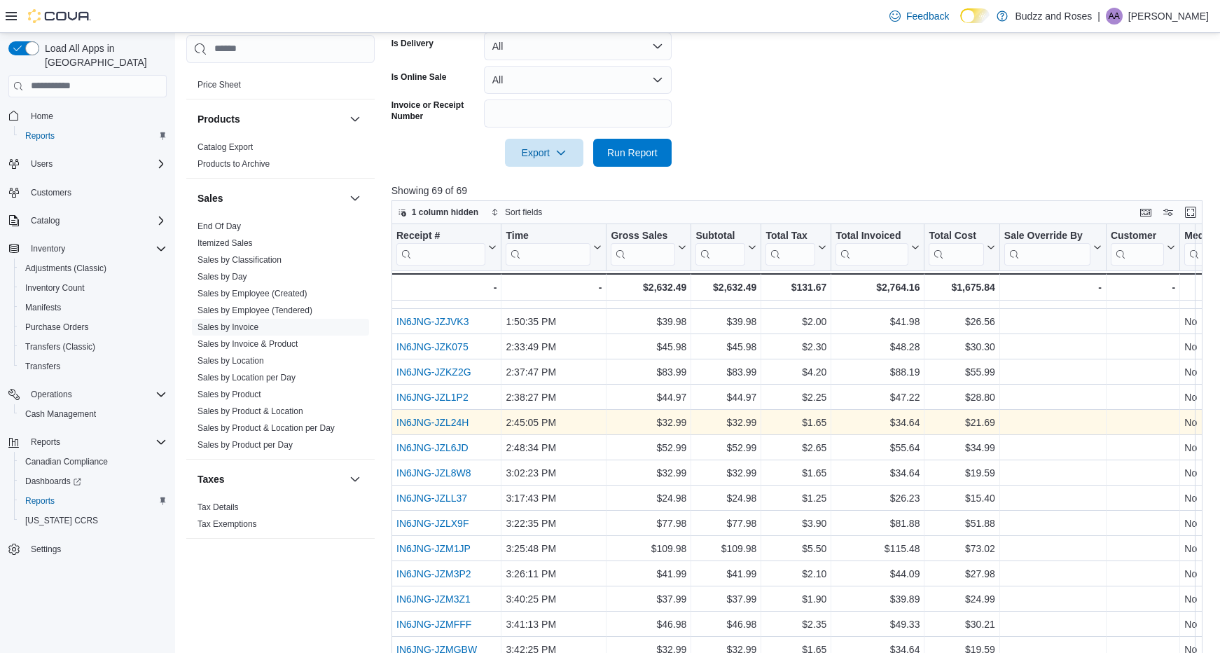
click at [456, 423] on link "IN6JNG-JZL24H" at bounding box center [433, 422] width 72 height 11
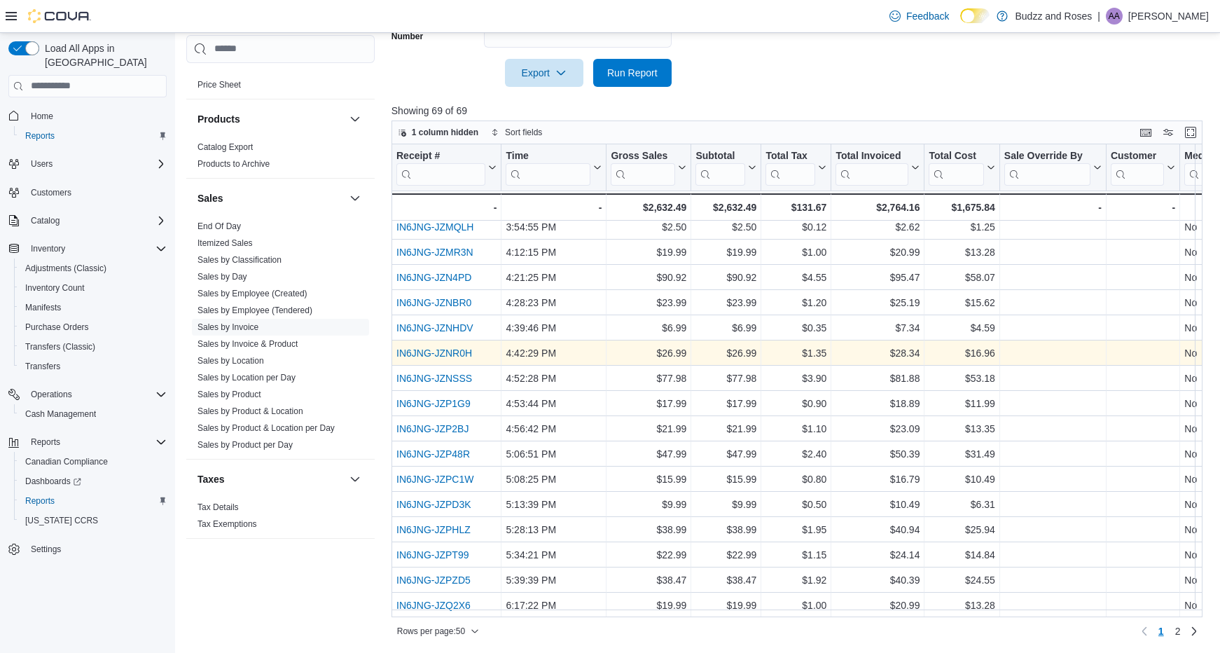
scroll to position [501, 0]
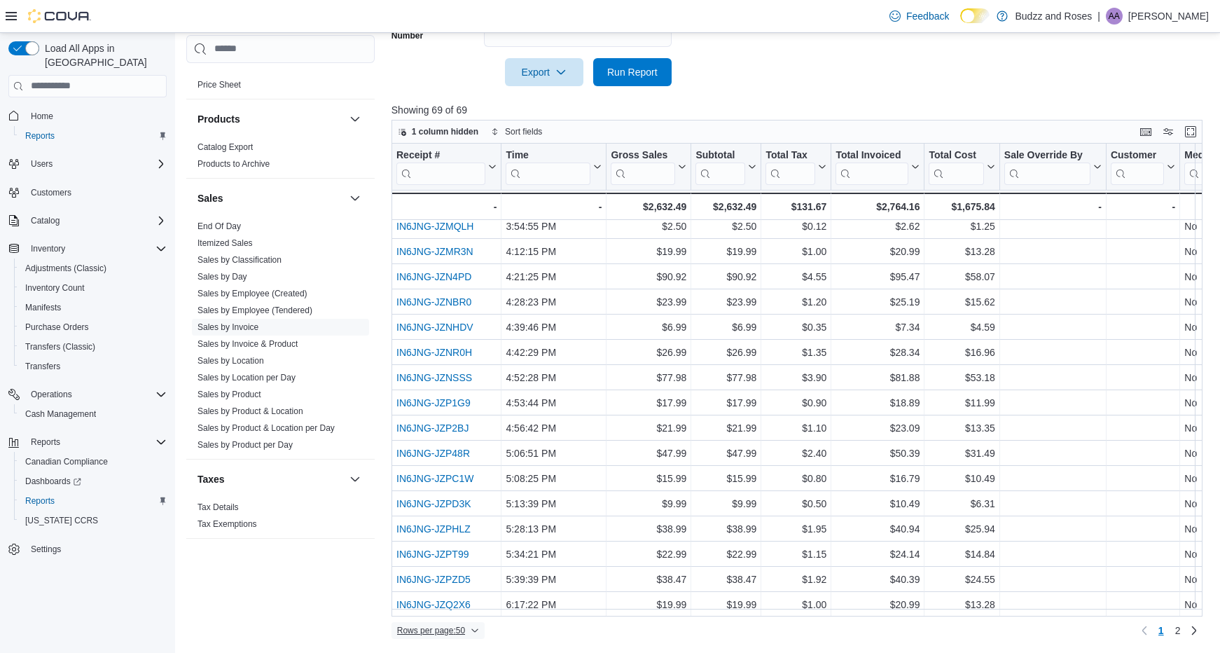
click at [477, 635] on icon "button" at bounding box center [475, 630] width 8 height 8
click at [462, 605] on span "100 rows" at bounding box center [456, 602] width 45 height 11
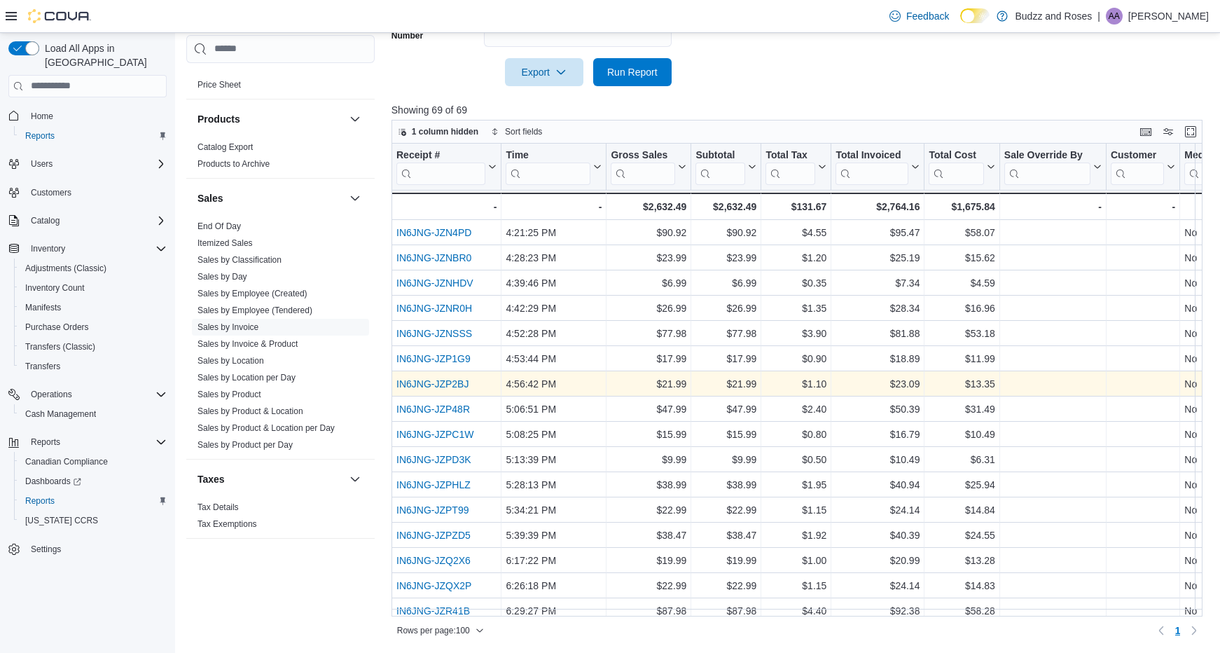
click at [452, 382] on link "IN6JNG-JZP2BJ" at bounding box center [433, 383] width 72 height 11
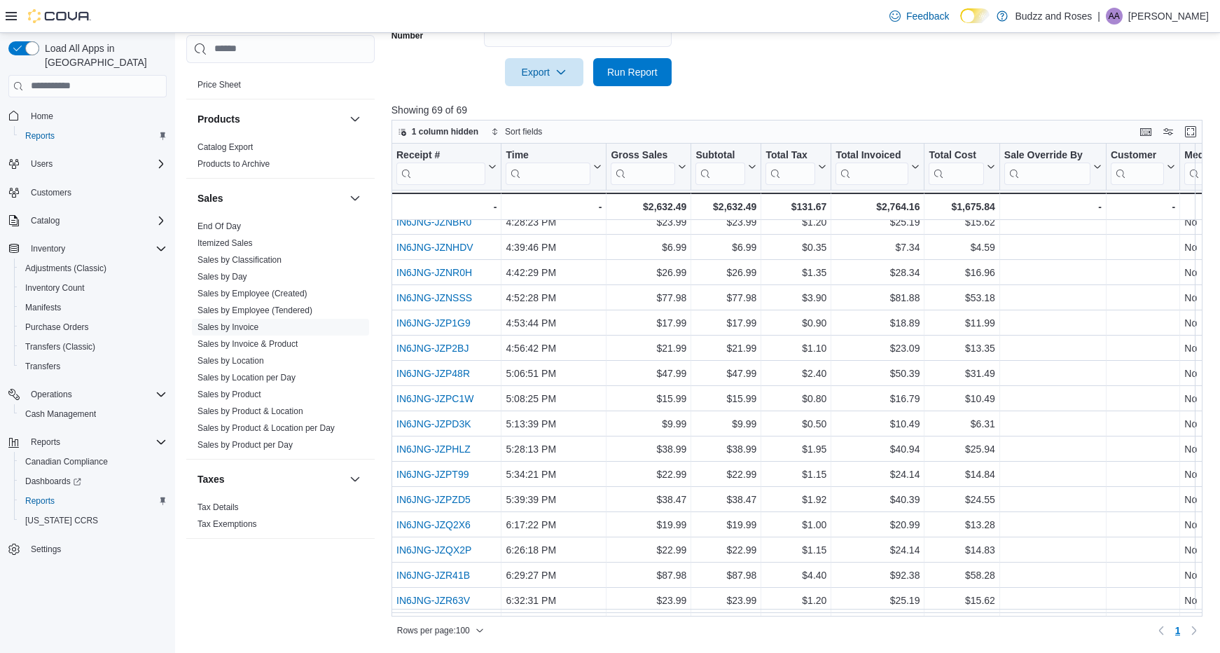
scroll to position [860, 0]
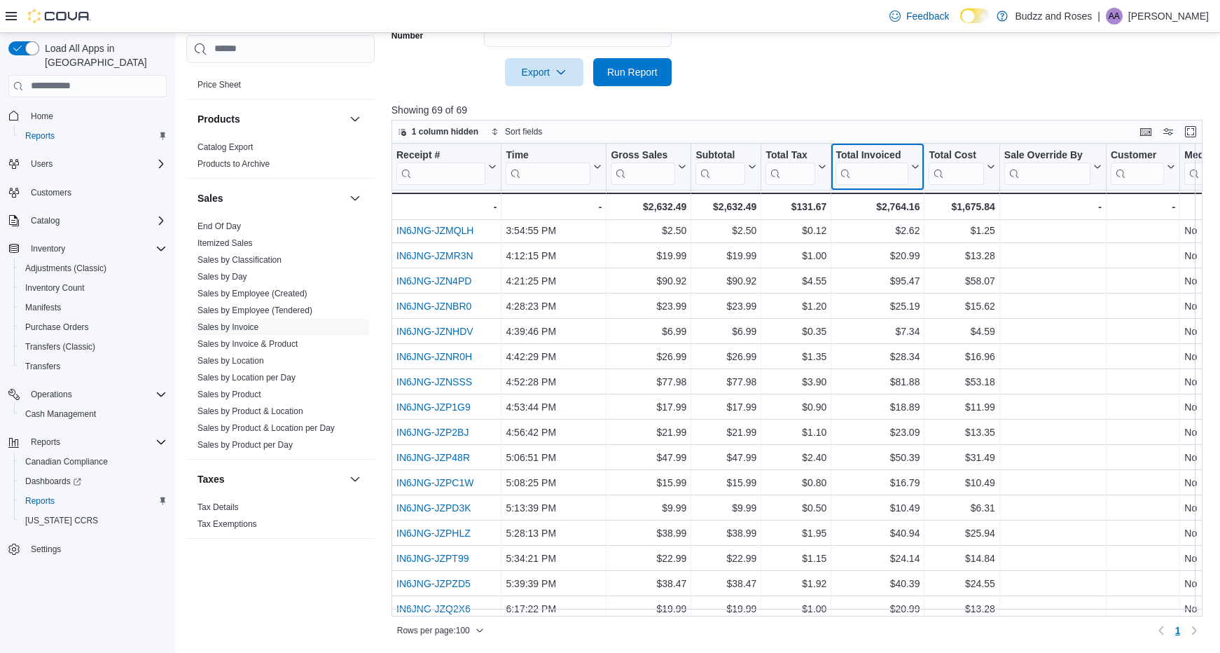
click at [877, 188] on div "Total Invoiced Click to view column header actions" at bounding box center [878, 167] width 93 height 47
click at [877, 176] on input "search" at bounding box center [872, 173] width 73 height 22
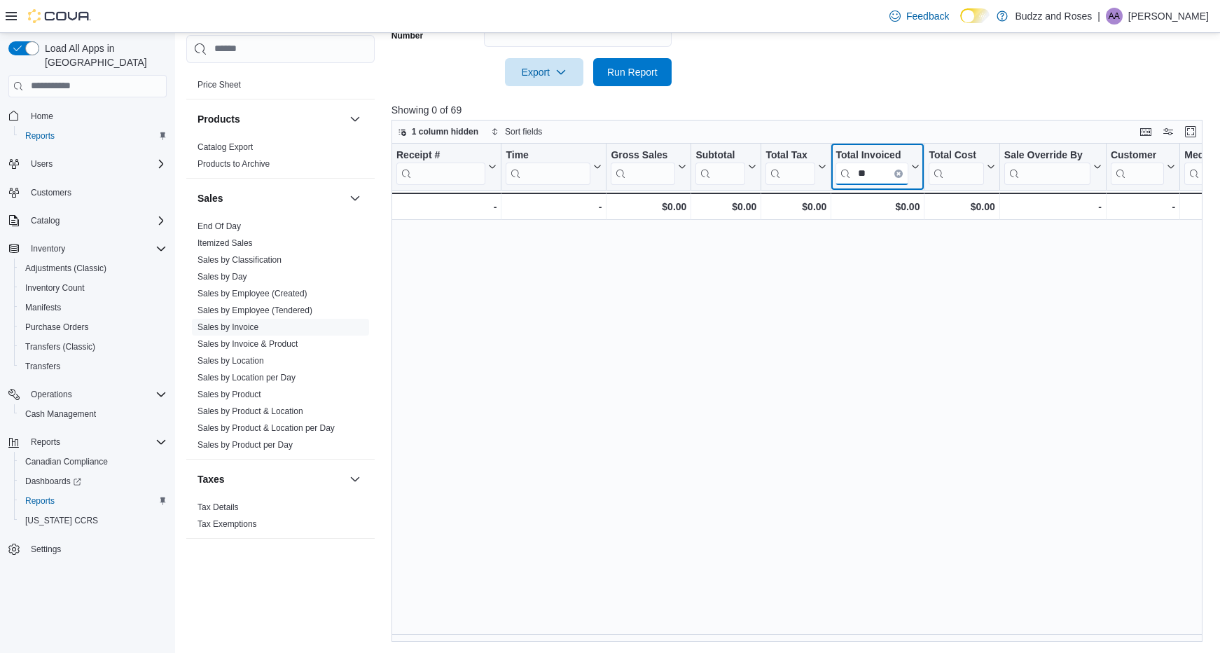
scroll to position [0, 0]
type input "*"
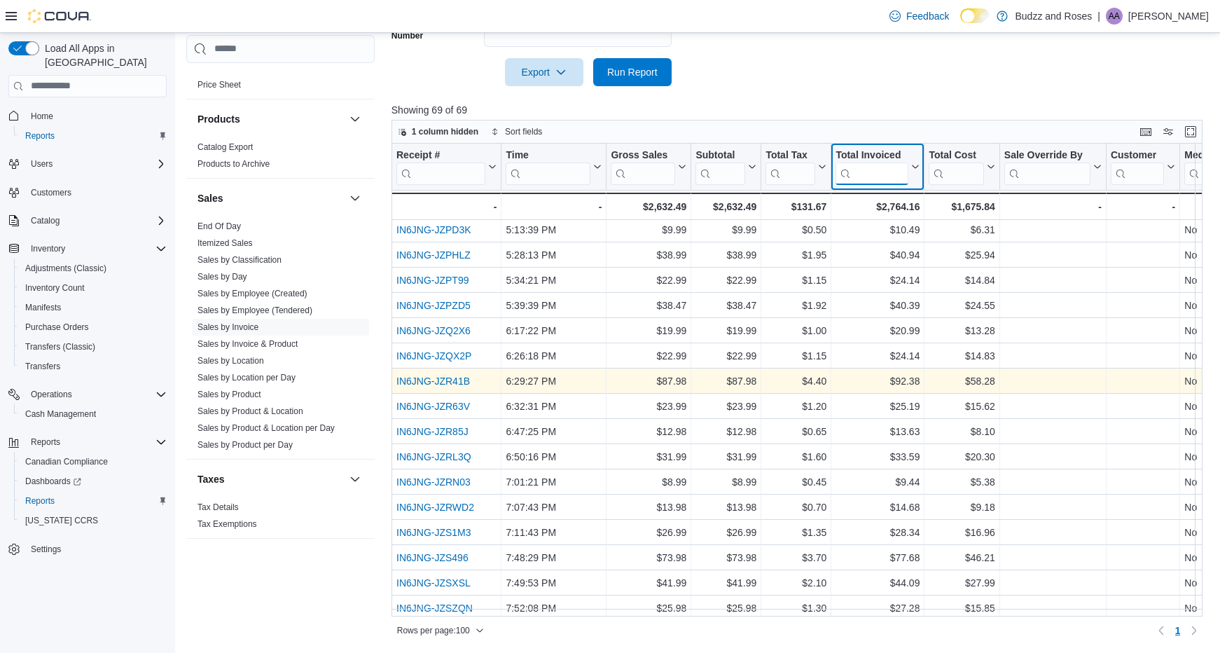
scroll to position [1000, 0]
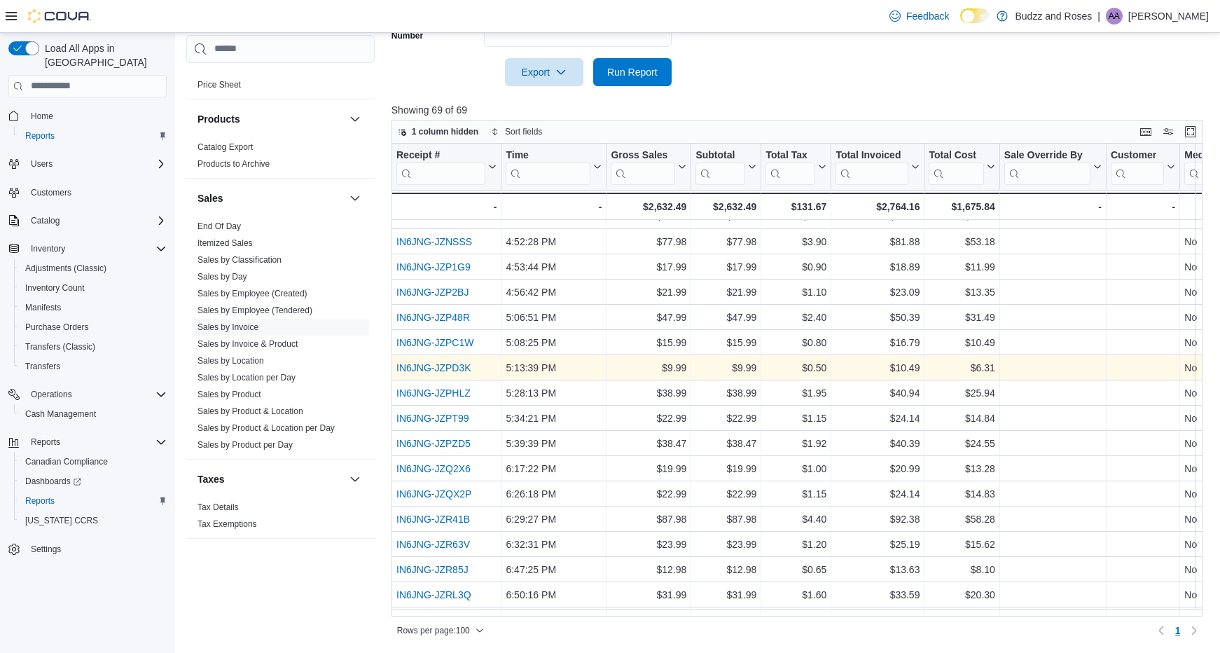
click at [446, 369] on link "IN6JNG-JZPD3K" at bounding box center [434, 367] width 75 height 11
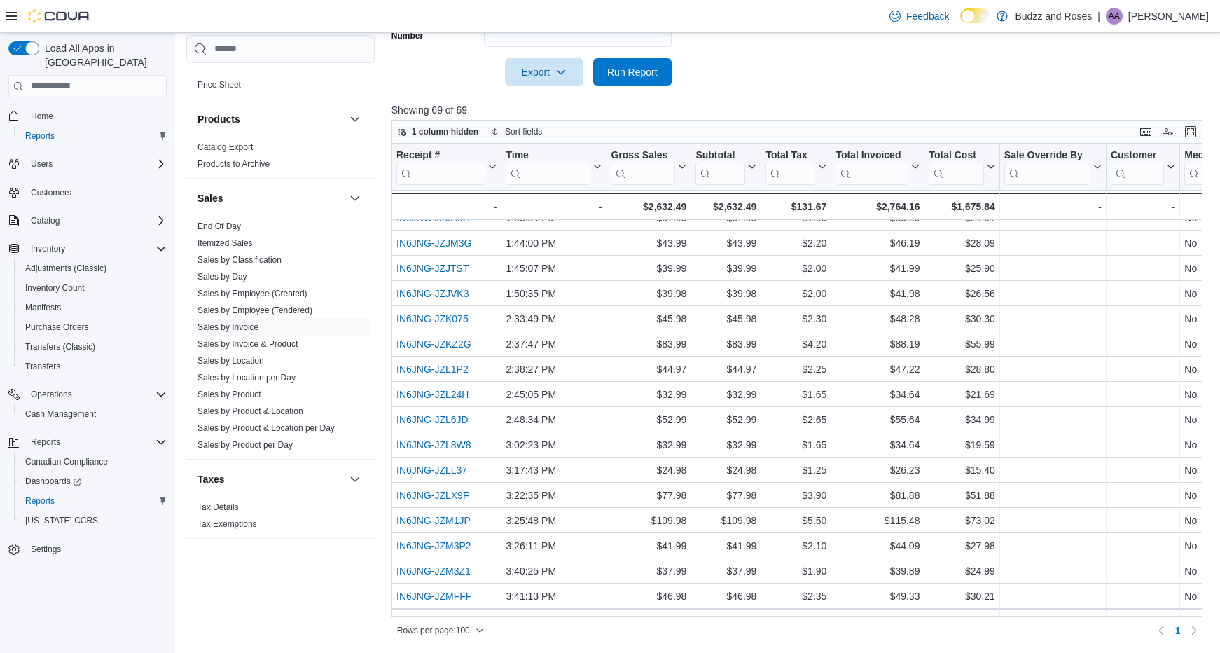
scroll to position [229, 0]
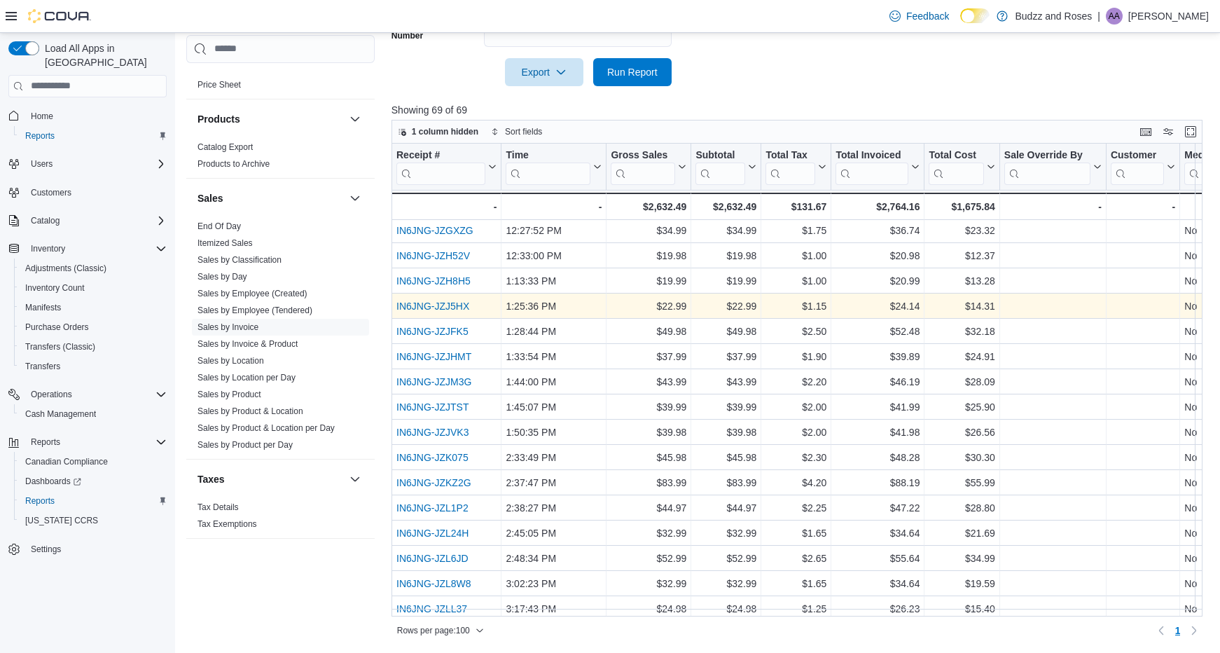
click at [441, 308] on link "IN6JNG-JZJ5HX" at bounding box center [433, 306] width 73 height 11
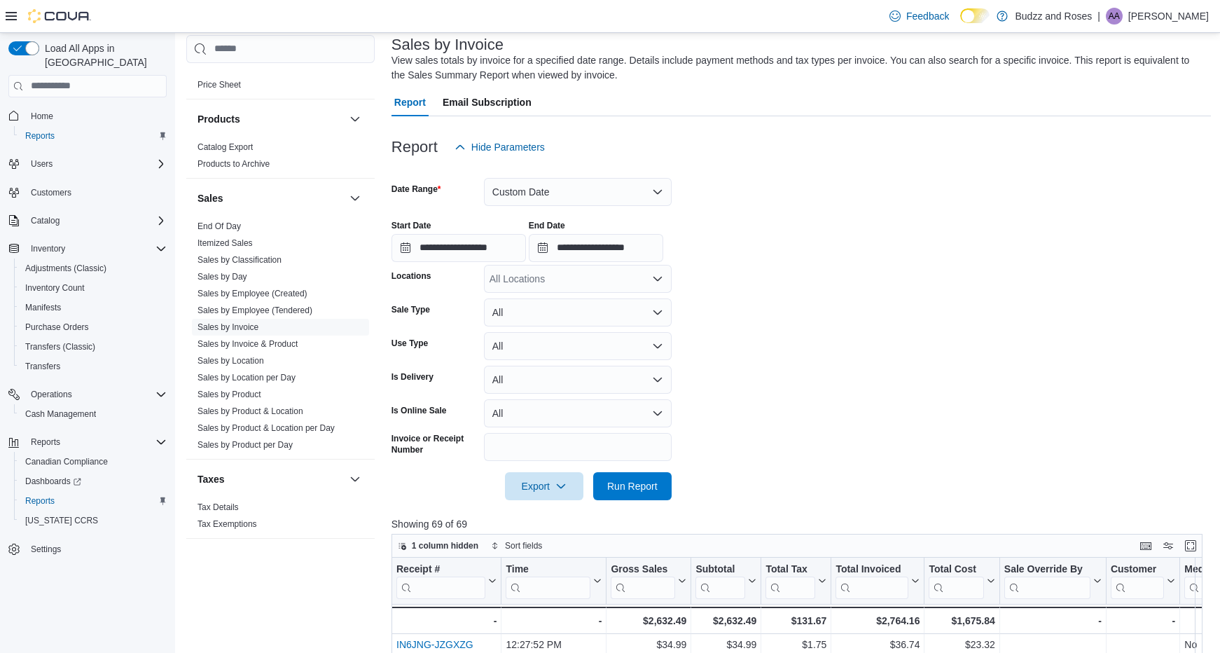
scroll to position [81, 0]
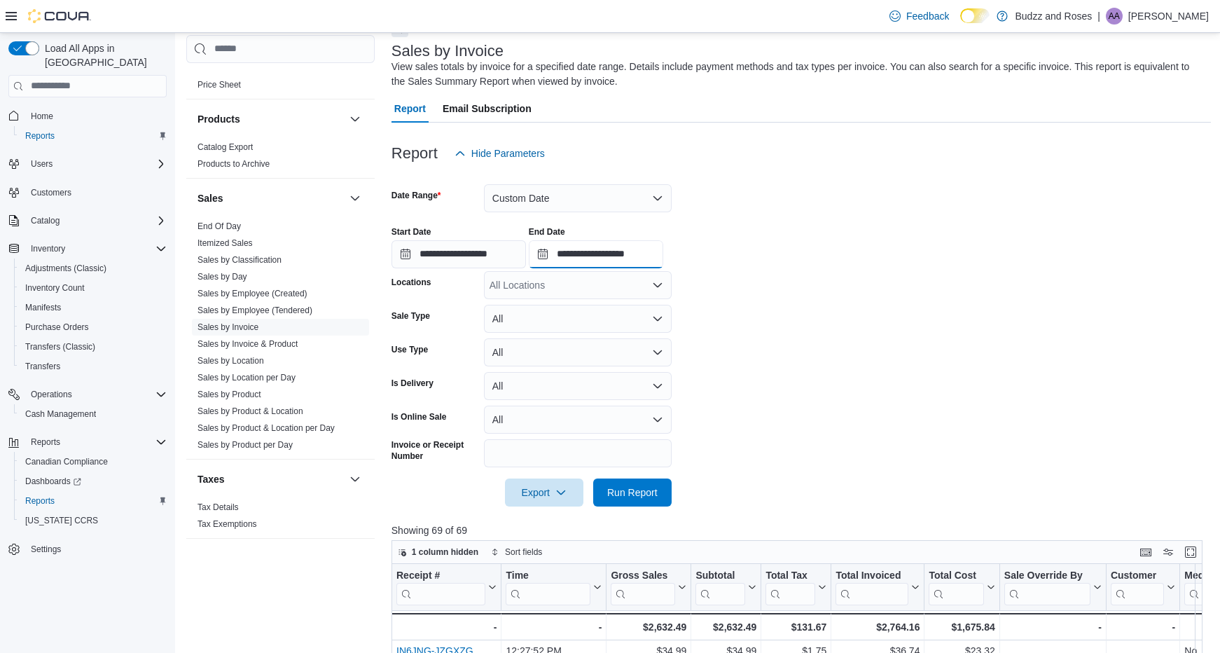
click at [556, 252] on input "**********" at bounding box center [596, 254] width 135 height 28
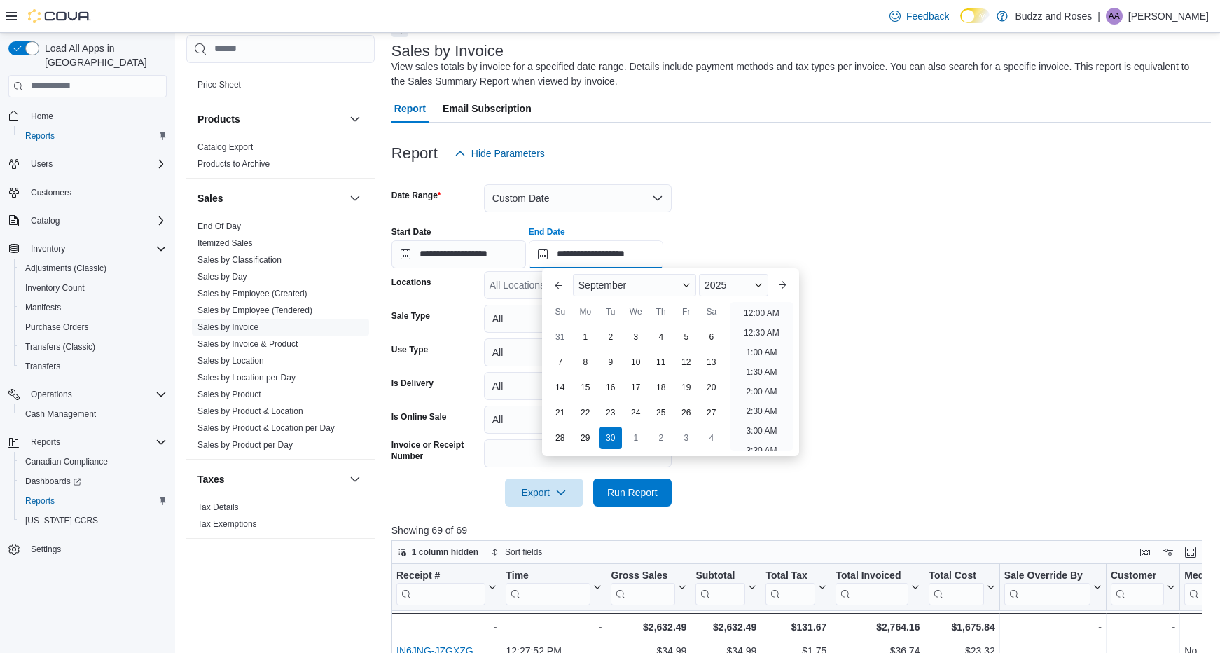
scroll to position [796, 0]
click at [556, 289] on button "Previous Month" at bounding box center [559, 285] width 22 height 22
type input "**********"
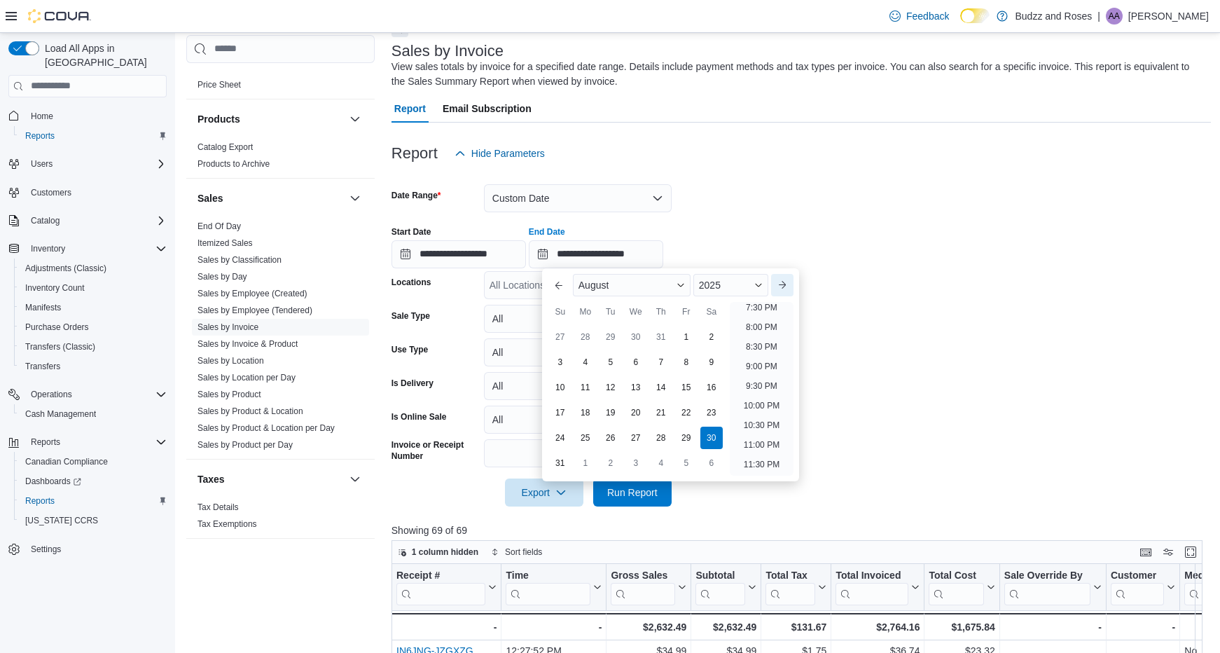
click at [794, 289] on button "Next month" at bounding box center [782, 285] width 22 height 22
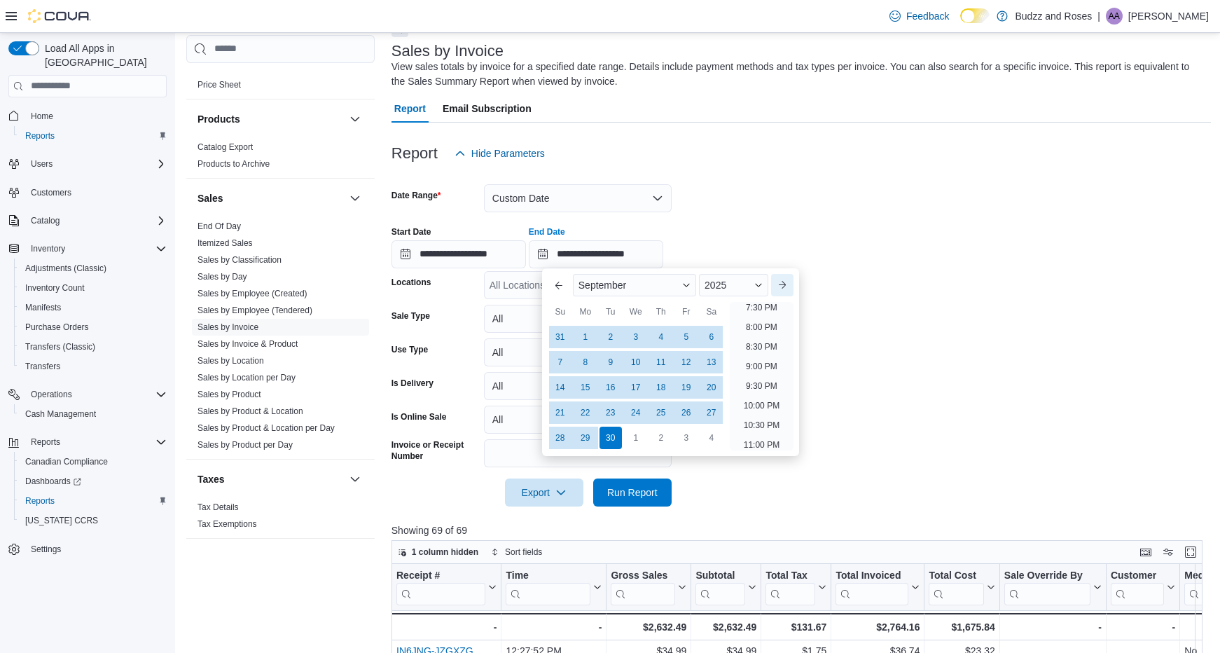
scroll to position [796, 0]
click at [793, 289] on button "Next month" at bounding box center [782, 285] width 22 height 22
click at [638, 337] on div "1" at bounding box center [636, 336] width 25 height 25
type input "**********"
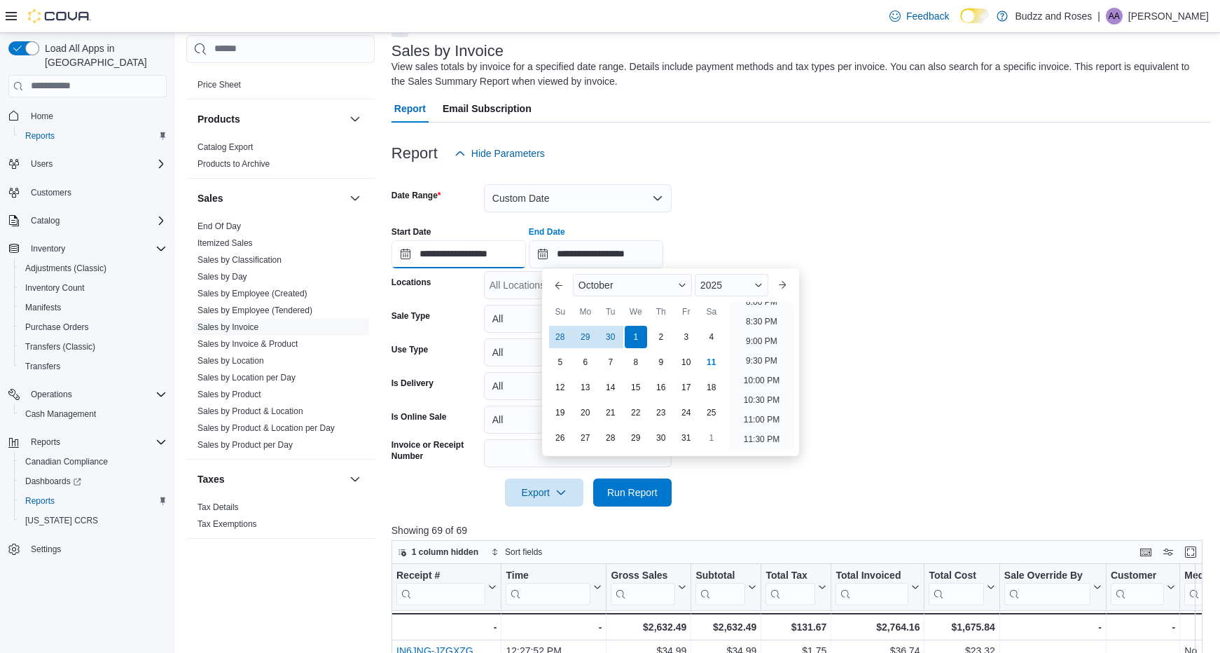
click at [409, 259] on input "**********" at bounding box center [459, 254] width 135 height 28
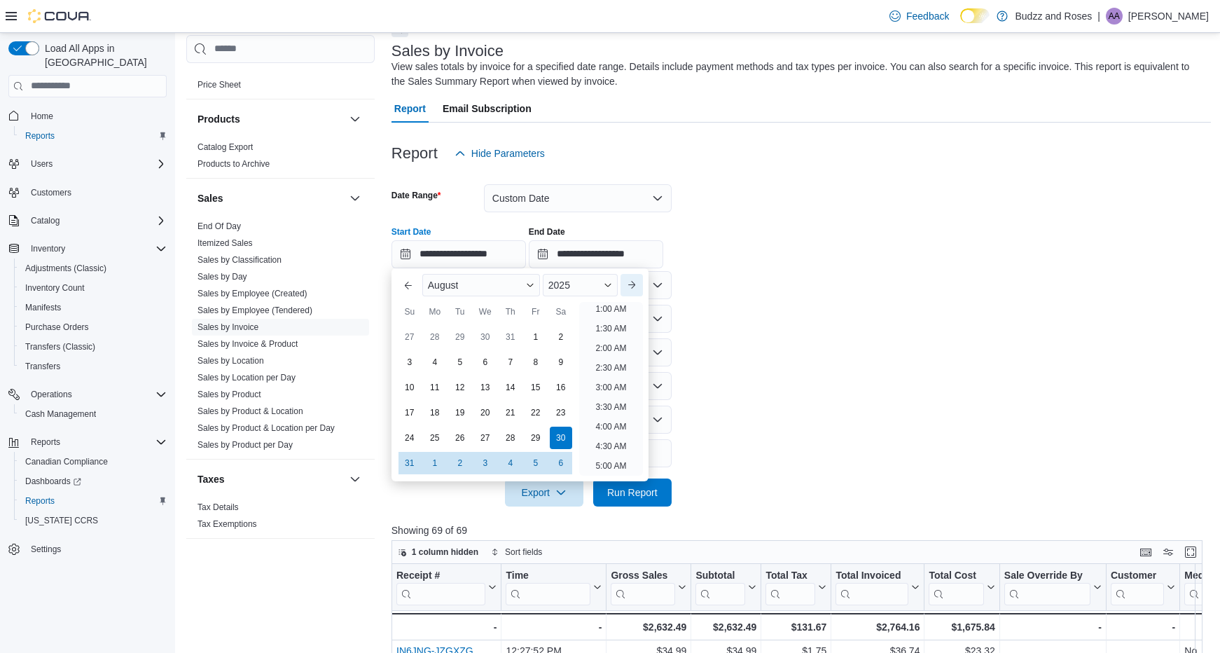
click at [635, 292] on button "Next month" at bounding box center [632, 285] width 22 height 22
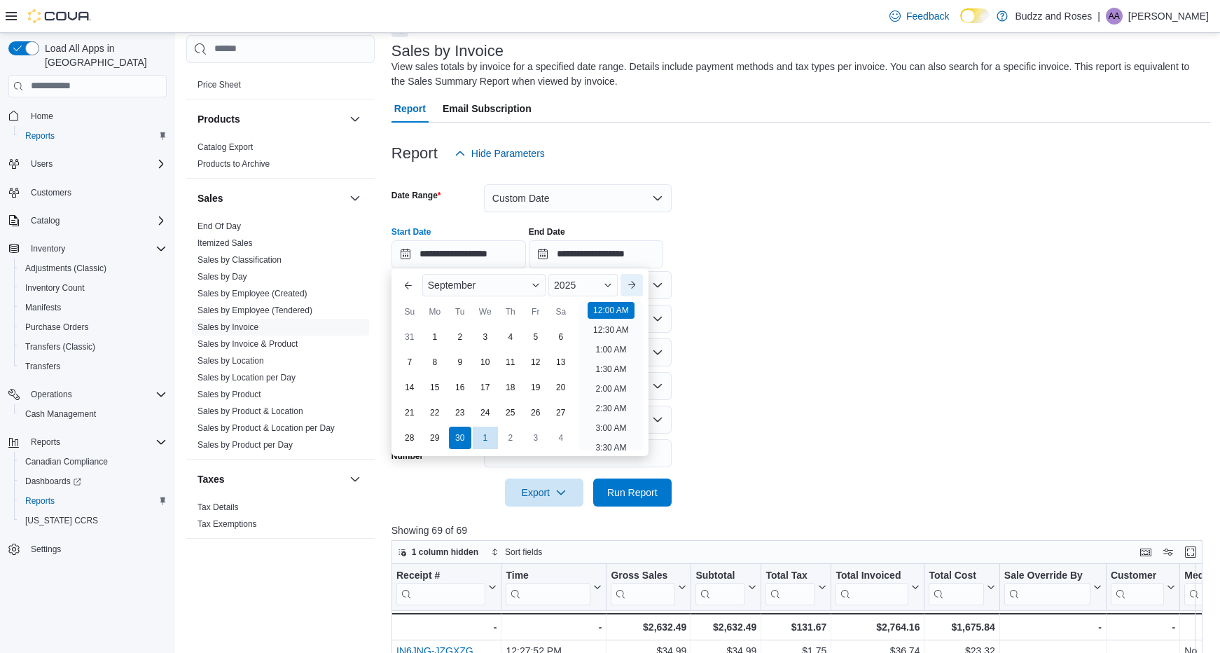
click at [640, 291] on button "Next month" at bounding box center [632, 285] width 22 height 22
type input "**********"
click at [491, 340] on div "1" at bounding box center [485, 336] width 25 height 25
type input "**********"
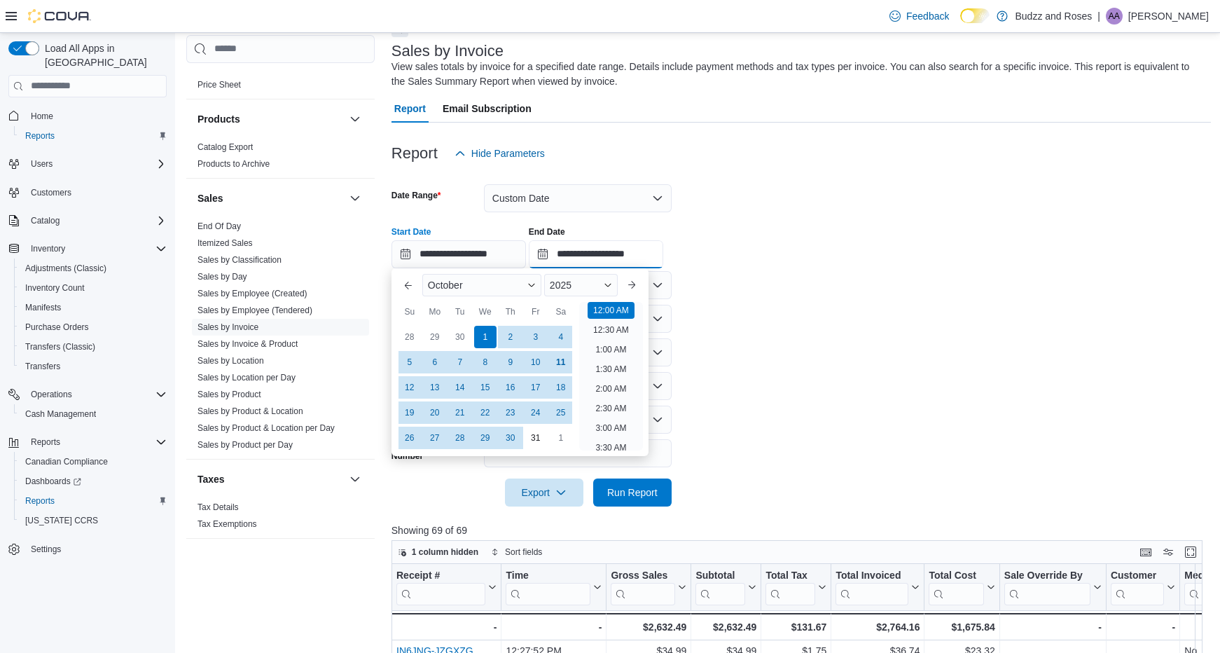
click at [558, 253] on input "**********" at bounding box center [596, 254] width 135 height 28
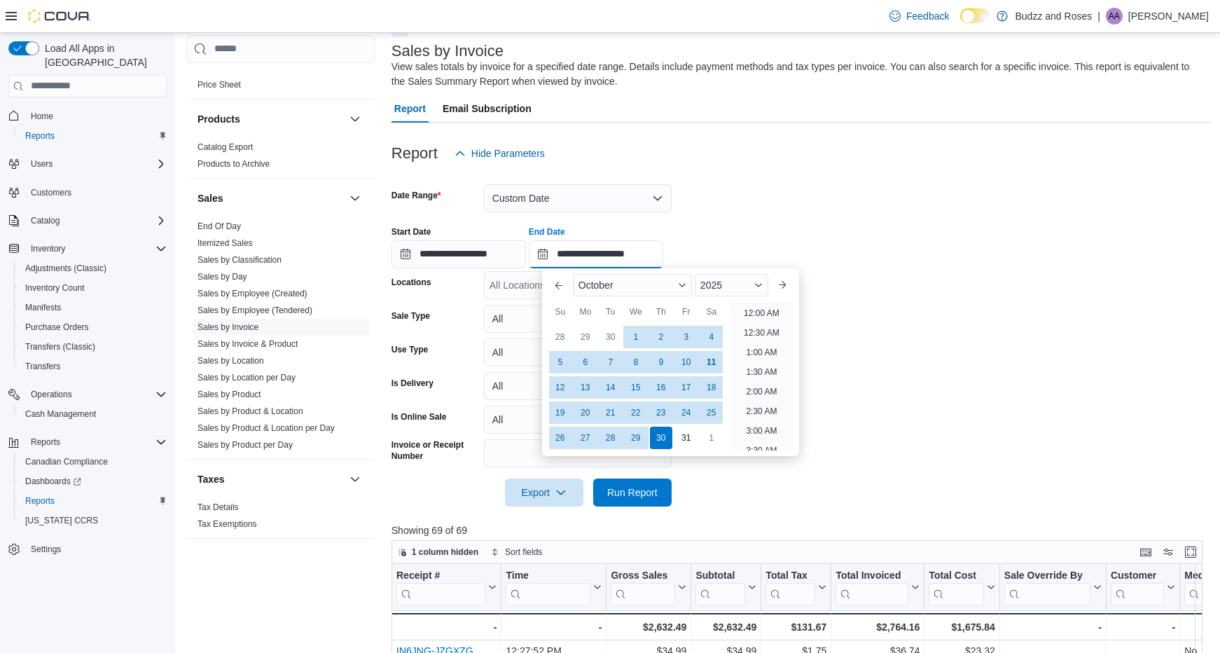
scroll to position [796, 0]
click at [627, 334] on div "1" at bounding box center [636, 336] width 25 height 25
type input "**********"
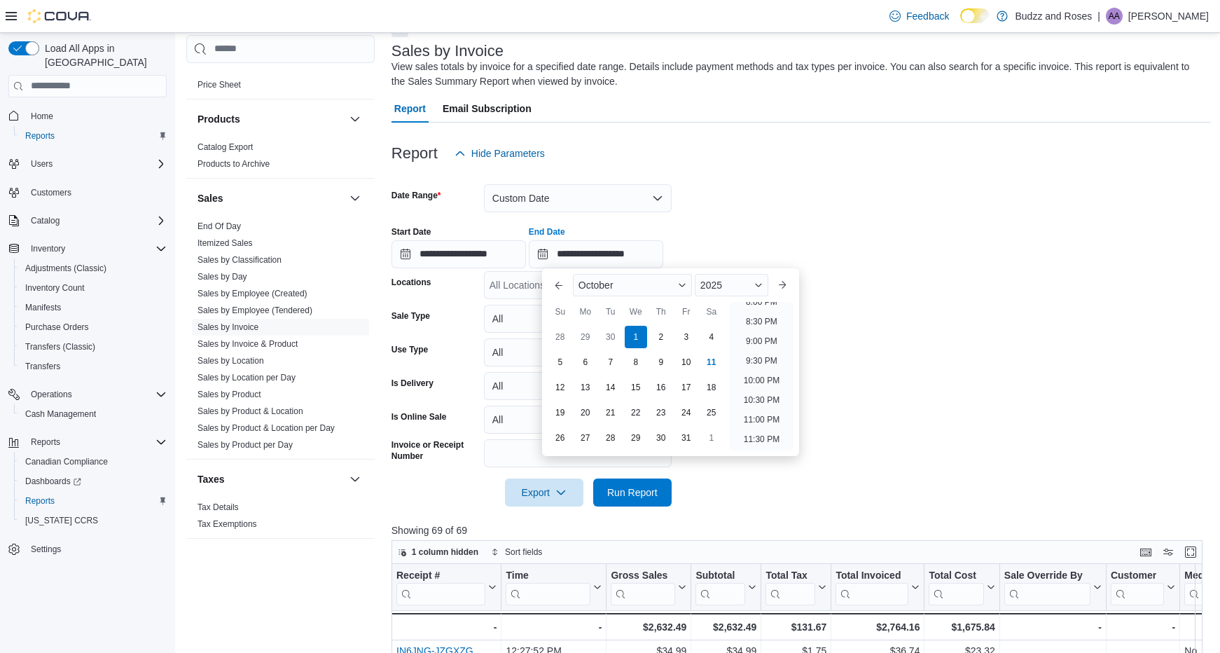
click at [721, 219] on div "**********" at bounding box center [802, 241] width 820 height 53
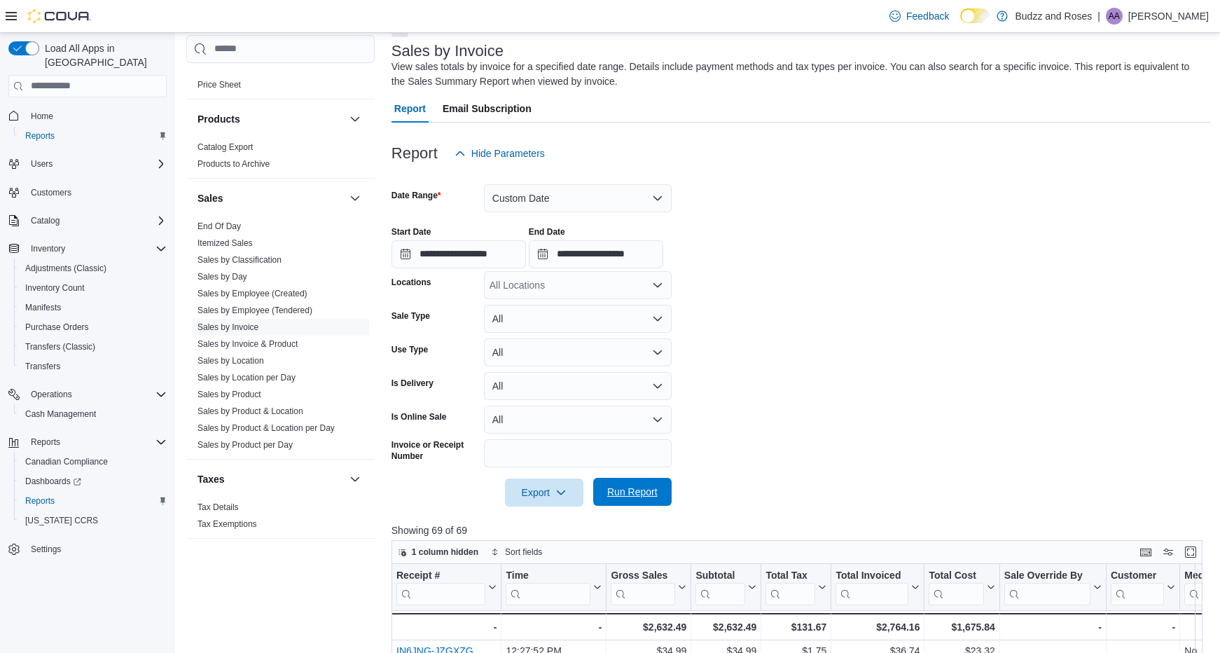
click at [633, 488] on span "Run Report" at bounding box center [632, 492] width 50 height 14
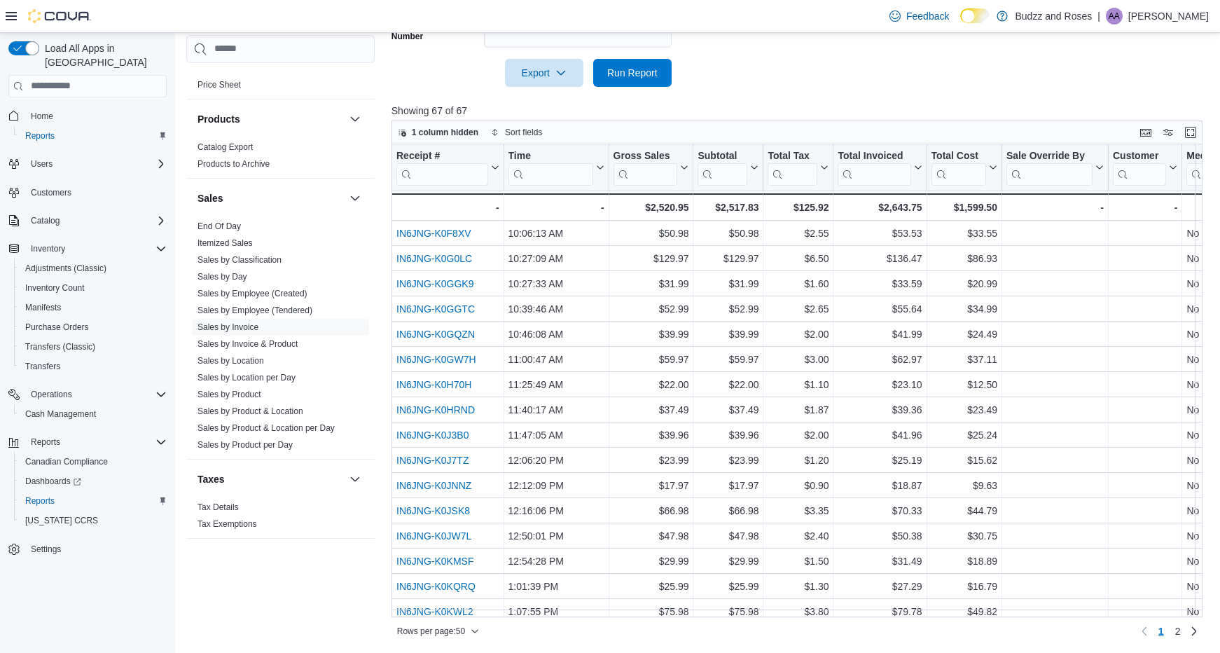
scroll to position [501, 0]
click at [478, 628] on icon "button" at bounding box center [475, 630] width 8 height 8
click at [452, 597] on span "100 rows" at bounding box center [456, 602] width 45 height 11
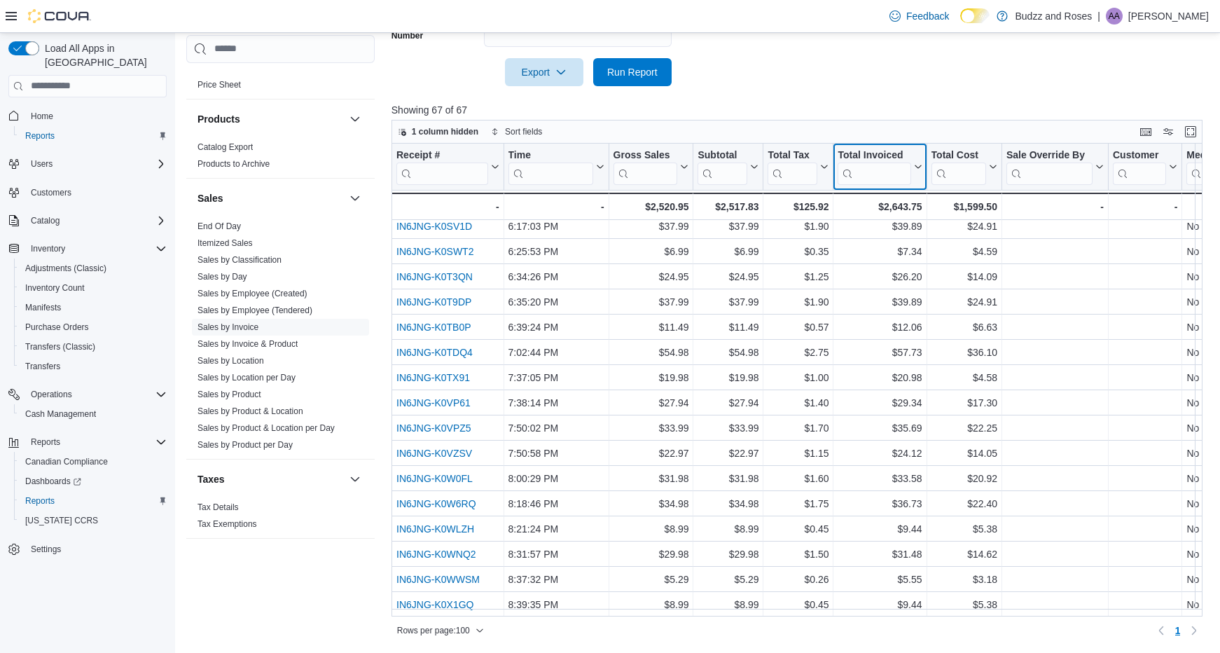
click at [885, 177] on input "search" at bounding box center [874, 173] width 73 height 22
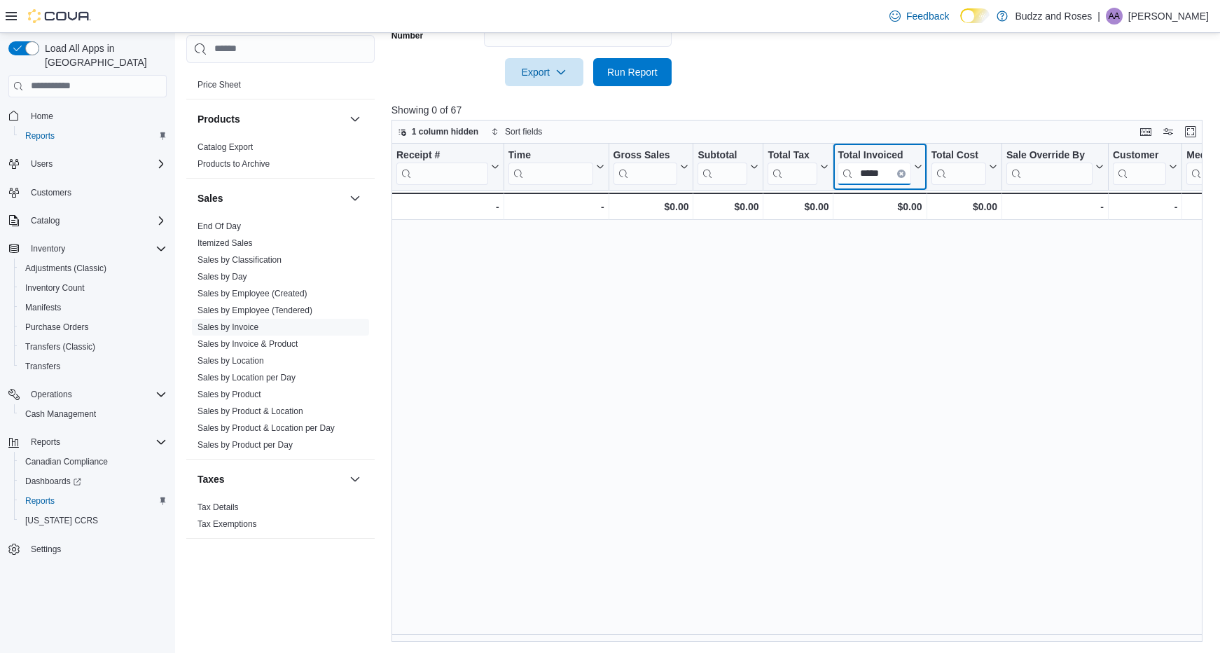
scroll to position [0, 0]
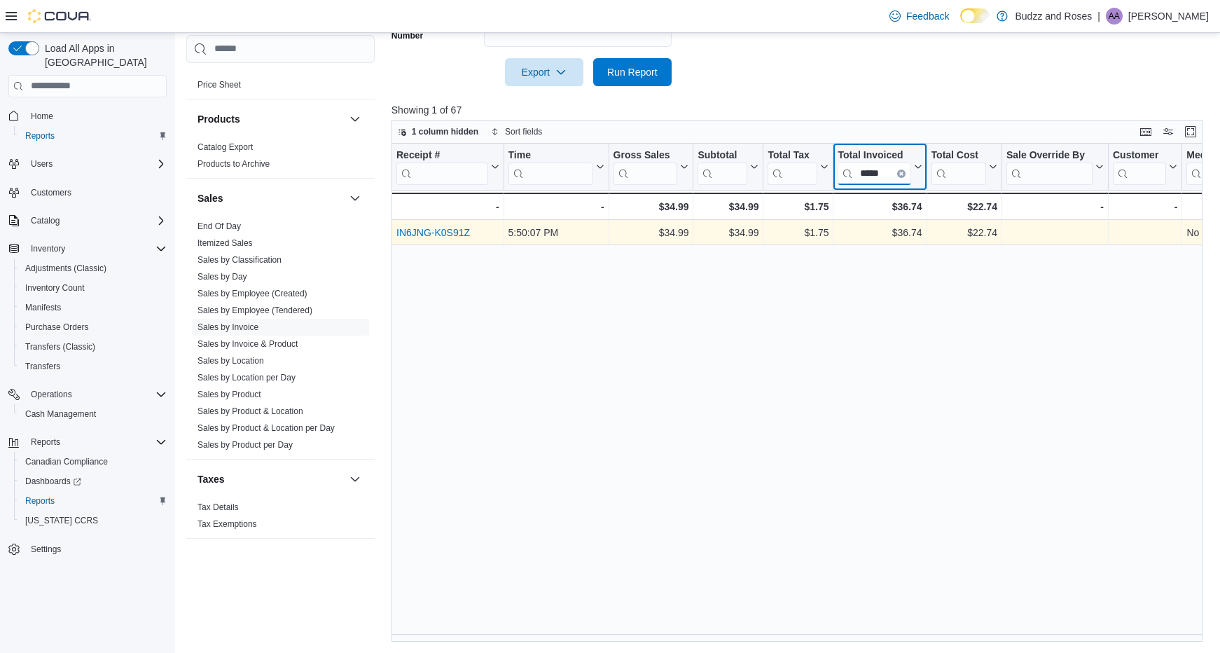
type input "*****"
click at [434, 233] on link "IN6JNG-K0S91Z" at bounding box center [434, 232] width 74 height 11
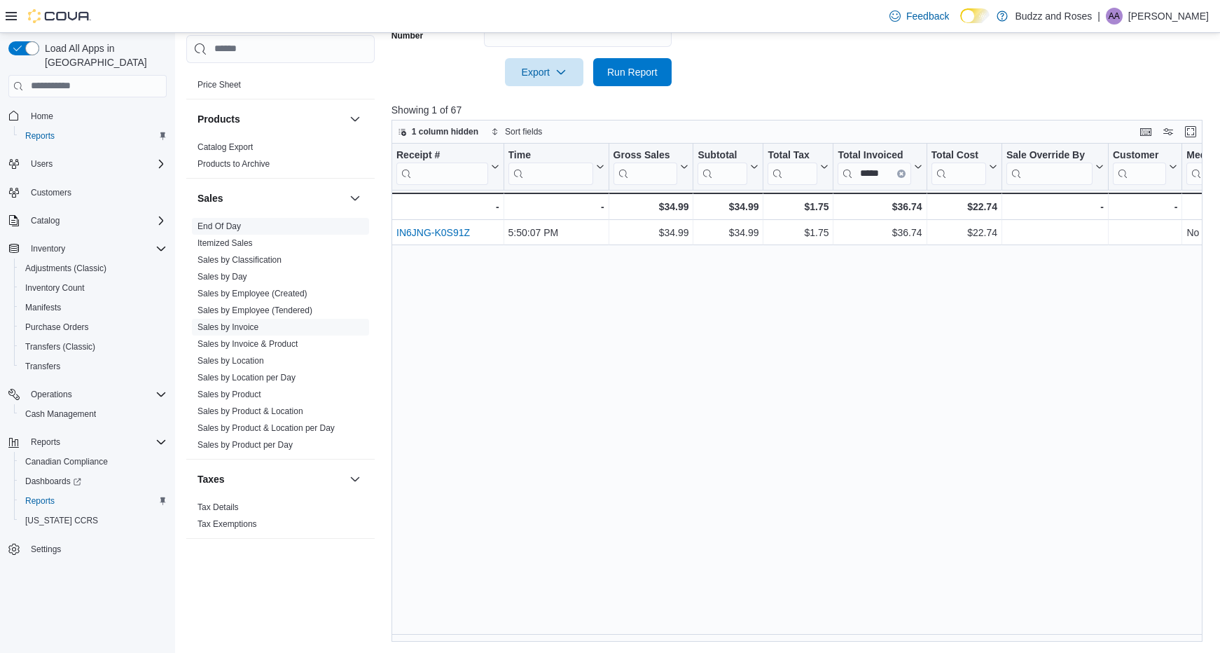
click at [231, 224] on link "End Of Day" at bounding box center [219, 226] width 43 height 10
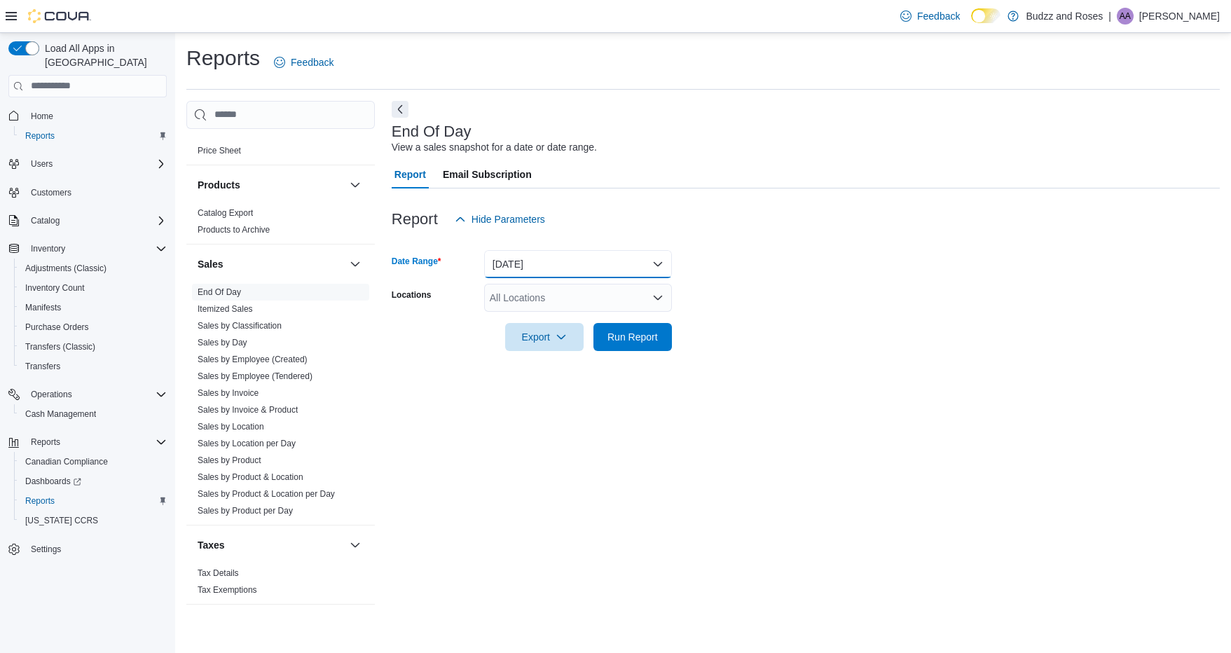
click at [524, 273] on button "Today" at bounding box center [578, 264] width 188 height 28
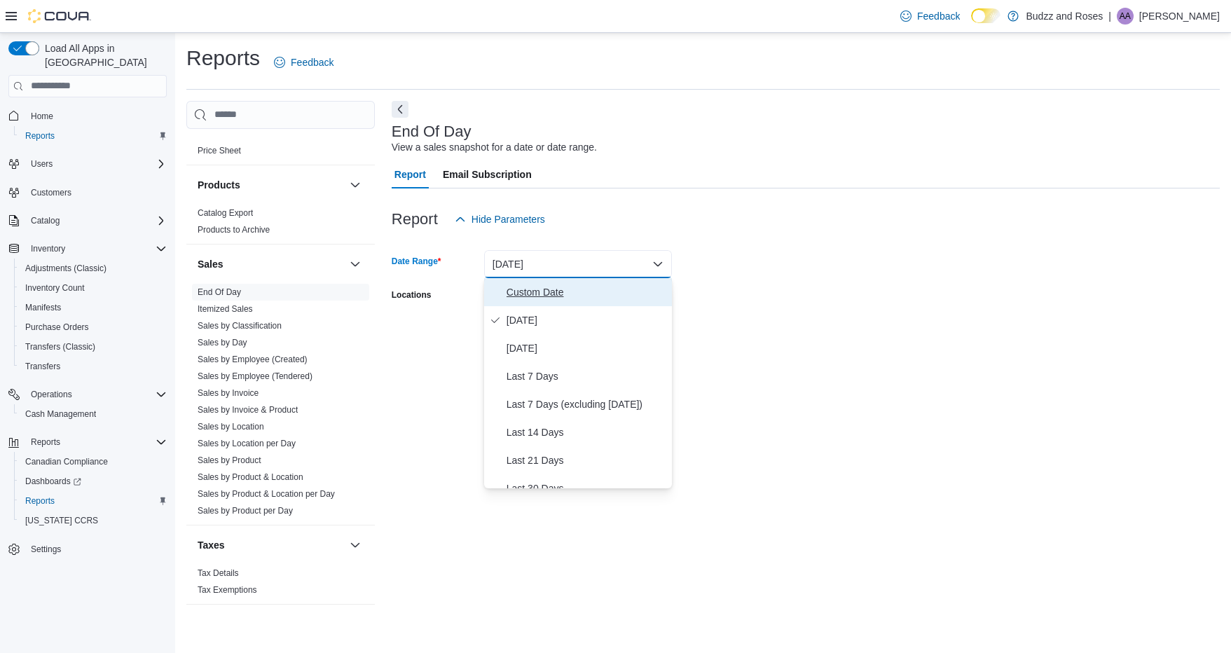
click at [551, 292] on span "Custom Date" at bounding box center [587, 292] width 160 height 17
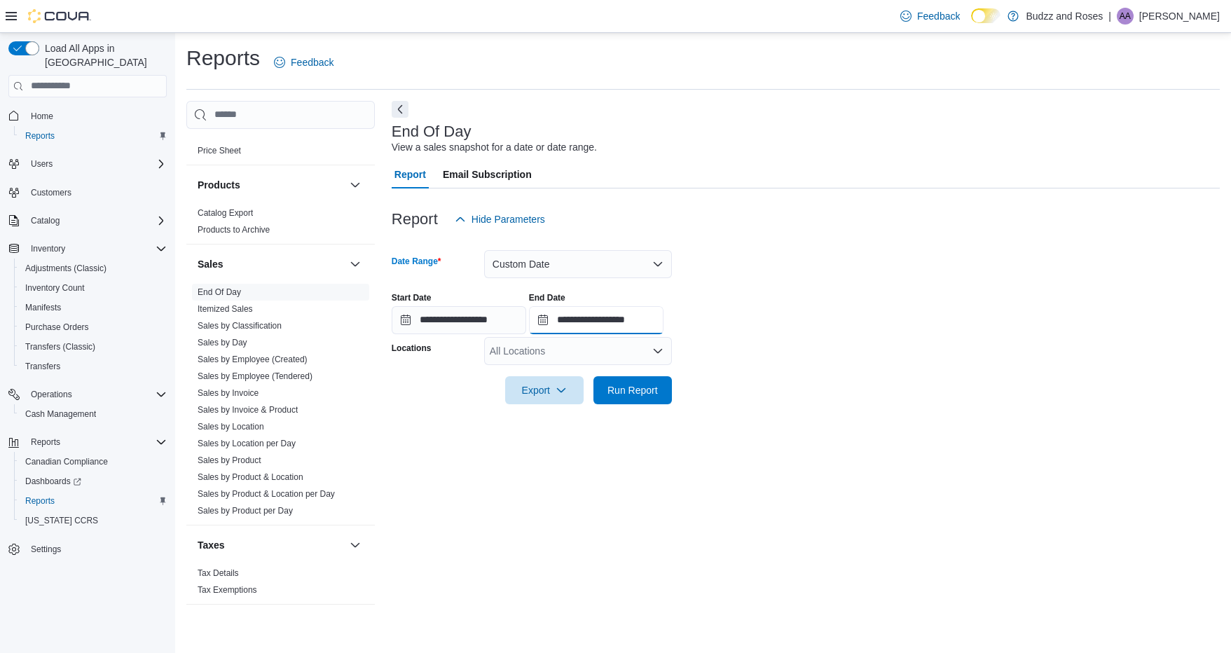
click at [570, 324] on input "**********" at bounding box center [596, 320] width 135 height 28
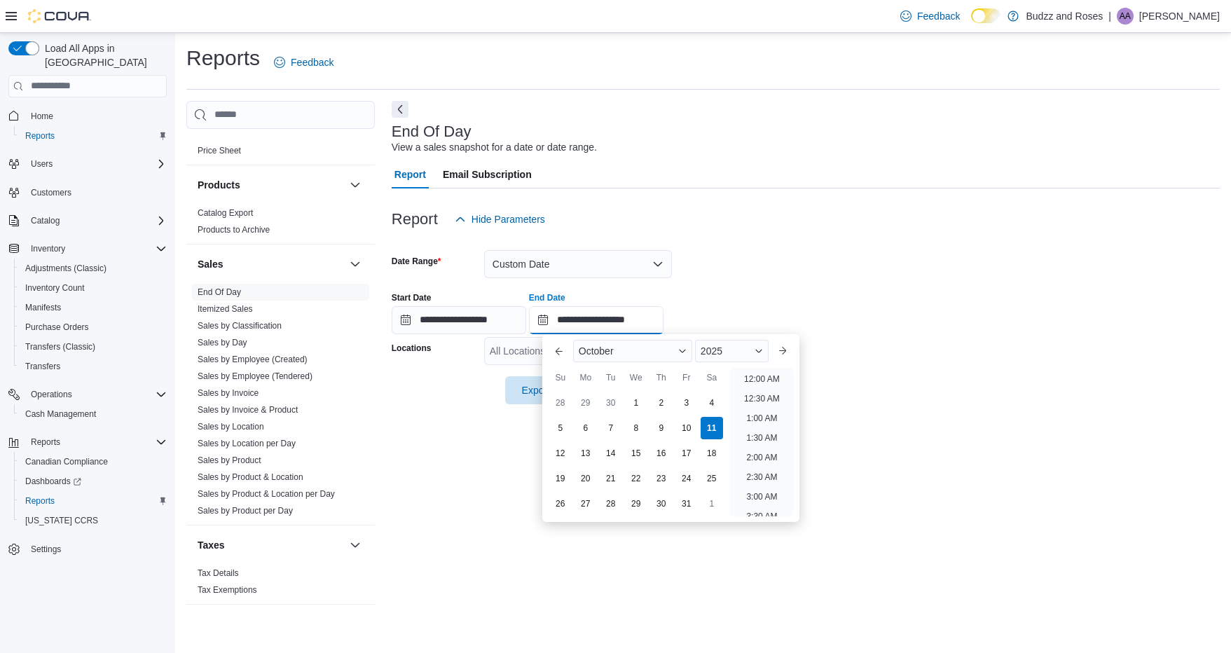
scroll to position [796, 0]
click at [638, 400] on div "1" at bounding box center [636, 402] width 25 height 25
type input "**********"
click at [435, 317] on input "**********" at bounding box center [459, 320] width 135 height 28
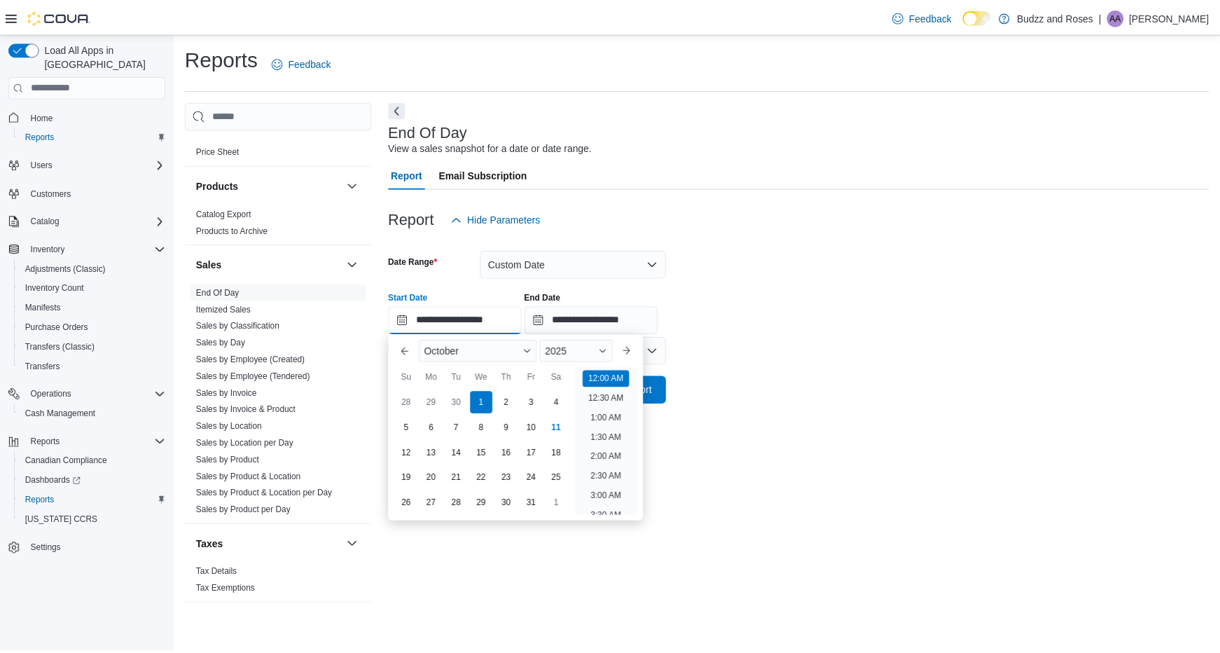
scroll to position [43, 0]
click at [485, 393] on div "1" at bounding box center [485, 402] width 25 height 25
click at [790, 302] on div "**********" at bounding box center [806, 307] width 828 height 53
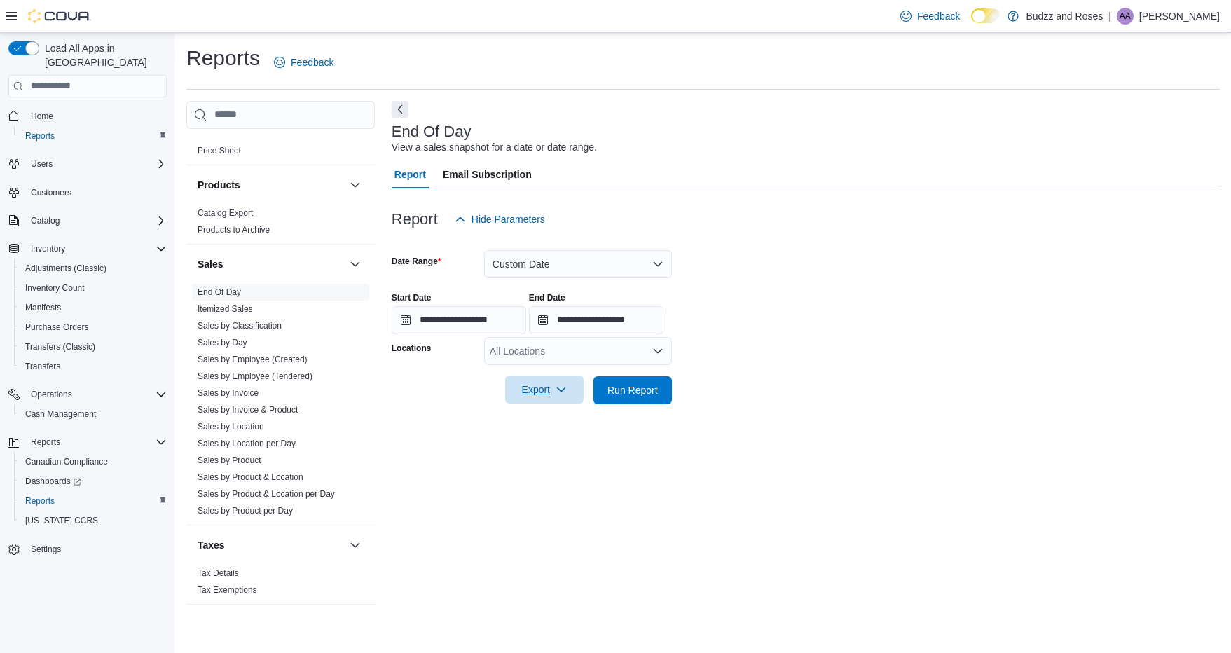
click at [570, 390] on span "Export" at bounding box center [545, 390] width 62 height 28
click at [715, 378] on form "**********" at bounding box center [806, 318] width 828 height 171
click at [647, 387] on span "Run Report" at bounding box center [632, 390] width 50 height 14
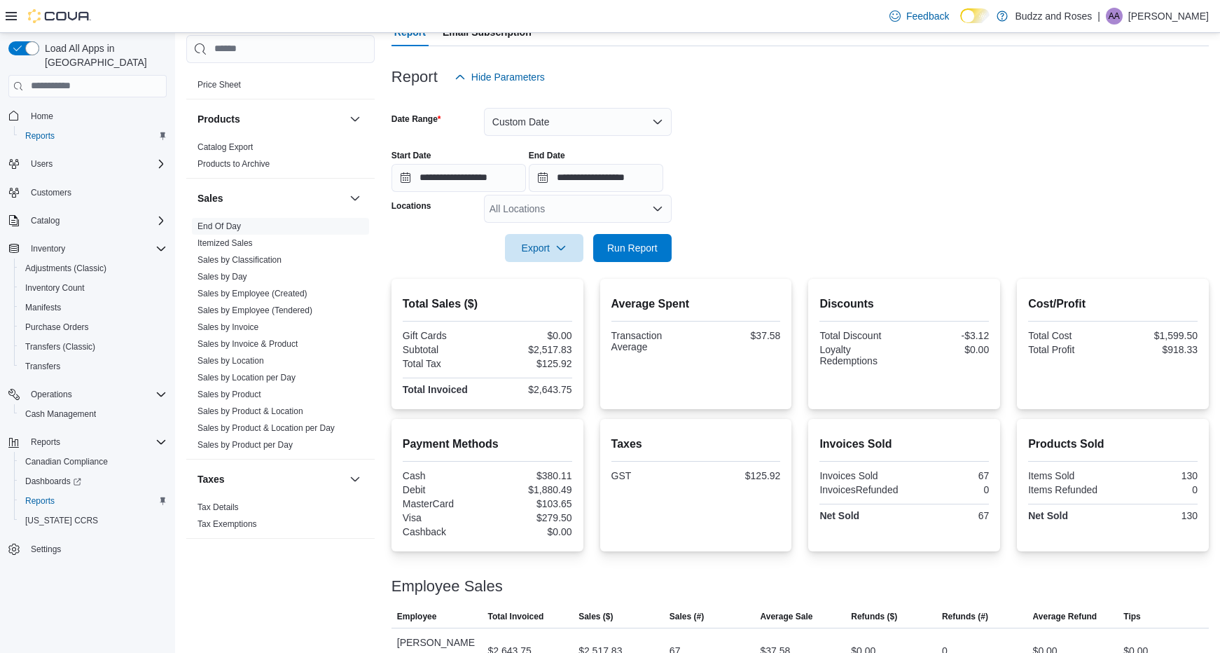
scroll to position [158, 0]
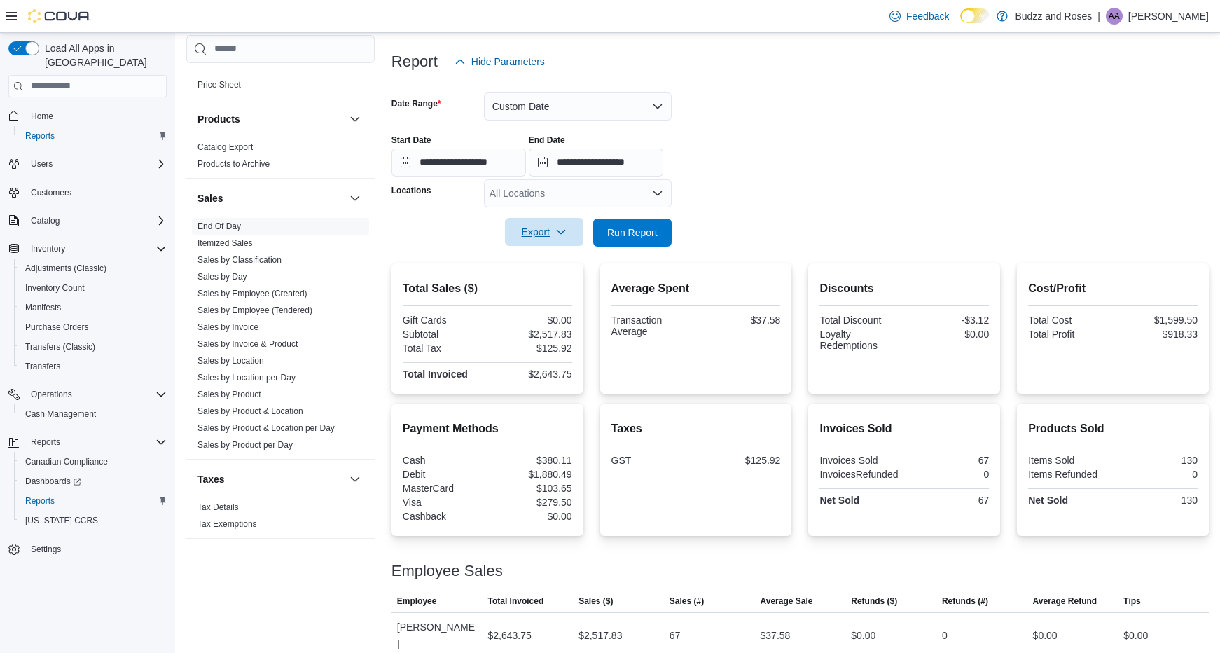
click at [542, 228] on span "Export" at bounding box center [545, 232] width 62 height 28
click at [551, 283] on span "Export to Pdf" at bounding box center [546, 288] width 63 height 11
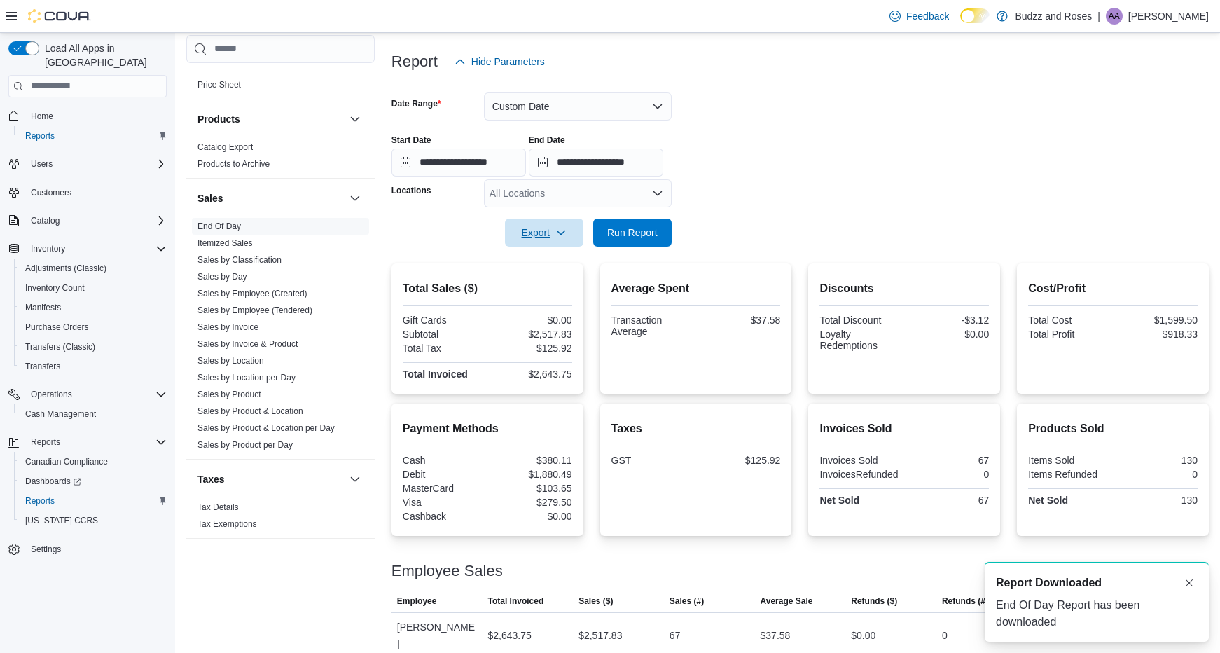
scroll to position [0, 0]
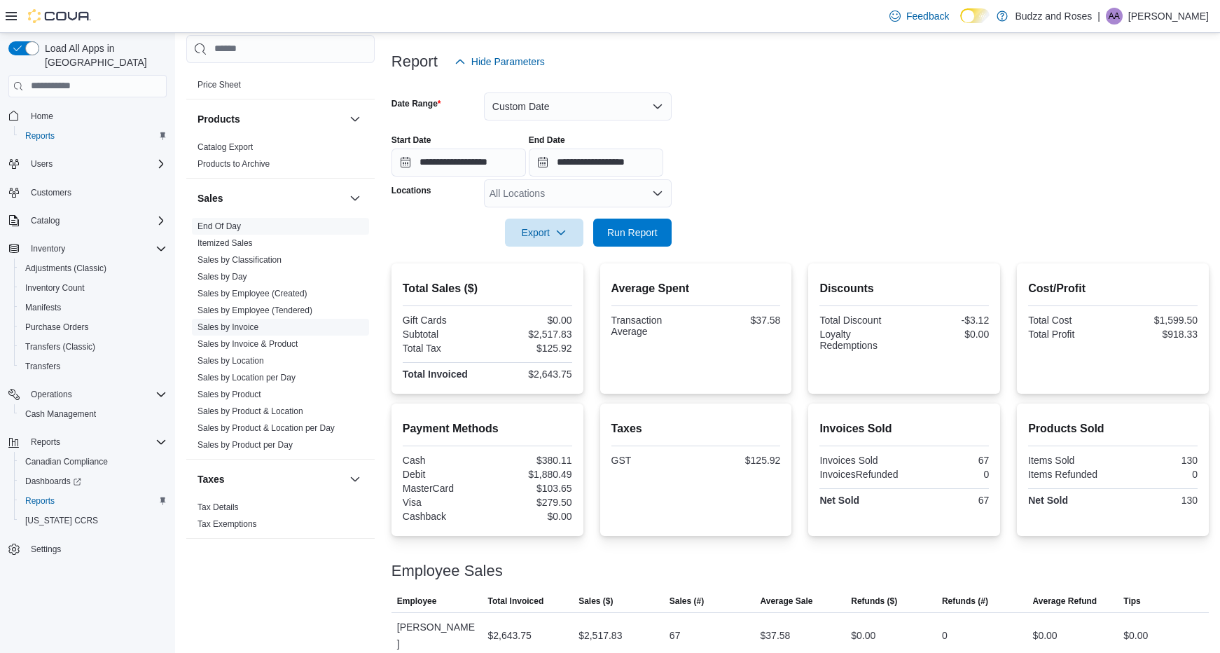
click at [249, 329] on link "Sales by Invoice" at bounding box center [228, 327] width 61 height 10
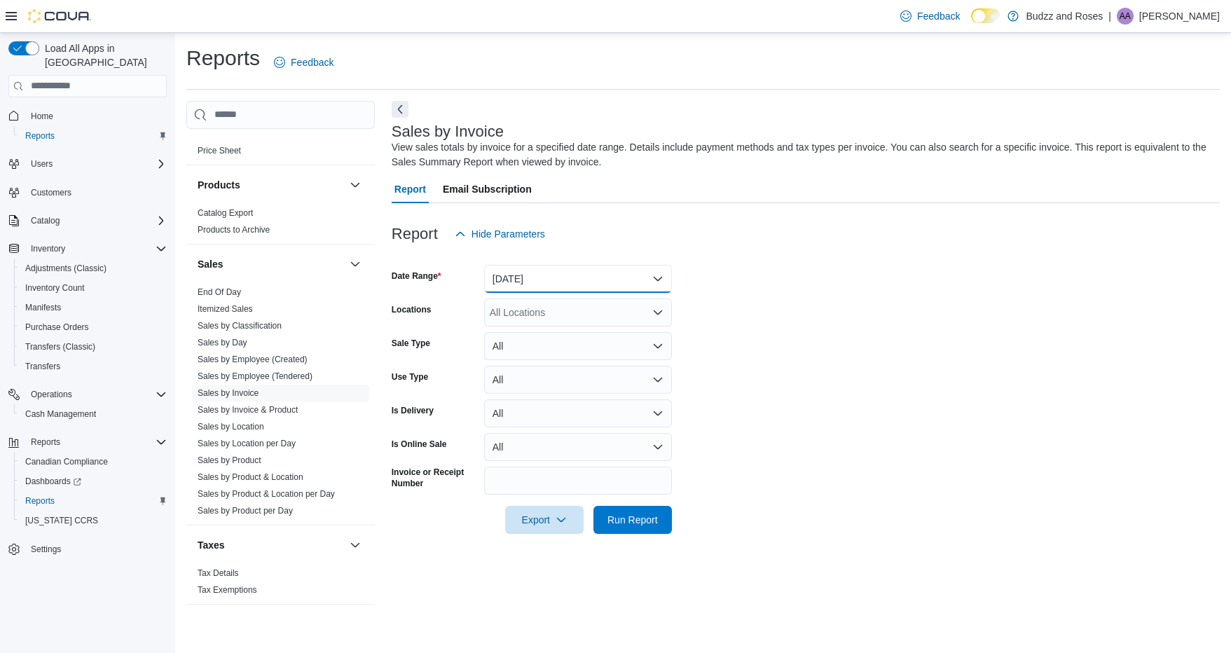
click at [632, 278] on button "Yesterday" at bounding box center [578, 279] width 188 height 28
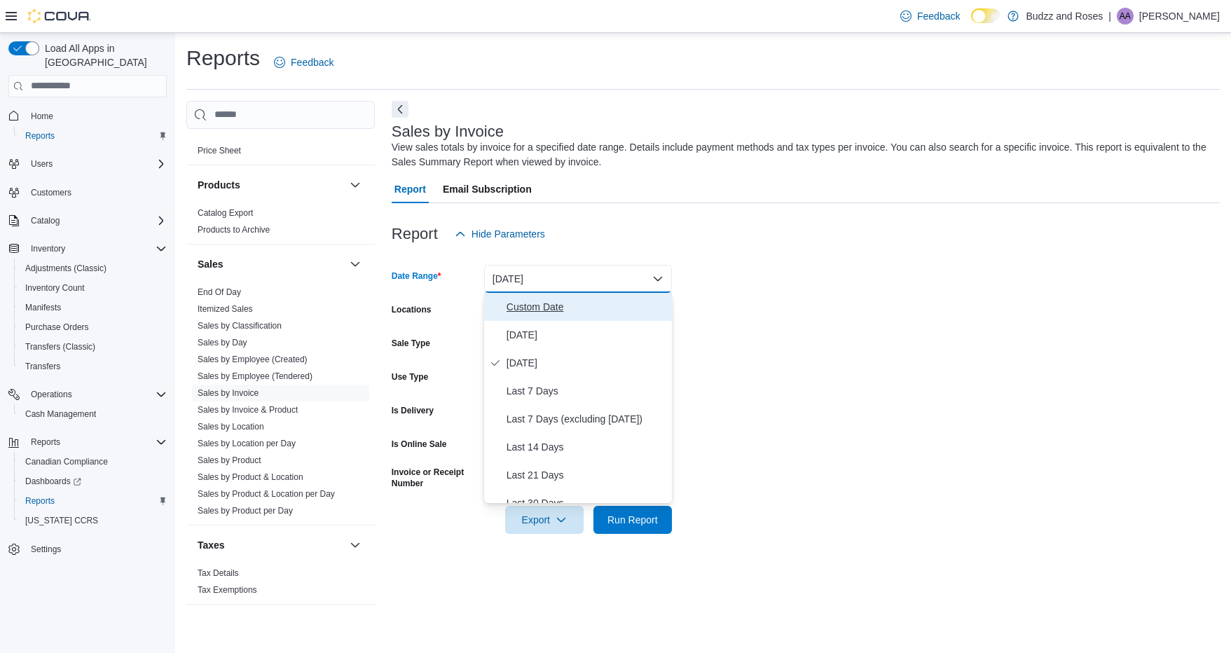
click at [560, 308] on span "Custom Date" at bounding box center [587, 306] width 160 height 17
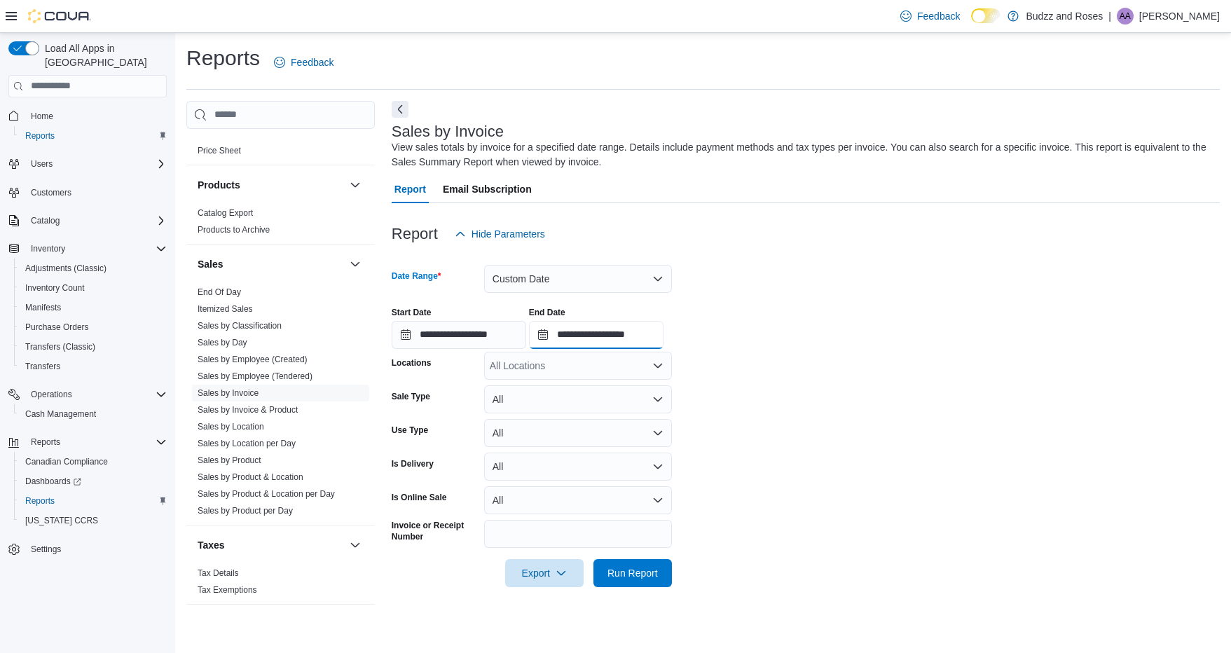
click at [562, 334] on input "**********" at bounding box center [596, 335] width 135 height 28
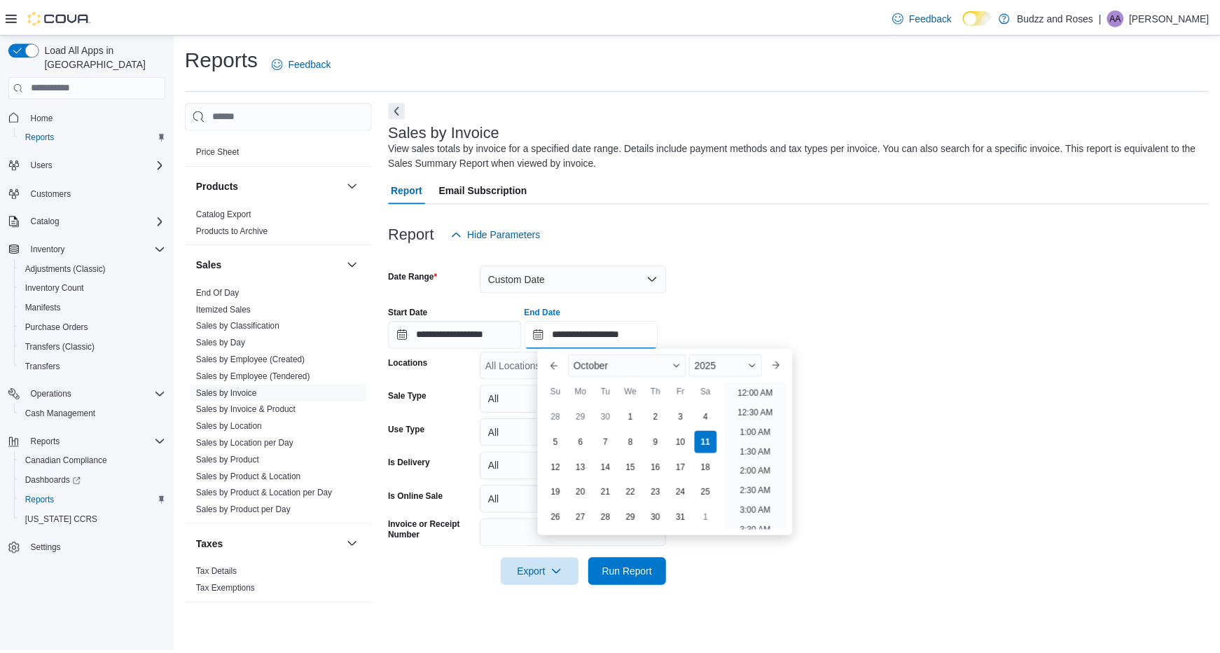
scroll to position [796, 0]
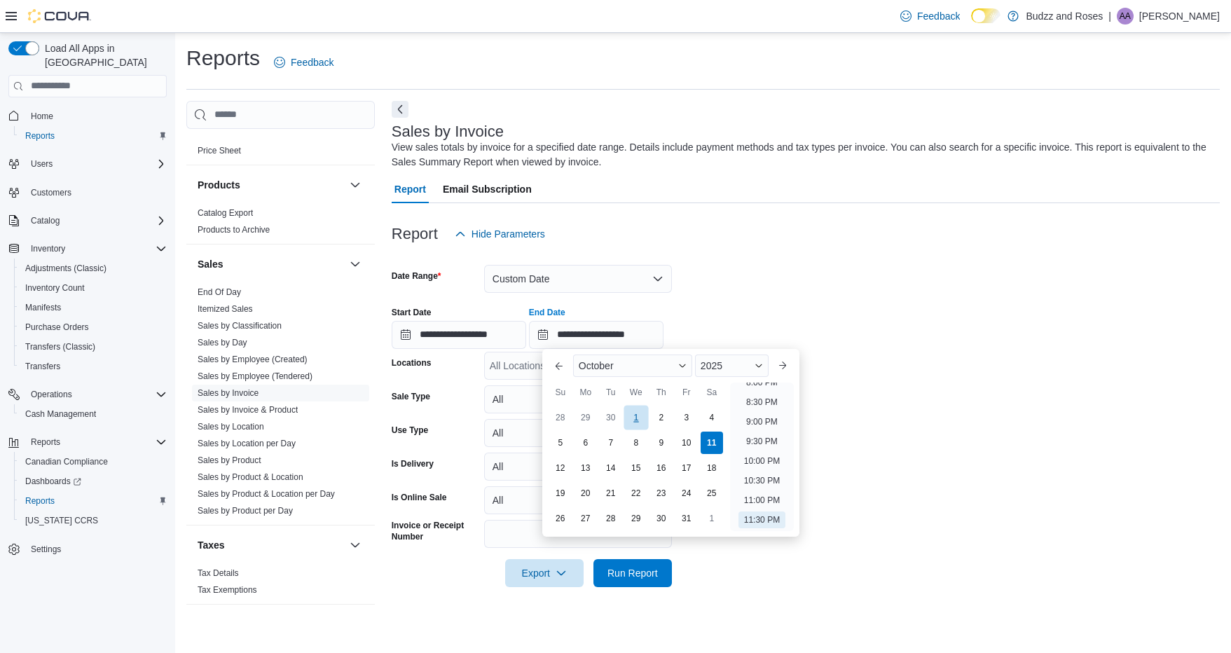
click at [644, 415] on div "1" at bounding box center [636, 417] width 25 height 25
type input "**********"
click at [842, 291] on form "**********" at bounding box center [806, 417] width 828 height 339
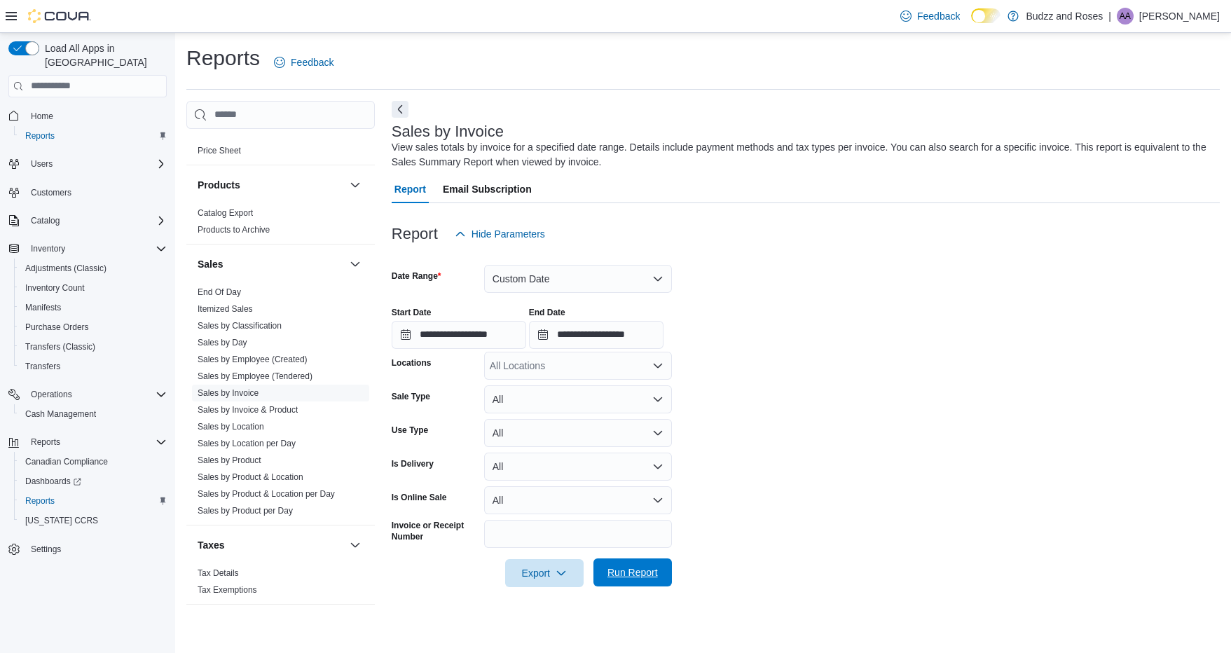
click at [640, 579] on span "Run Report" at bounding box center [633, 572] width 62 height 28
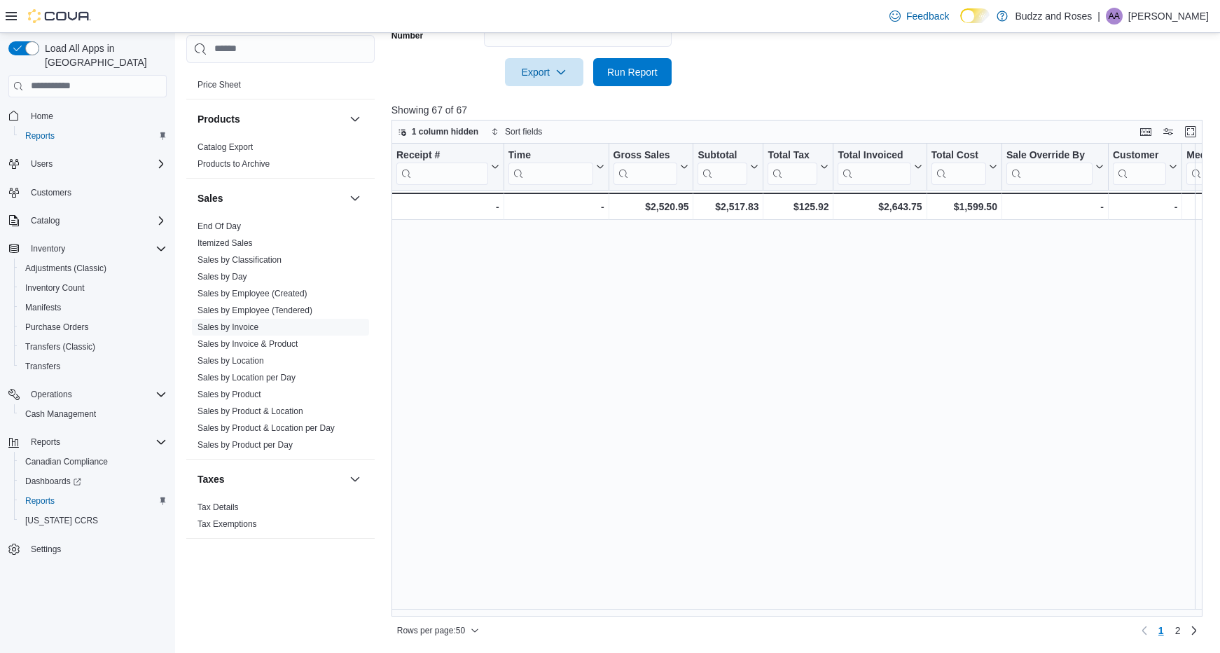
scroll to position [560, 0]
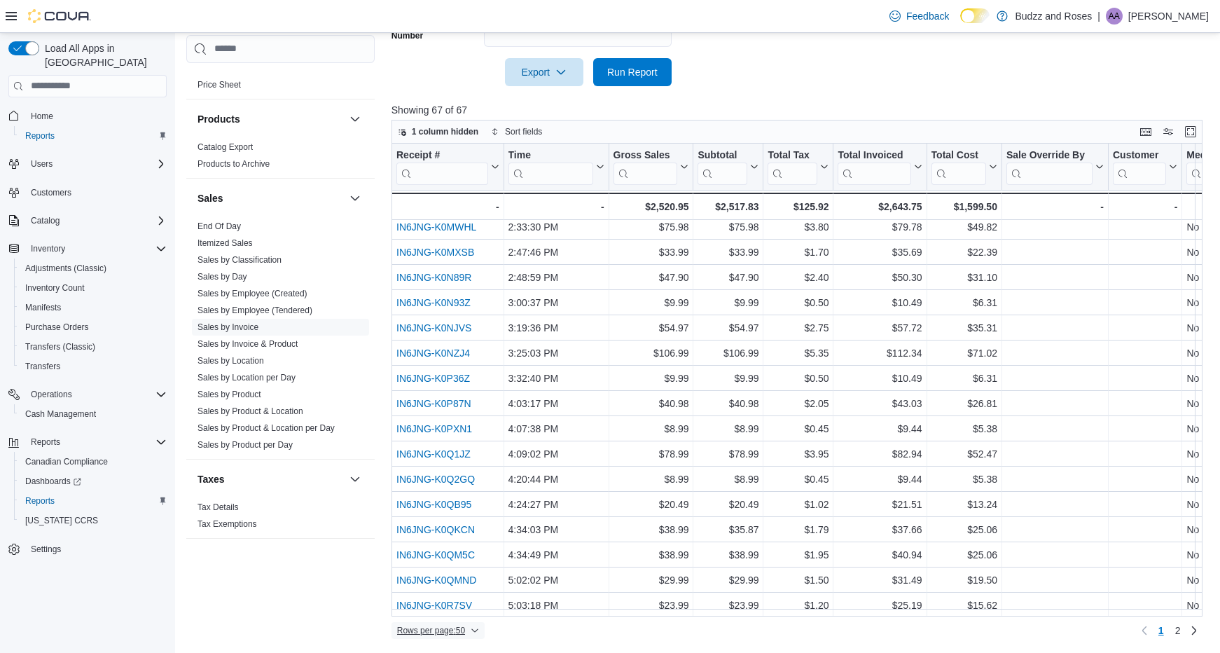
click at [467, 638] on span "Rows per page : 50" at bounding box center [438, 630] width 82 height 17
click at [473, 605] on span "100 rows" at bounding box center [456, 602] width 45 height 11
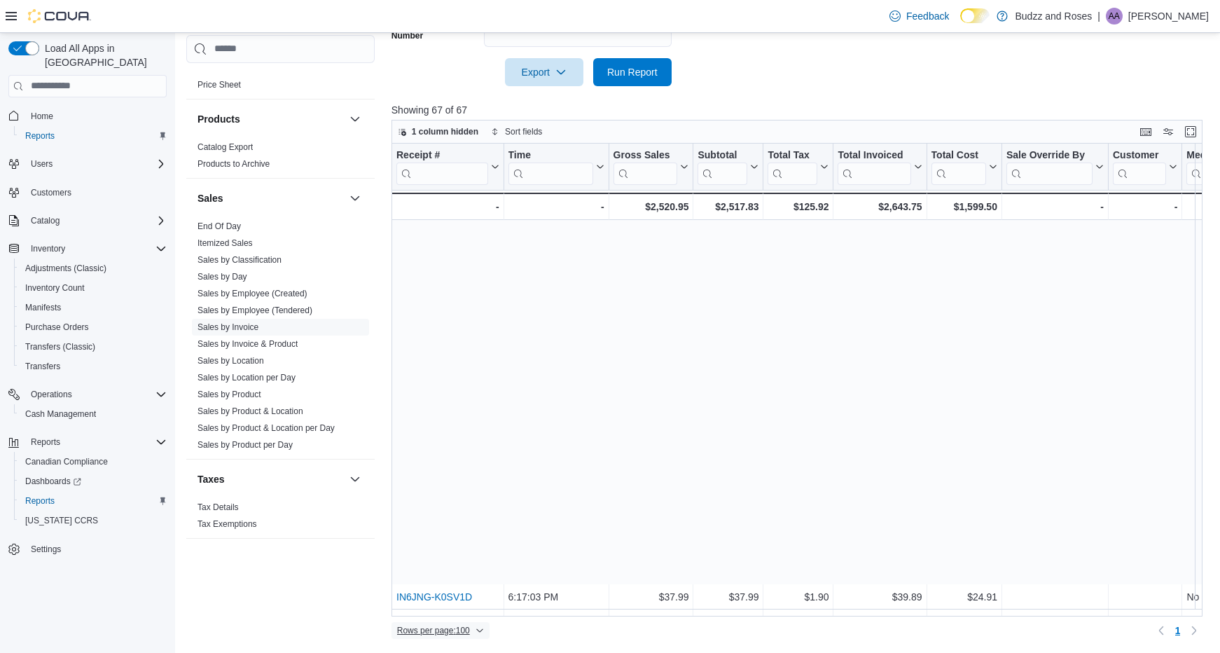
scroll to position [1300, 0]
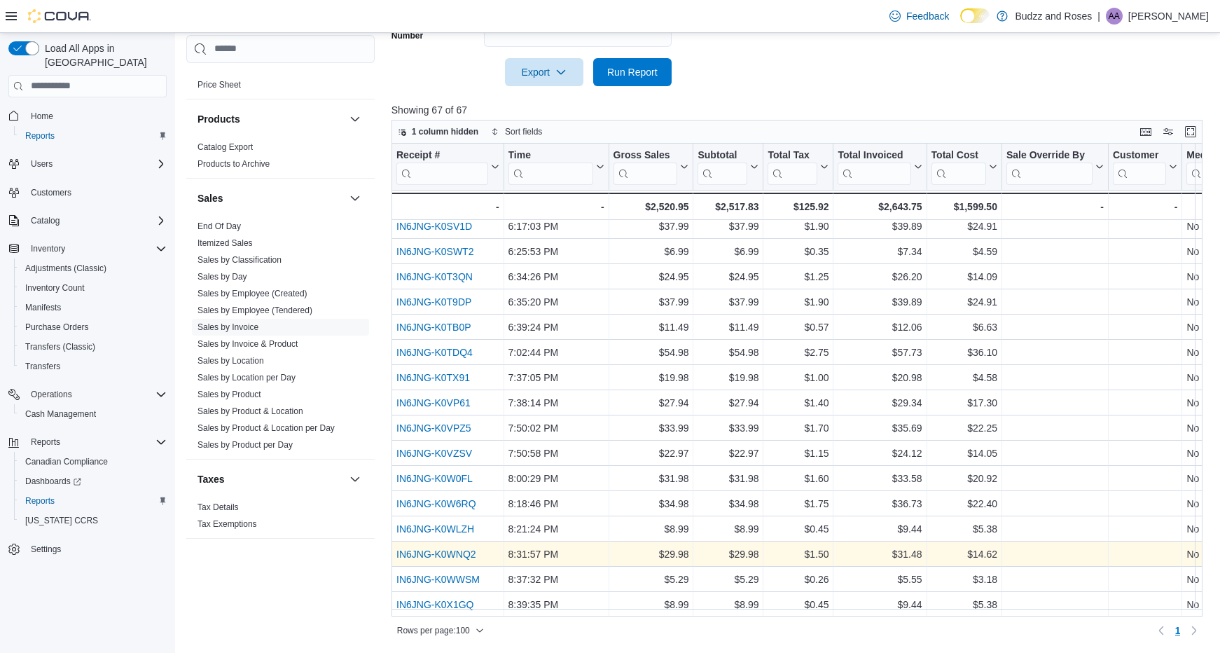
click at [462, 549] on link "IN6JNG-K0WNQ2" at bounding box center [437, 554] width 80 height 11
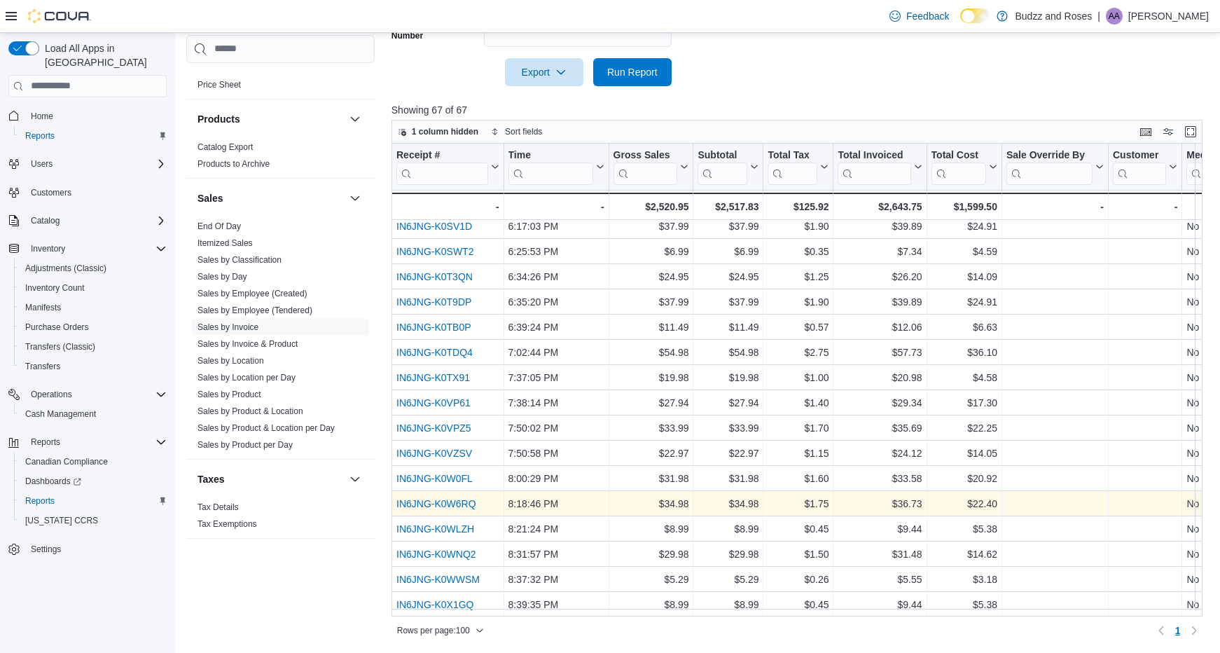
click at [468, 498] on link "IN6JNG-K0W6RQ" at bounding box center [437, 503] width 80 height 11
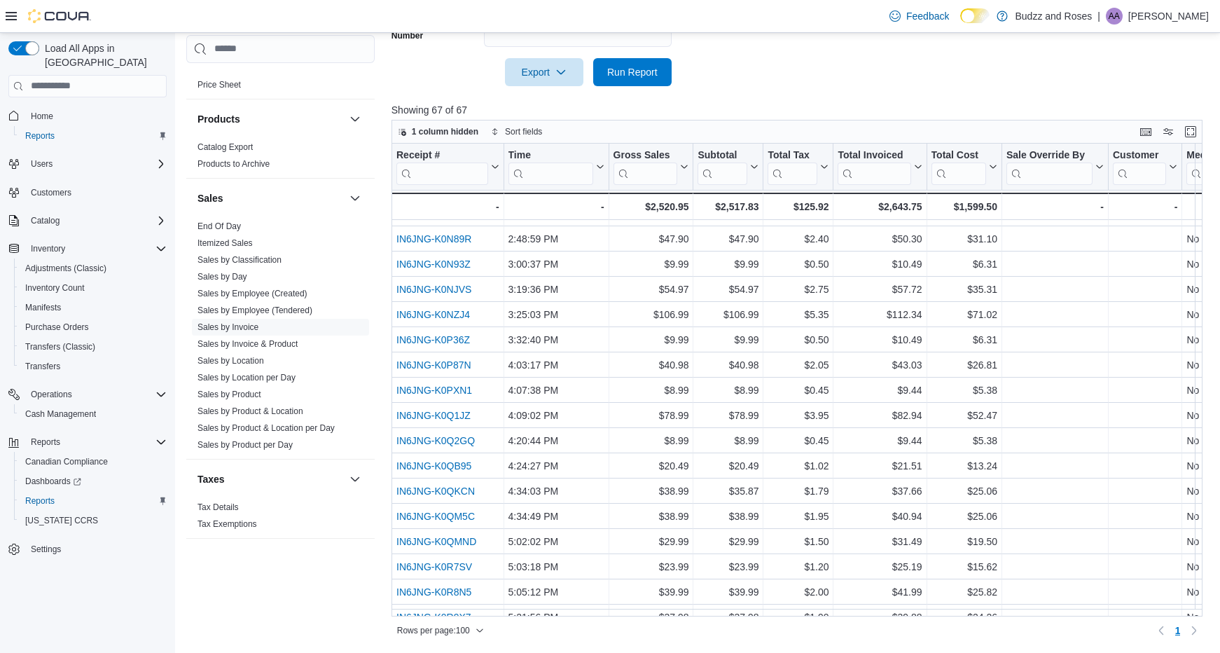
scroll to position [669, 0]
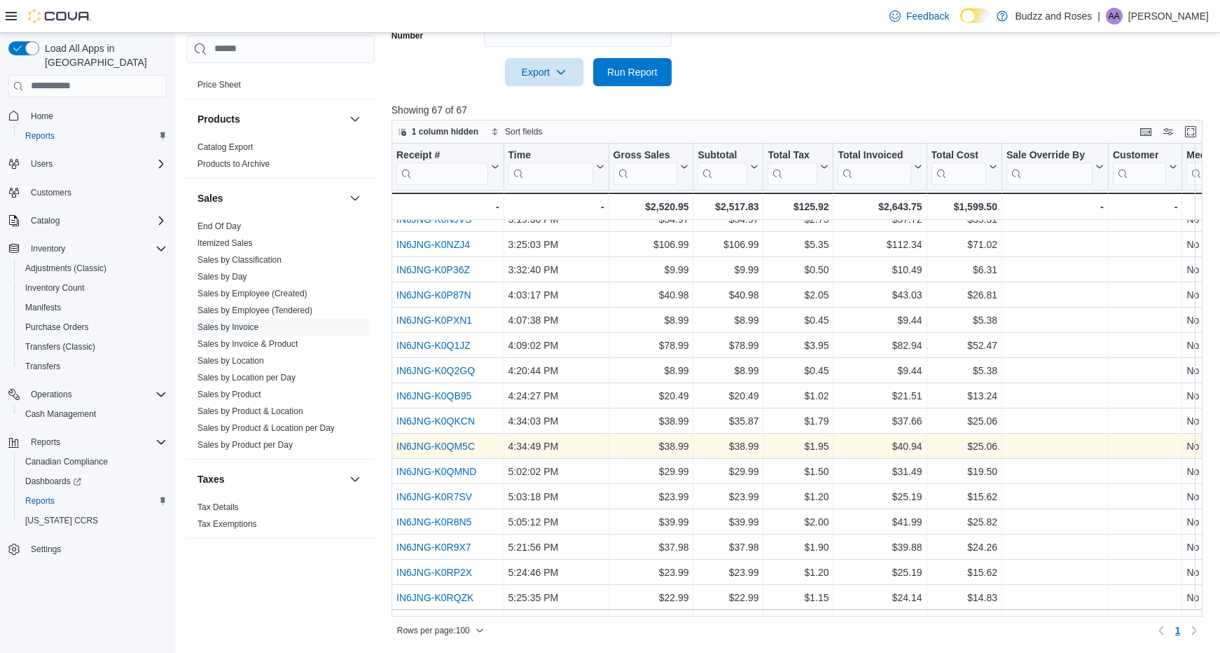
click at [457, 446] on link "IN6JNG-K0QM5C" at bounding box center [436, 446] width 78 height 11
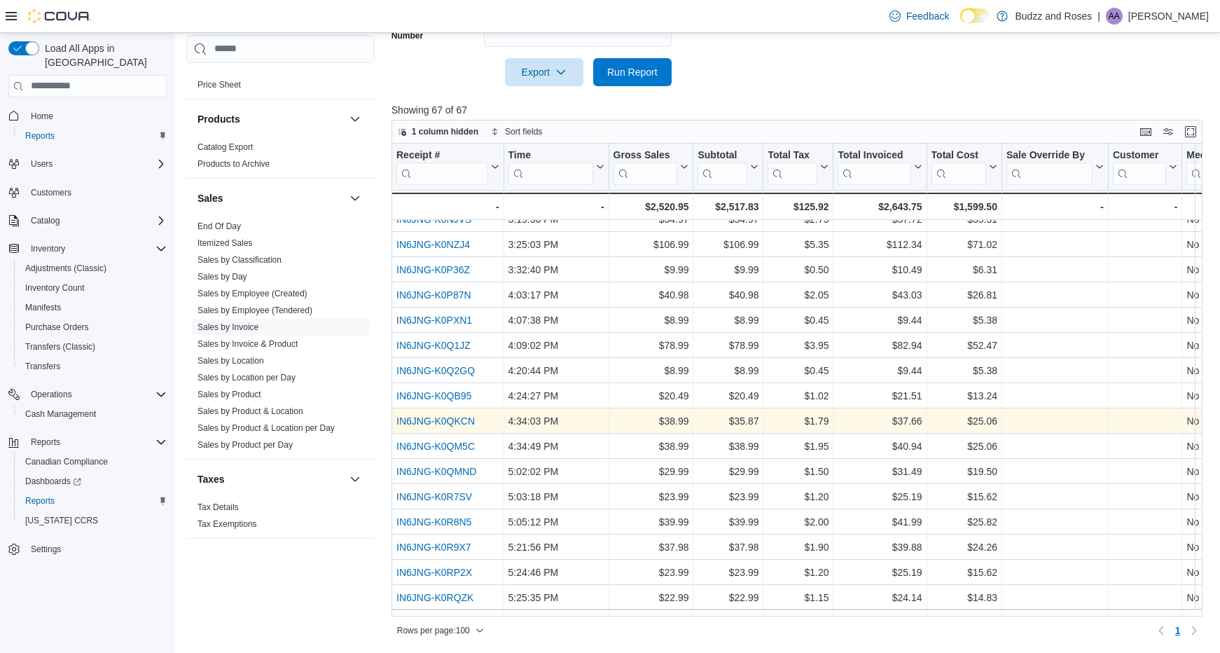
click at [462, 418] on link "IN6JNG-K0QKCN" at bounding box center [436, 420] width 78 height 11
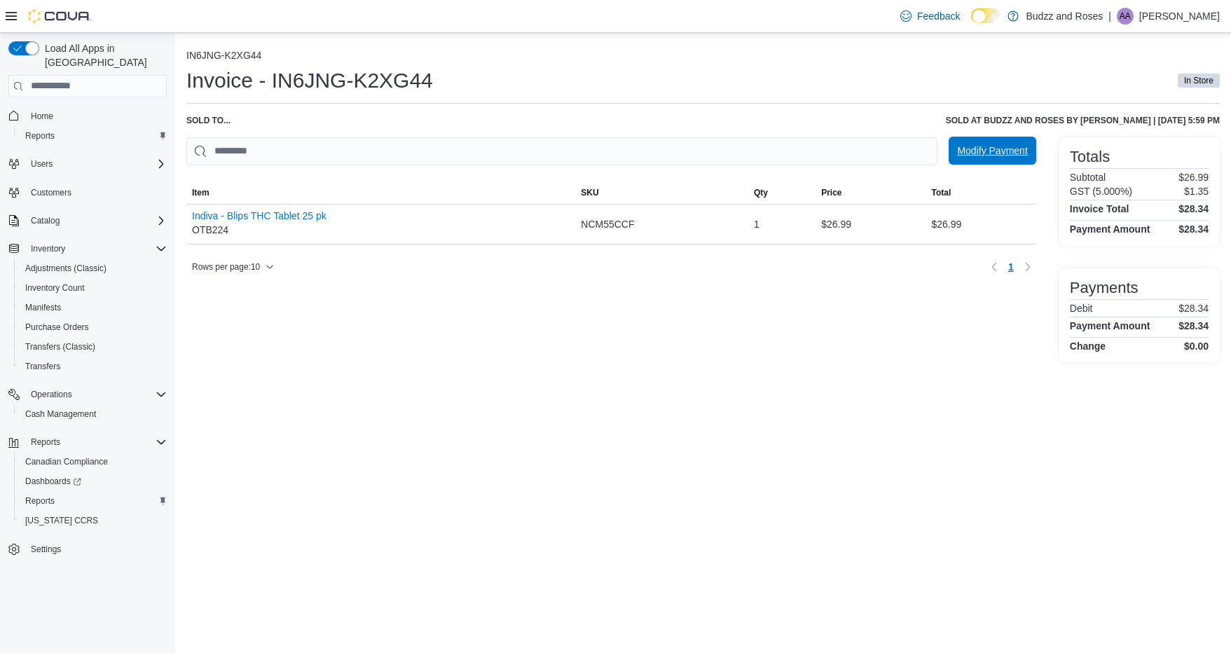
click at [994, 144] on span "Modify Payment" at bounding box center [992, 151] width 70 height 14
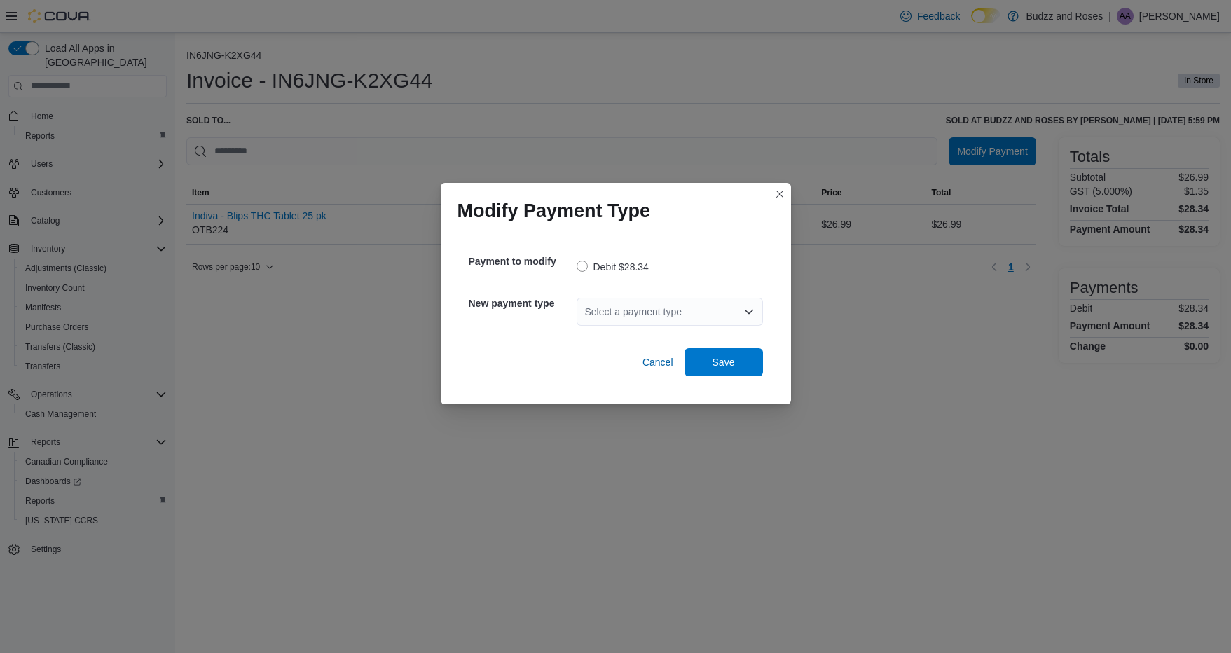
click at [749, 308] on icon "Open list of options" at bounding box center [748, 311] width 11 height 11
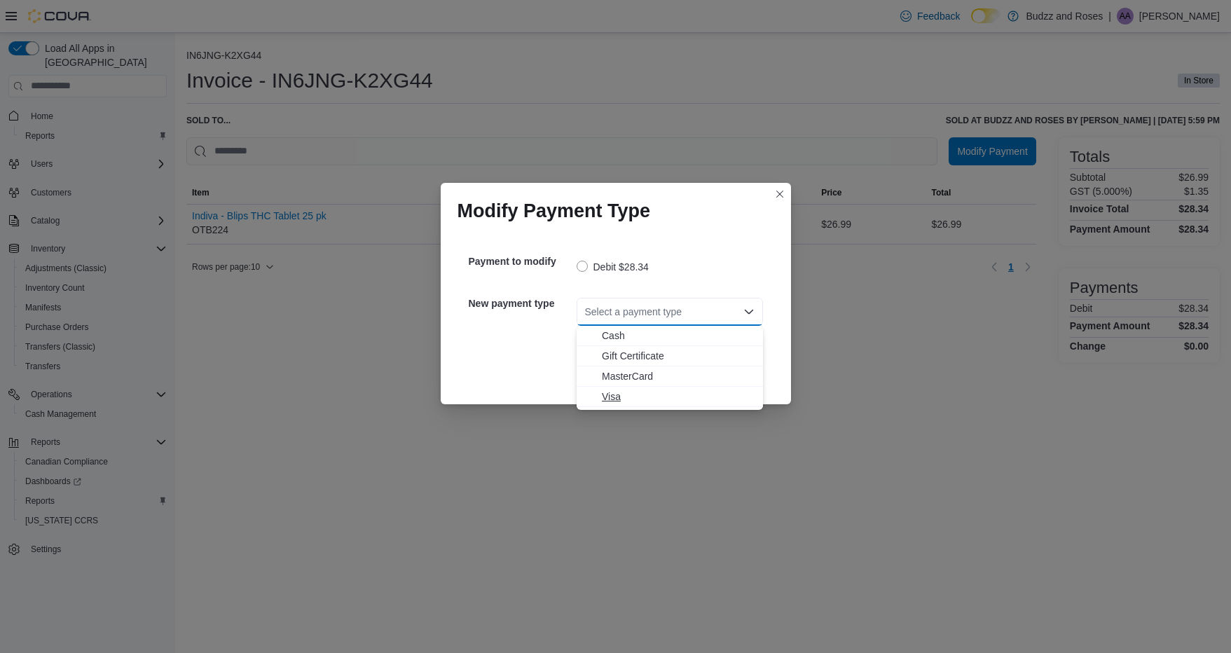
click at [614, 394] on span "Visa" at bounding box center [678, 397] width 153 height 14
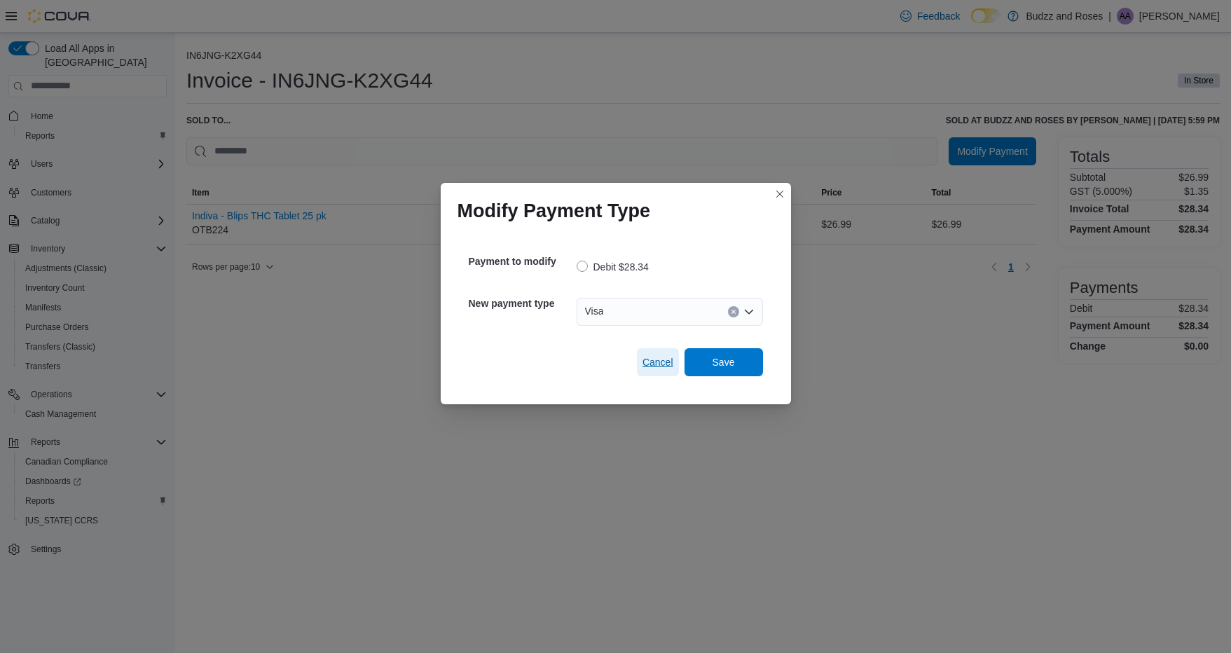
click at [654, 363] on span "Cancel" at bounding box center [657, 362] width 31 height 14
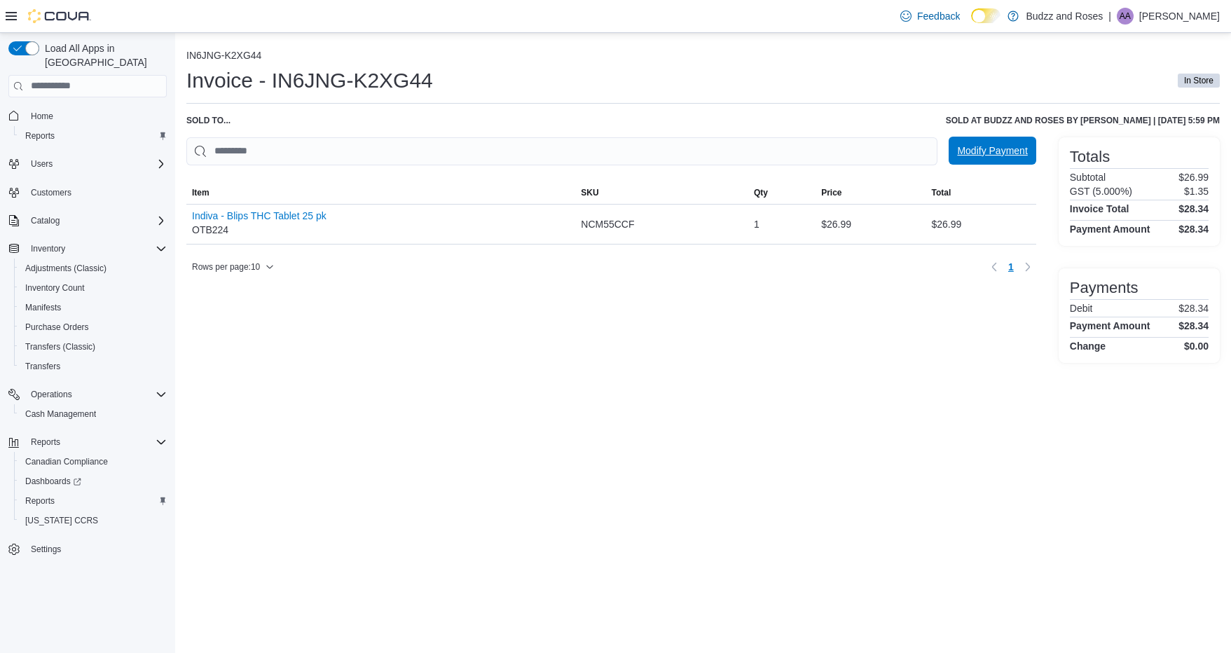
click at [1008, 145] on span "Modify Payment" at bounding box center [992, 151] width 70 height 14
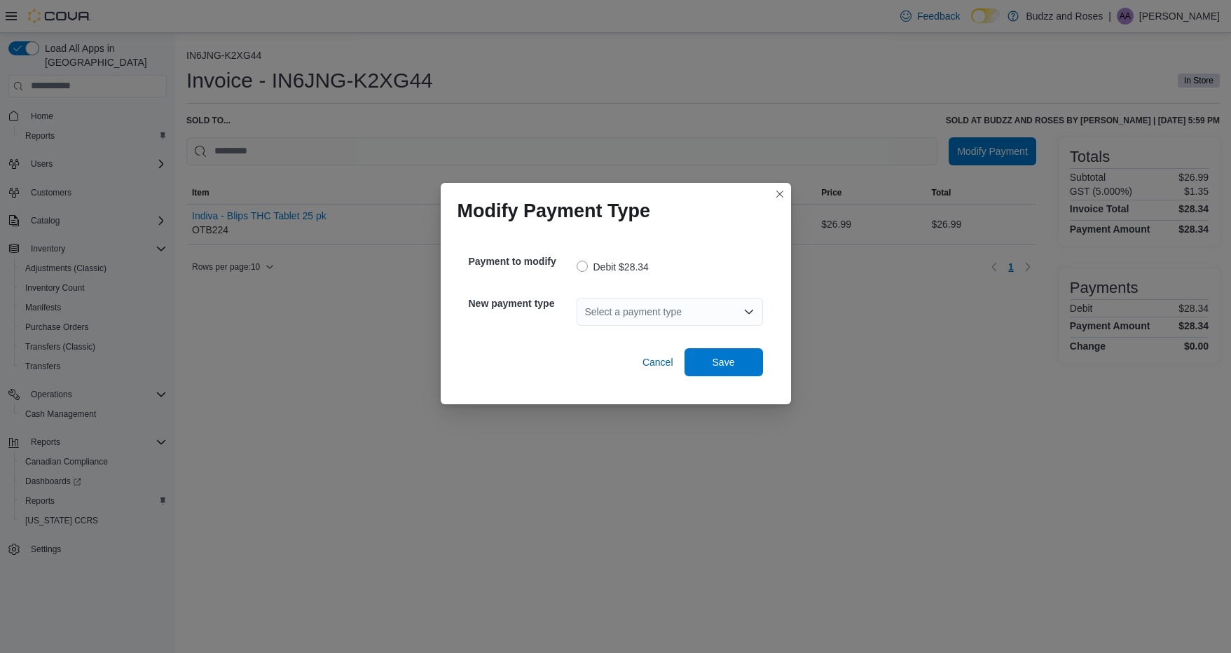
click at [726, 326] on div "Select a payment type" at bounding box center [670, 312] width 186 height 28
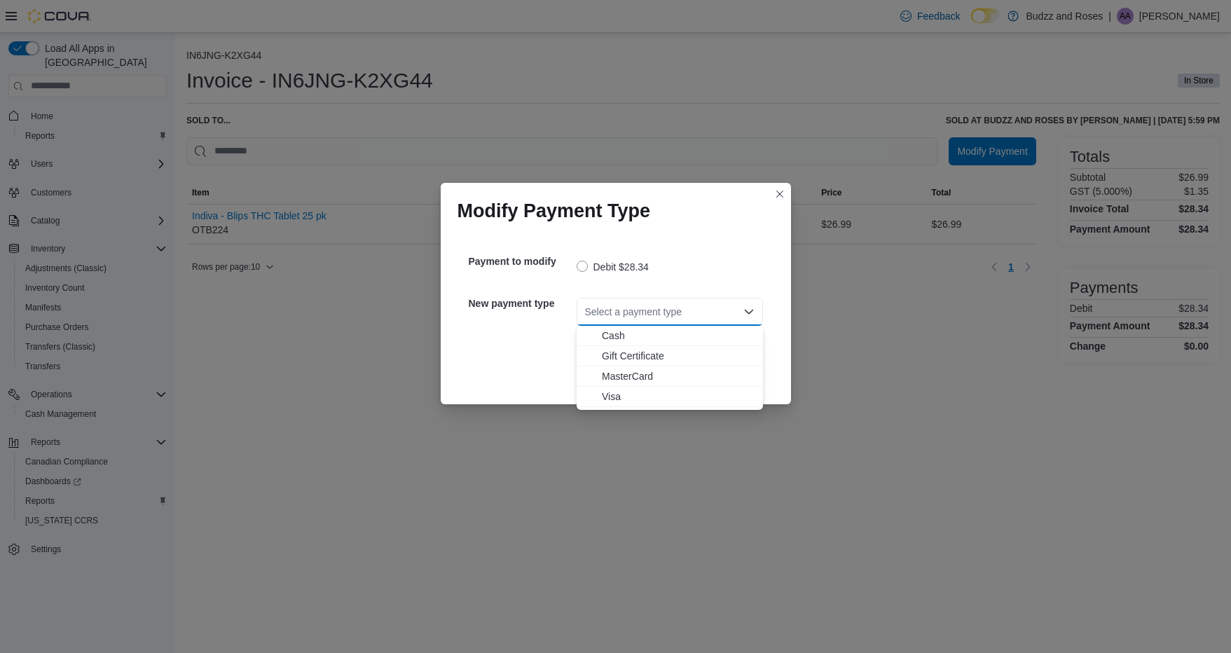
click at [729, 321] on div "Select a payment type" at bounding box center [670, 312] width 186 height 28
click at [617, 399] on span "Visa" at bounding box center [678, 397] width 153 height 14
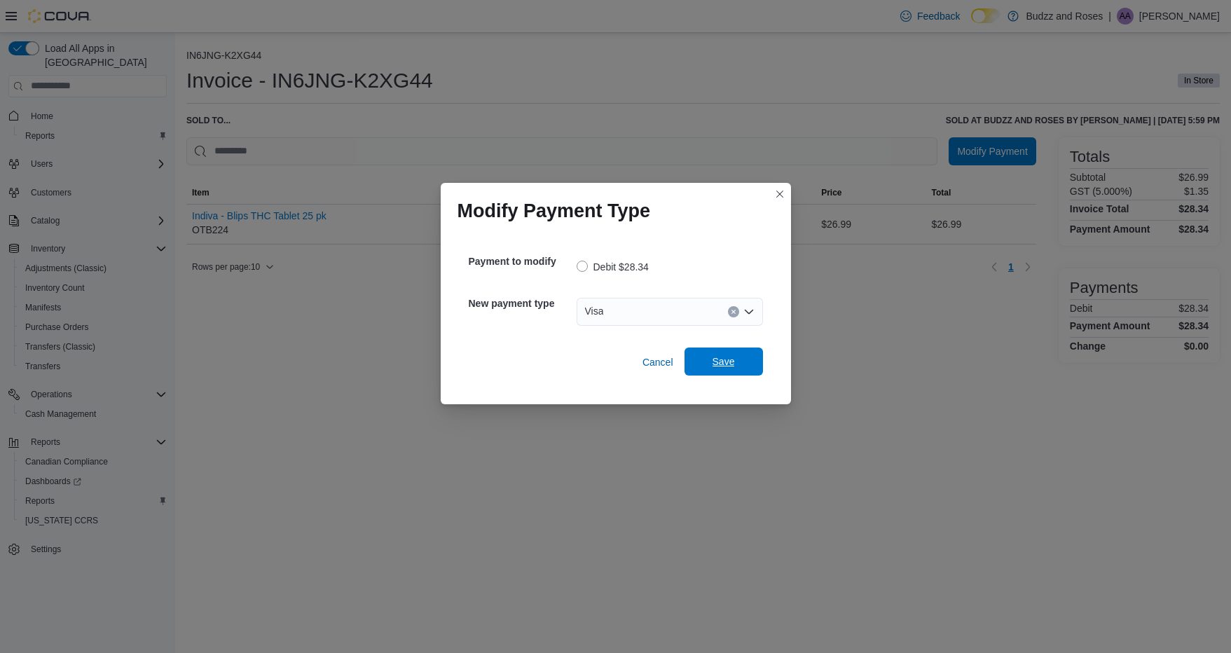
click at [728, 367] on span "Save" at bounding box center [723, 361] width 22 height 14
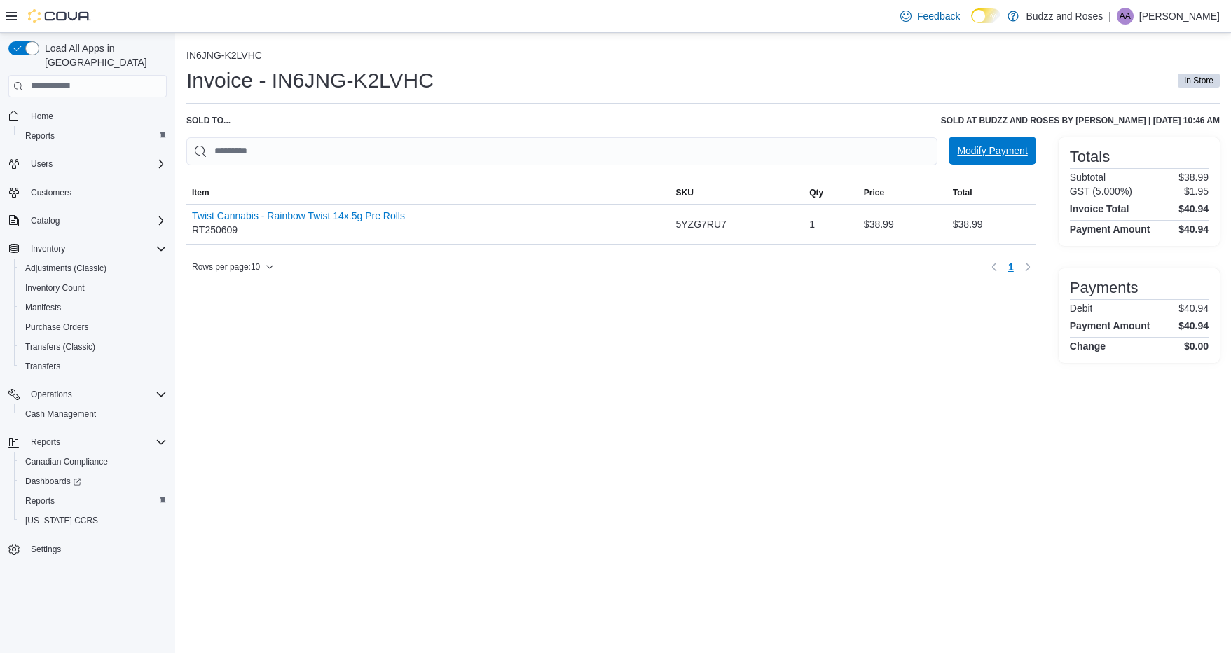
click at [989, 152] on span "Modify Payment" at bounding box center [992, 151] width 70 height 14
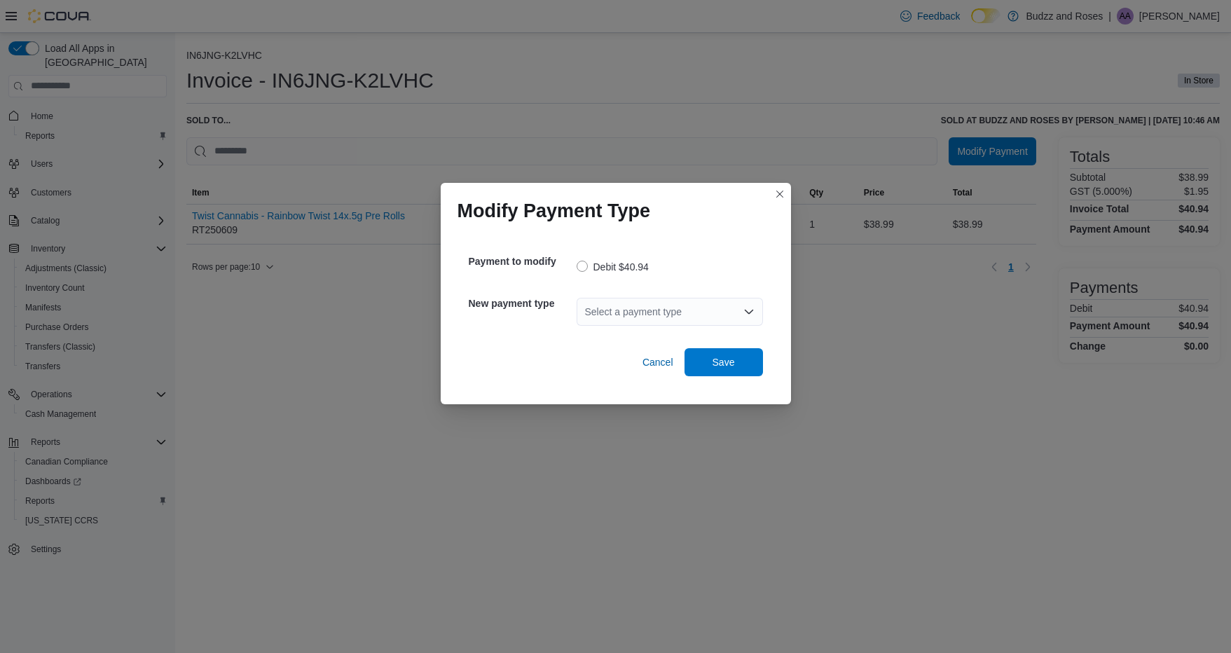
click at [659, 310] on div "Select a payment type" at bounding box center [670, 312] width 186 height 28
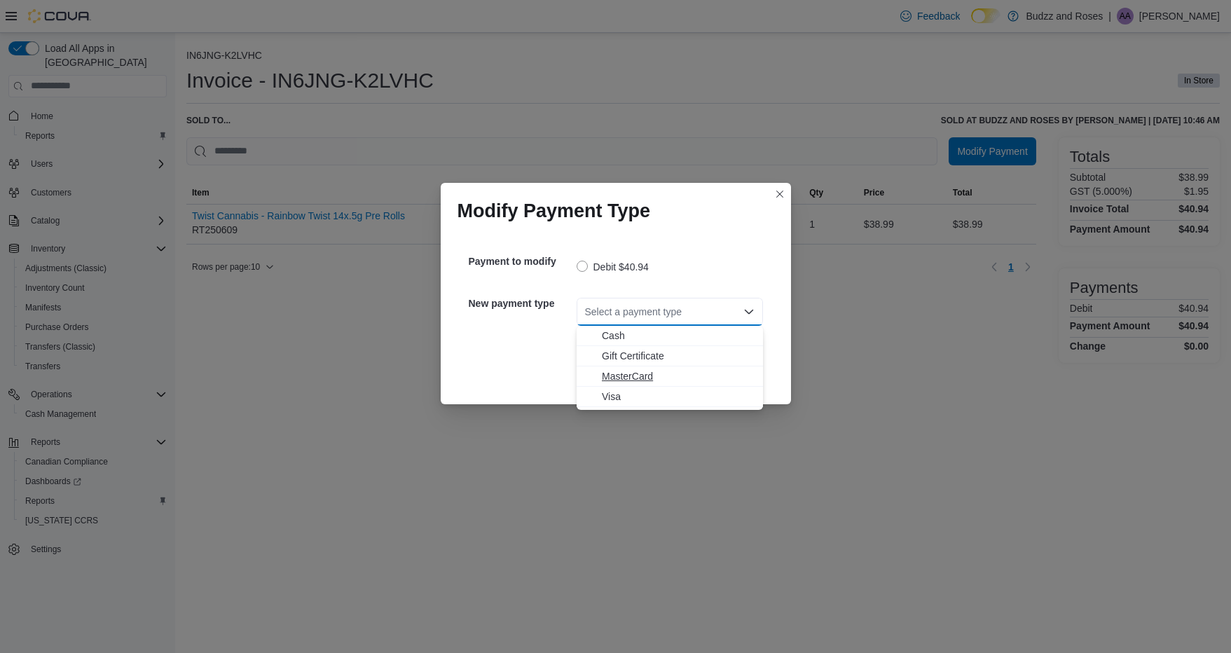
click at [639, 377] on span "MasterCard" at bounding box center [678, 376] width 153 height 14
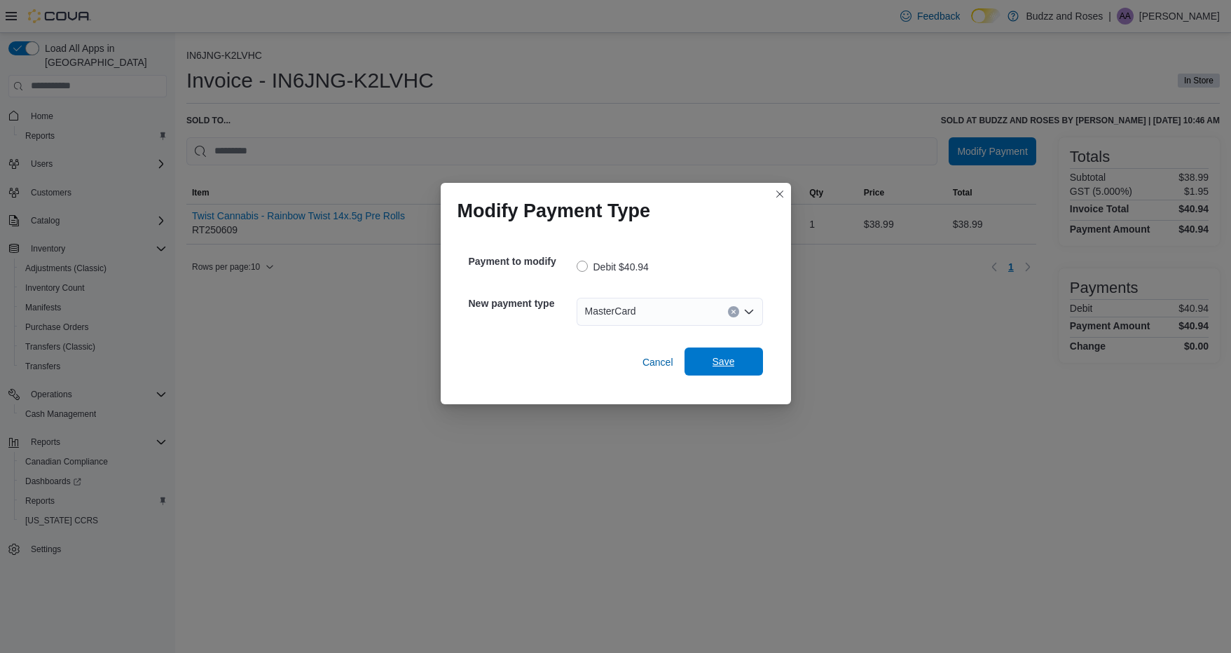
click at [726, 365] on span "Save" at bounding box center [723, 361] width 22 height 14
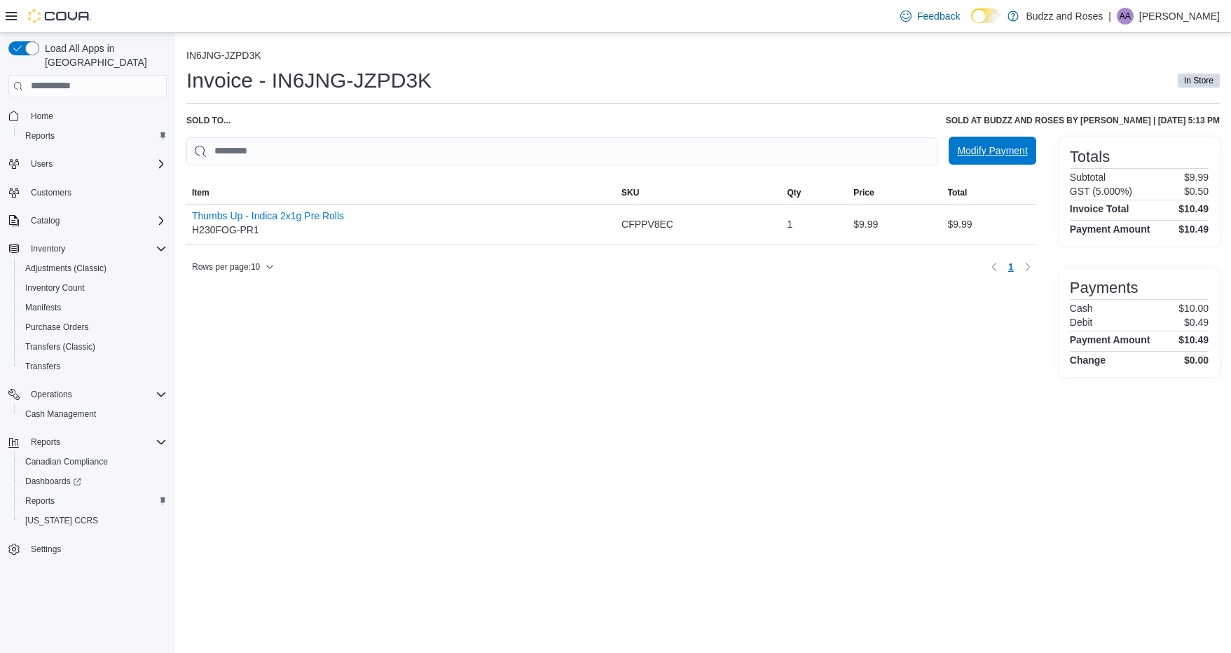
click at [982, 158] on span "Modify Payment" at bounding box center [992, 151] width 70 height 28
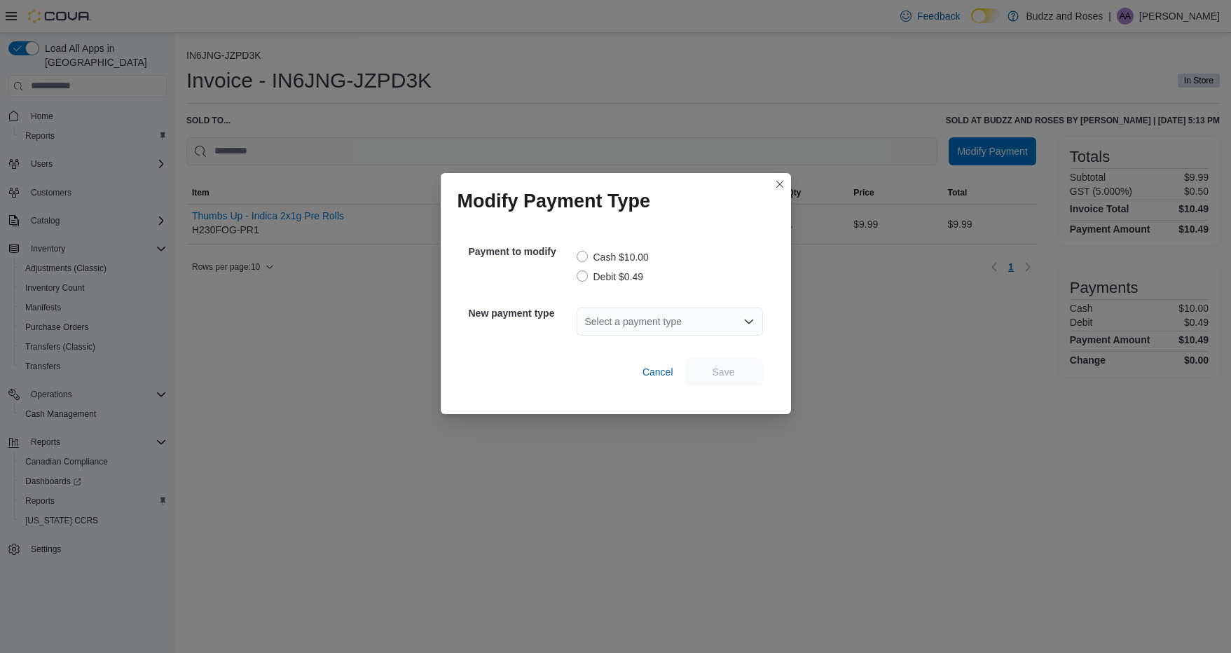
click at [584, 278] on label "Debit $0.49" at bounding box center [610, 276] width 67 height 17
click at [739, 319] on div "Select a payment type" at bounding box center [670, 322] width 186 height 28
click at [633, 380] on span "MasterCard" at bounding box center [678, 386] width 153 height 14
click at [728, 376] on span "Save" at bounding box center [723, 371] width 22 height 14
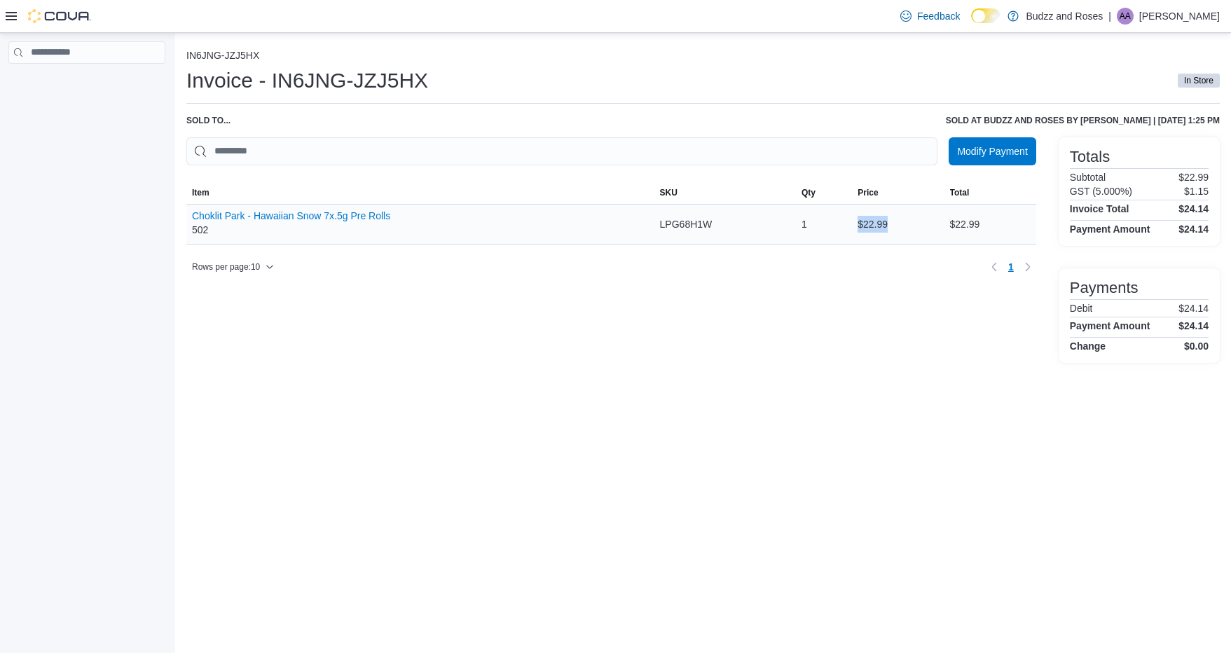
drag, startPoint x: 898, startPoint y: 219, endPoint x: 856, endPoint y: 223, distance: 42.2
click at [856, 223] on div "$22.99" at bounding box center [898, 224] width 92 height 28
drag, startPoint x: 1211, startPoint y: 227, endPoint x: 1185, endPoint y: 229, distance: 25.3
click at [1185, 229] on div "Totals Subtotal $22.99 GST (5.000%) $1.15 Invoice Total $24.14 Payment Amount $…" at bounding box center [1139, 191] width 161 height 109
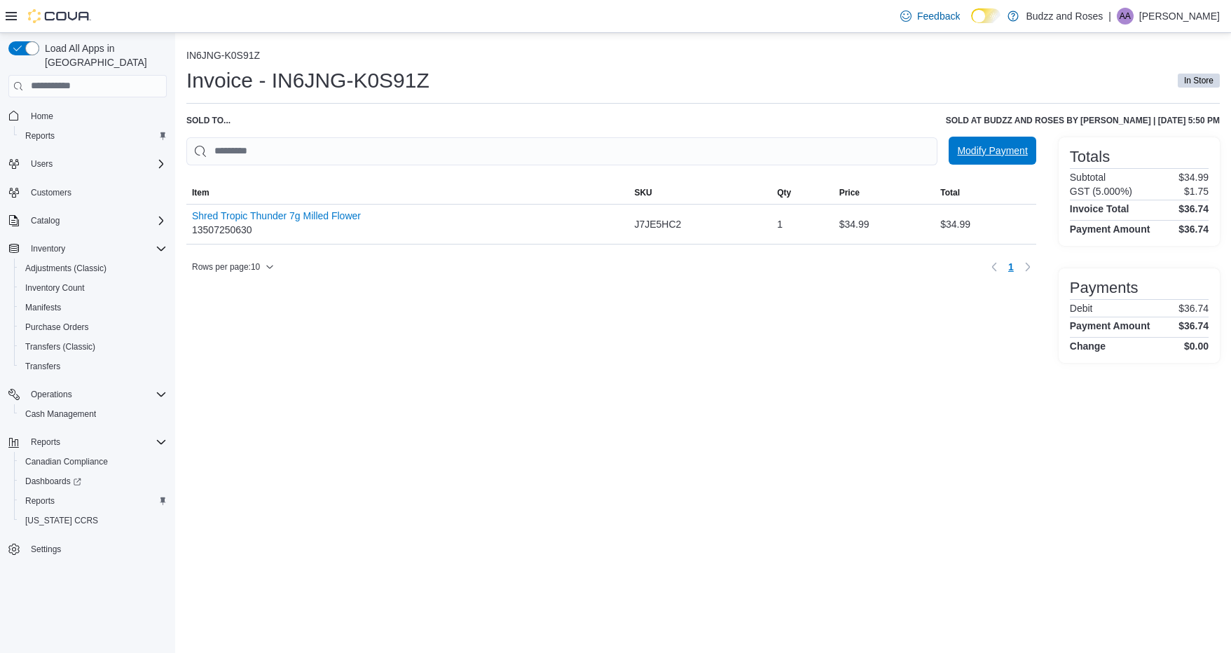
click at [998, 155] on span "Modify Payment" at bounding box center [992, 151] width 70 height 14
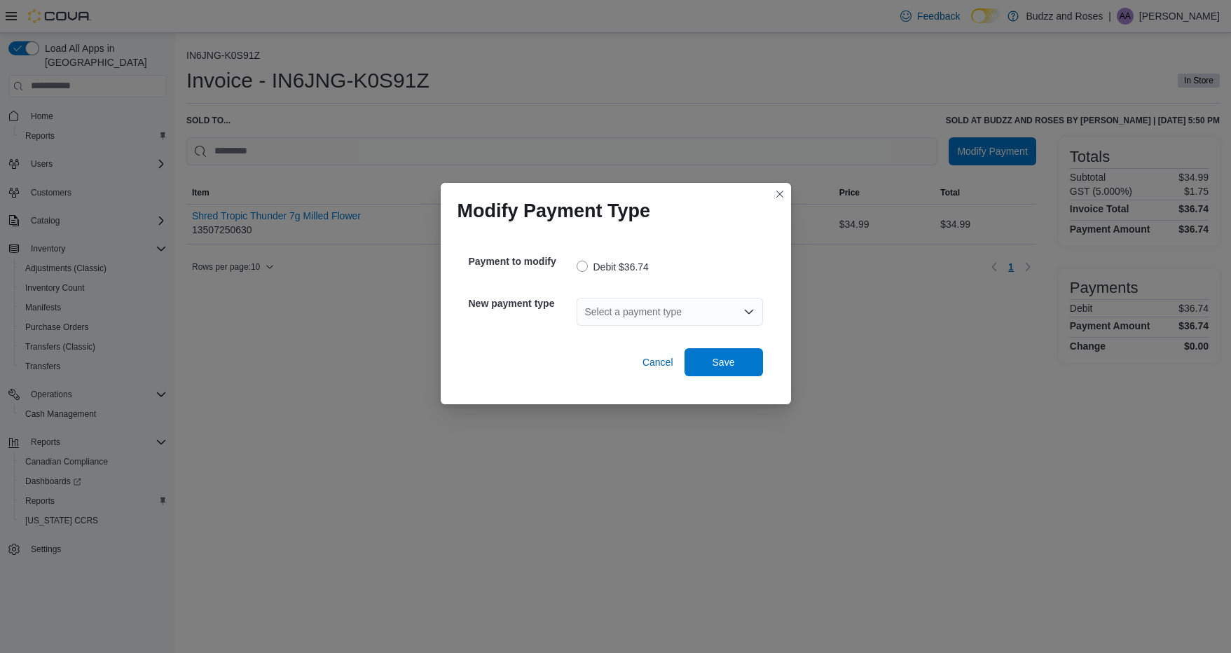
click at [702, 298] on div "Select a payment type" at bounding box center [670, 312] width 186 height 28
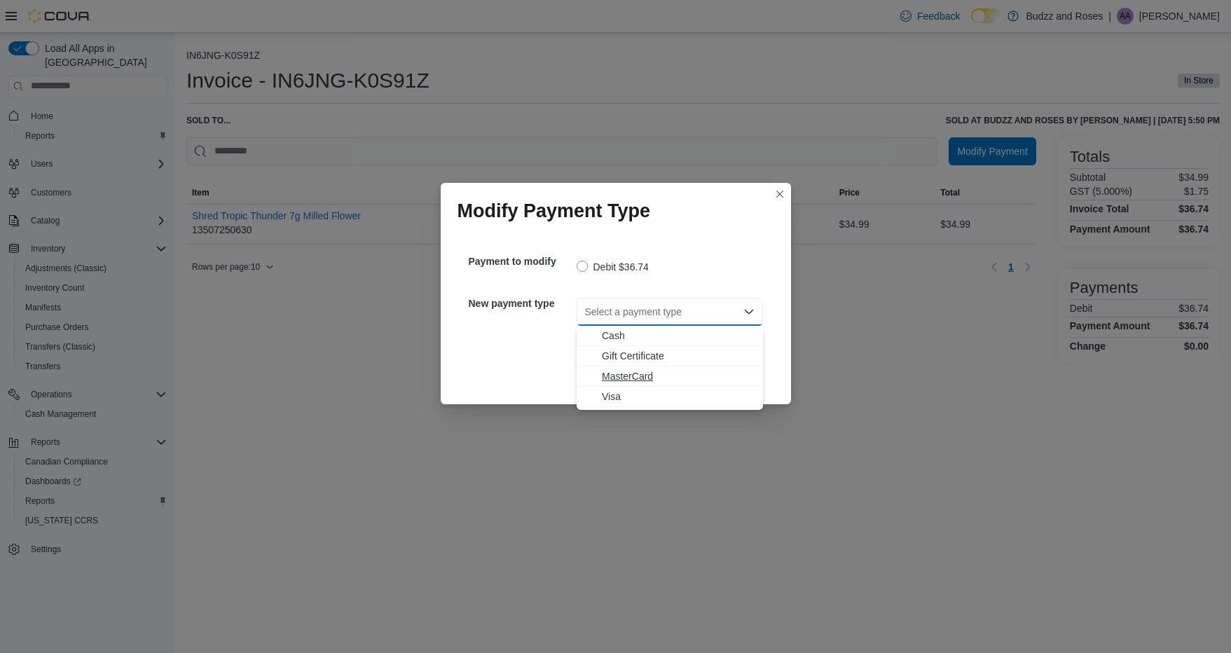
click at [643, 374] on span "MasterCard" at bounding box center [678, 376] width 153 height 14
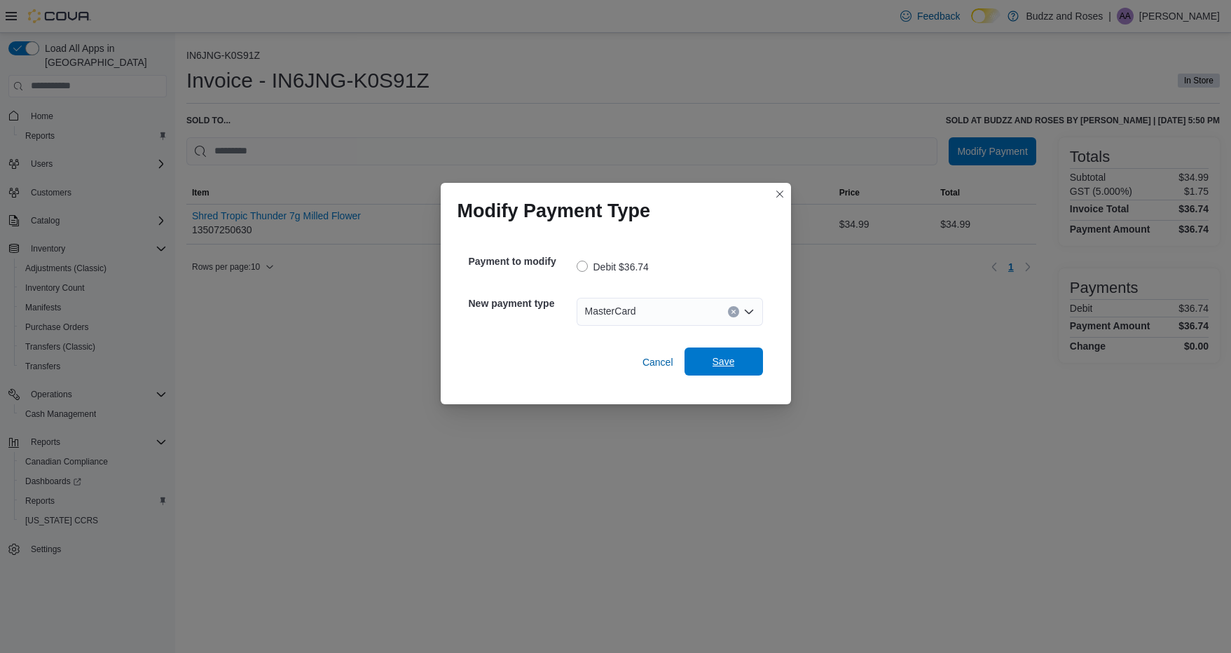
click at [736, 366] on span "Save" at bounding box center [724, 361] width 62 height 28
